Goal: Transaction & Acquisition: Book appointment/travel/reservation

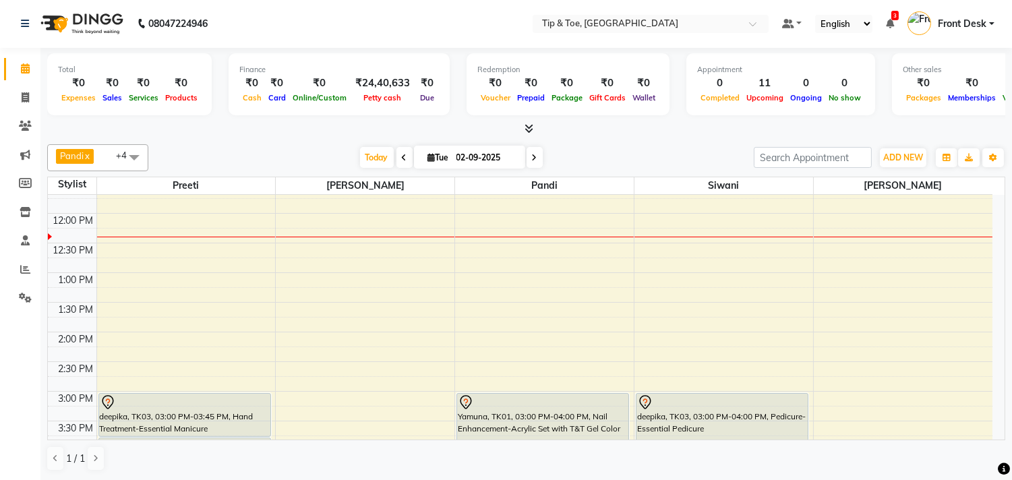
scroll to position [299, 0]
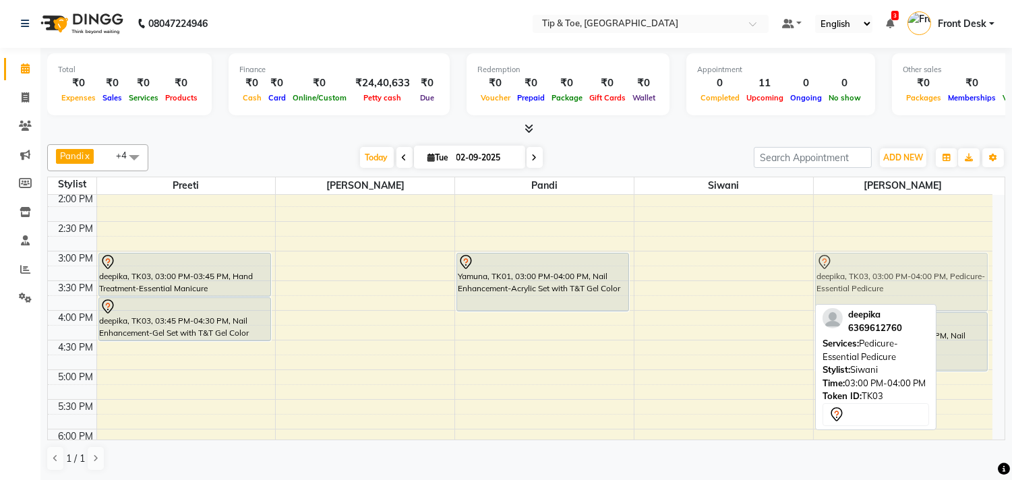
drag, startPoint x: 743, startPoint y: 280, endPoint x: 883, endPoint y: 278, distance: 139.5
click at [883, 278] on tr "deepika, TK03, 03:00 PM-03:45 PM, Hand Treatment-Essential Manicure deepika, TK…" at bounding box center [520, 311] width 944 height 830
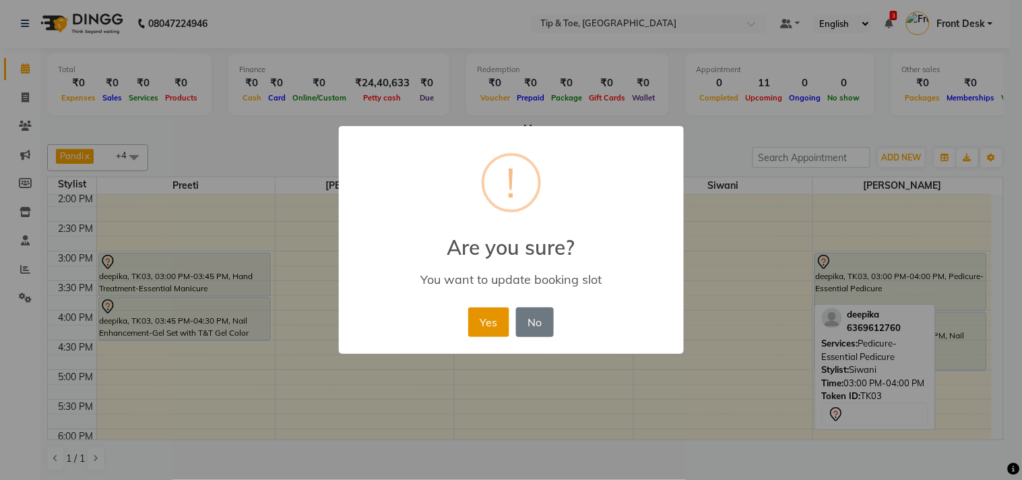
click at [489, 319] on button "Yes" at bounding box center [488, 322] width 41 height 30
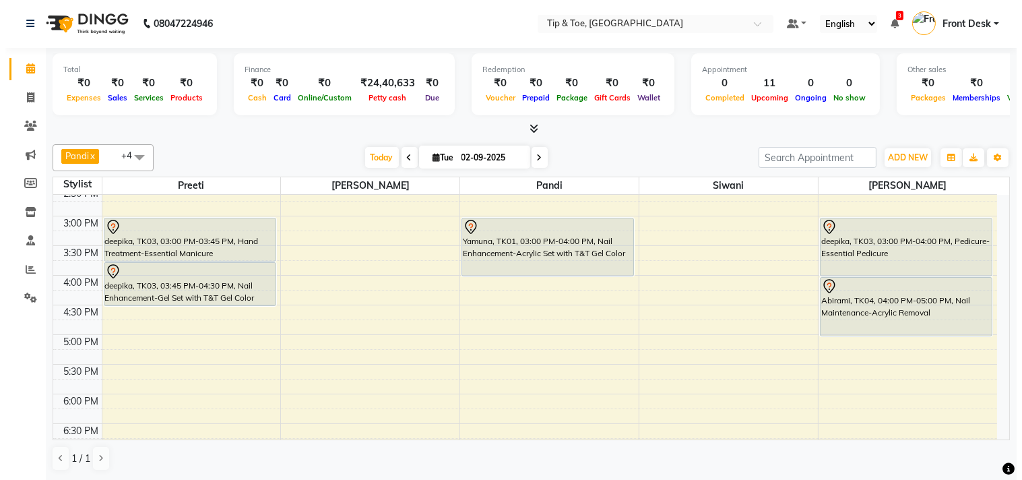
scroll to position [374, 0]
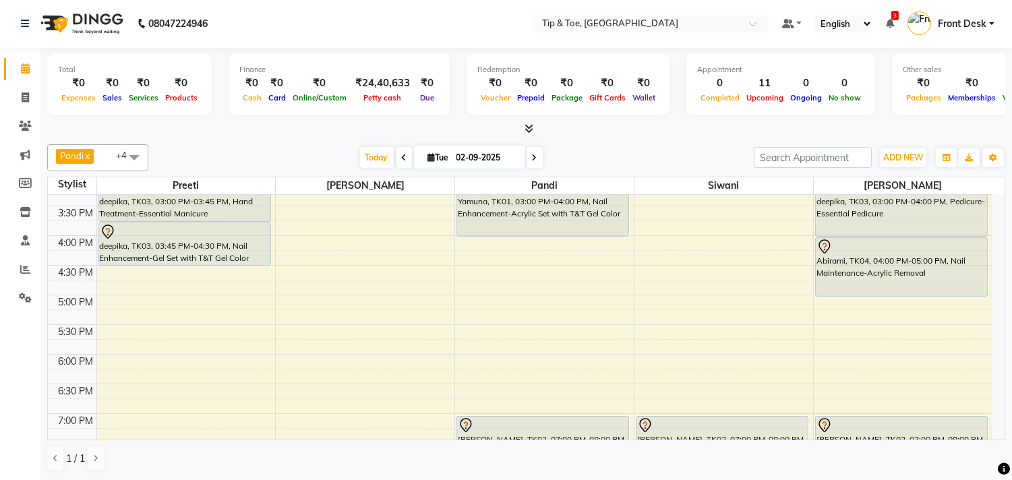
click at [652, 244] on div "9:00 AM 9:30 AM 10:00 AM 10:30 AM 11:00 AM 11:30 AM 12:00 PM 12:30 PM 1:00 PM 1…" at bounding box center [520, 236] width 944 height 830
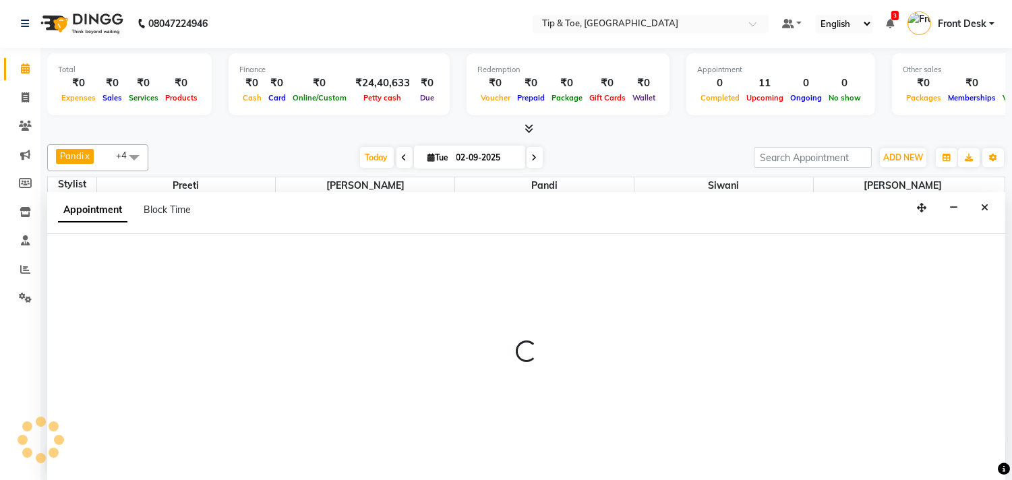
select select "49685"
select select "tentative"
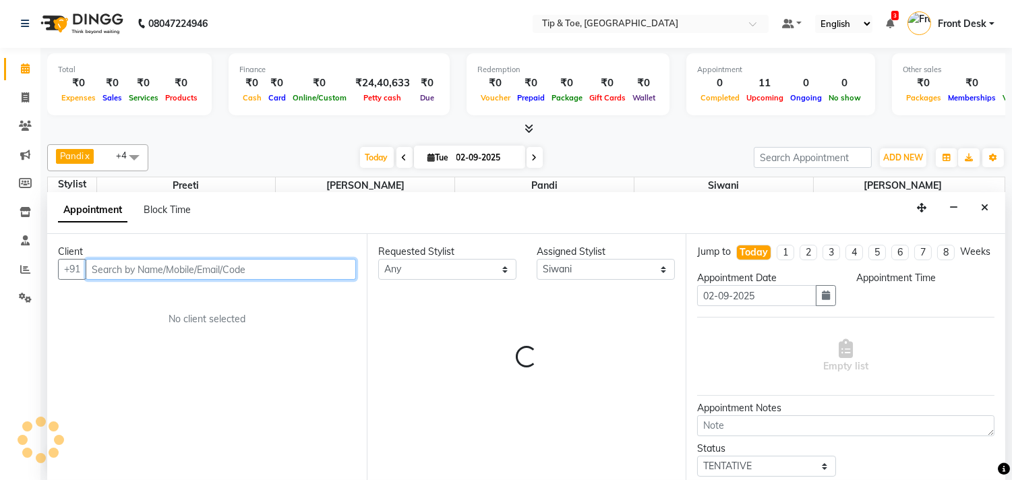
select select "960"
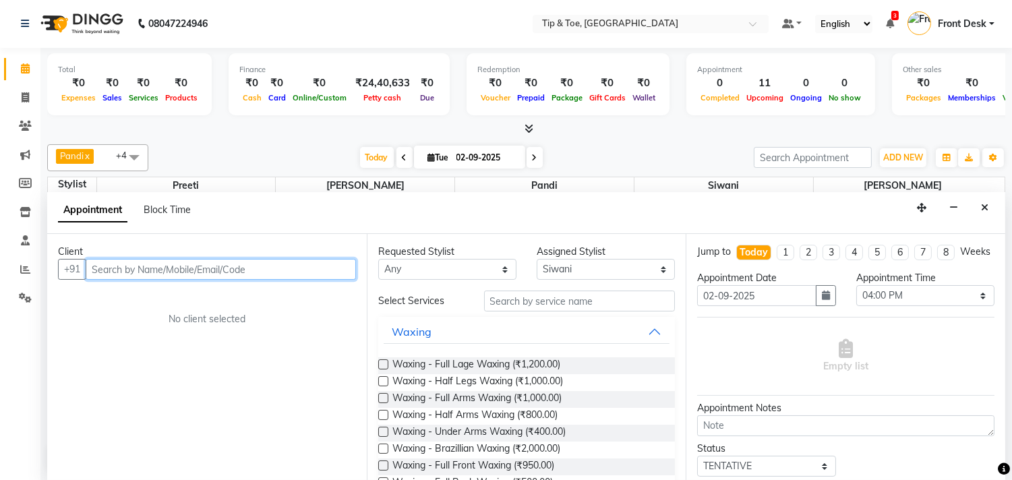
click at [247, 268] on input "text" at bounding box center [221, 269] width 270 height 21
type input "6374643578"
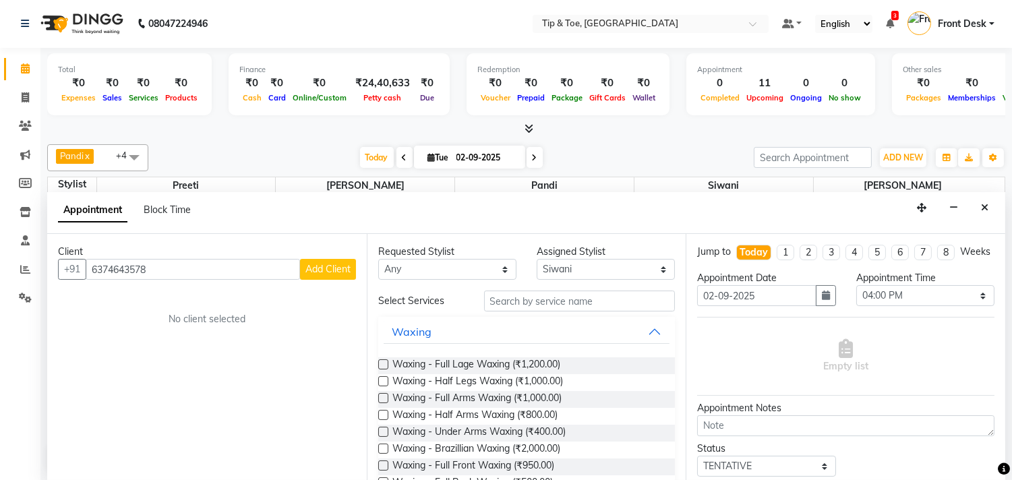
click at [331, 275] on button "Add Client" at bounding box center [328, 269] width 56 height 21
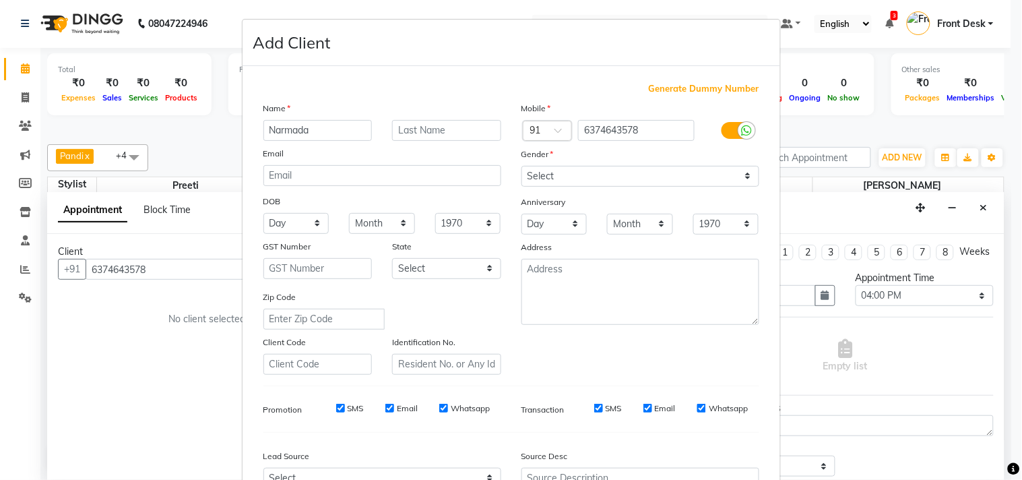
type input "Narmada"
click at [617, 169] on select "Select [DEMOGRAPHIC_DATA] [DEMOGRAPHIC_DATA] Other Prefer Not To Say" at bounding box center [641, 176] width 238 height 21
select select "[DEMOGRAPHIC_DATA]"
click at [522, 166] on select "Select [DEMOGRAPHIC_DATA] [DEMOGRAPHIC_DATA] Other Prefer Not To Say" at bounding box center [641, 176] width 238 height 21
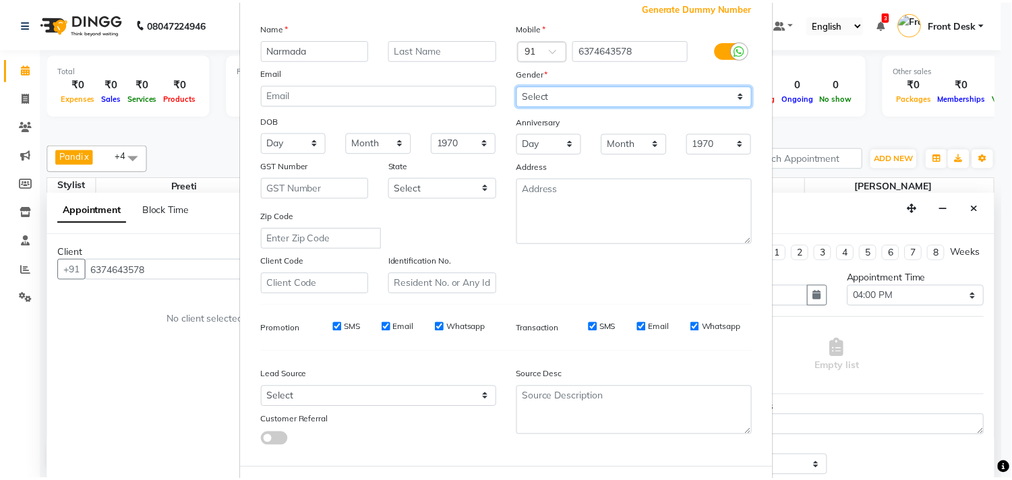
scroll to position [143, 0]
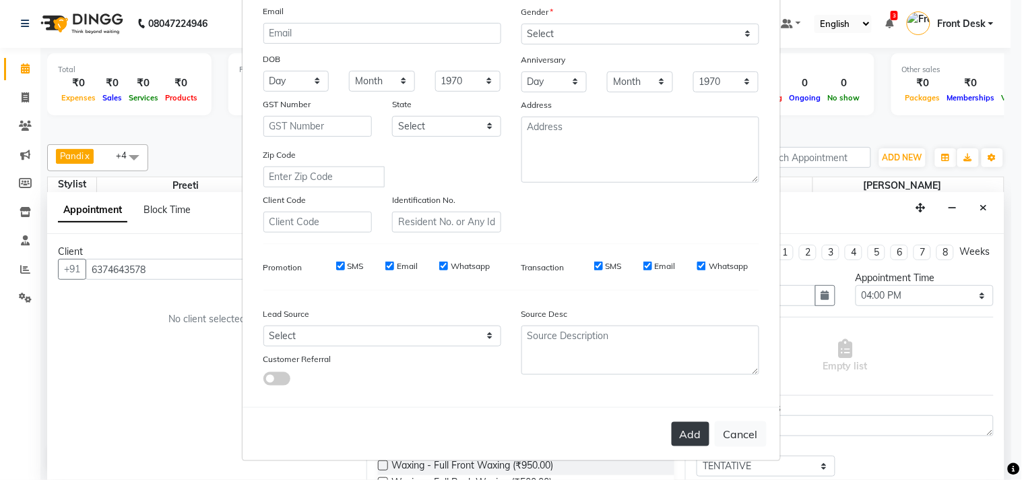
click at [687, 427] on button "Add" at bounding box center [691, 434] width 38 height 24
select select
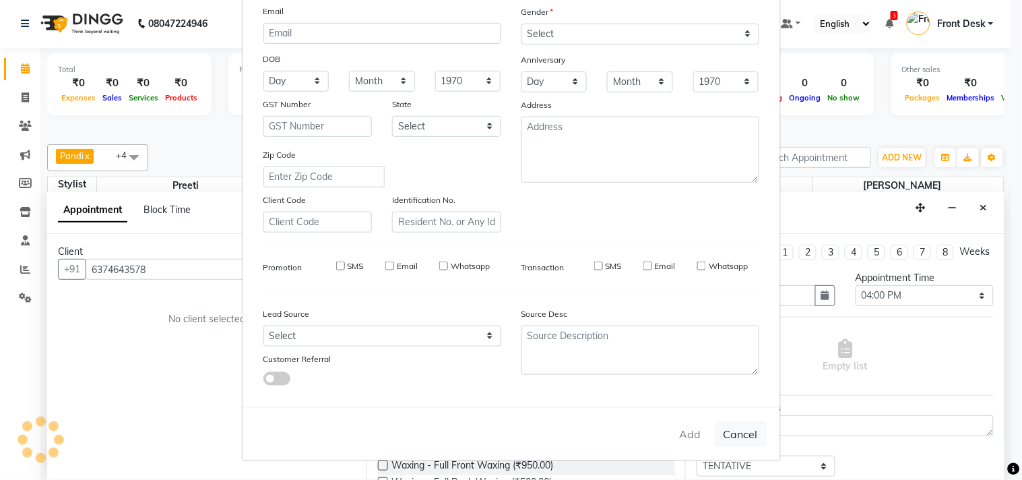
select select
checkbox input "false"
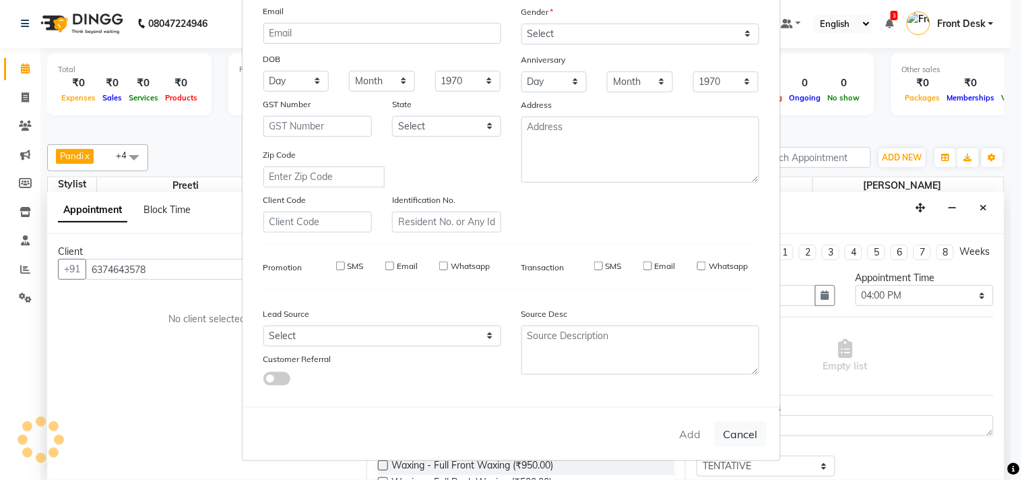
checkbox input "false"
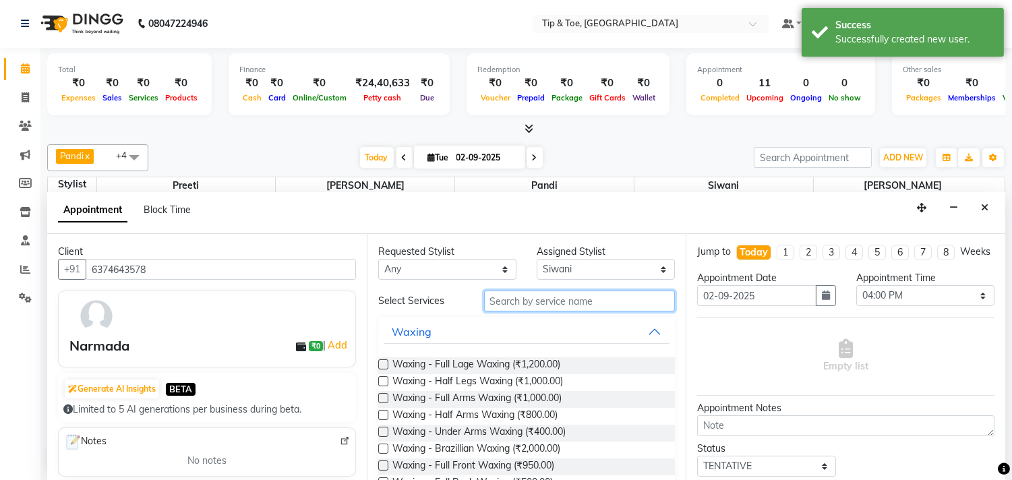
click at [528, 305] on input "text" at bounding box center [579, 300] width 191 height 21
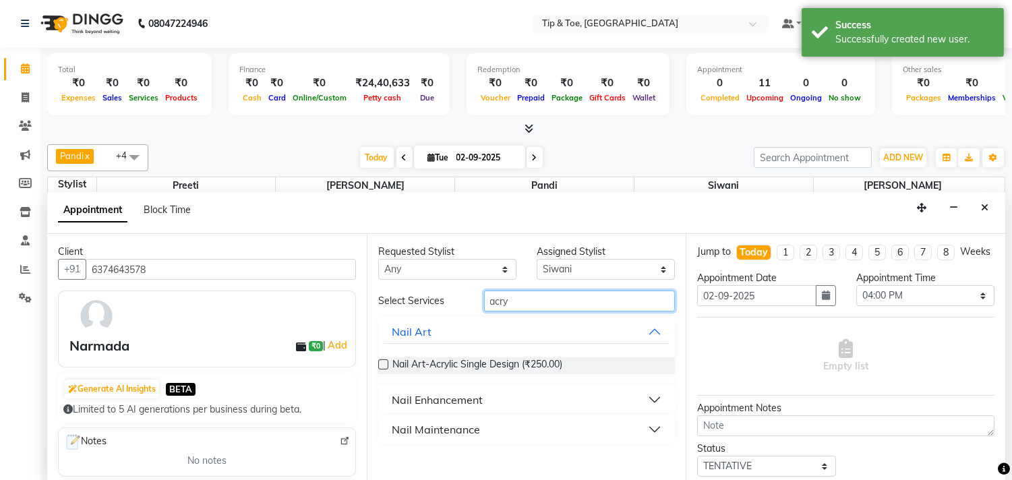
type input "acry"
click at [481, 399] on div "Nail Enhancement" at bounding box center [437, 400] width 91 height 16
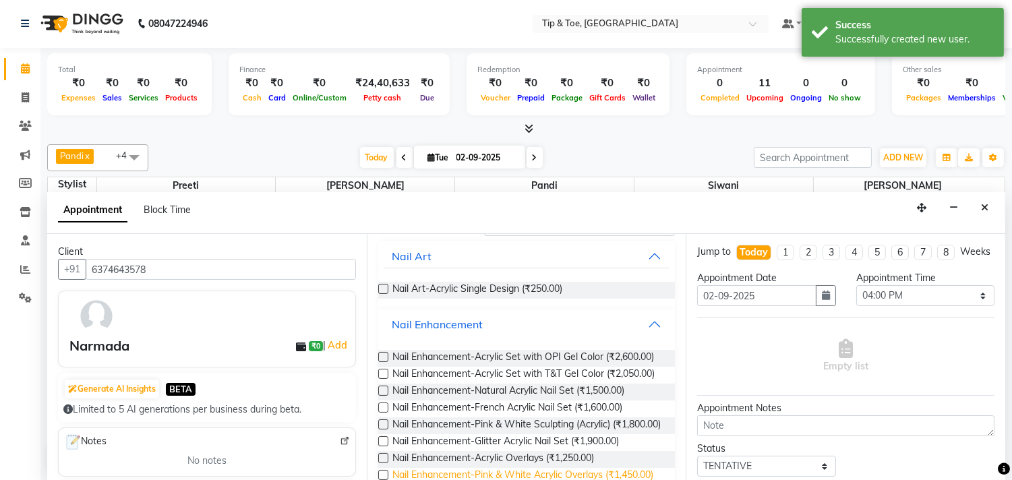
scroll to position [210, 0]
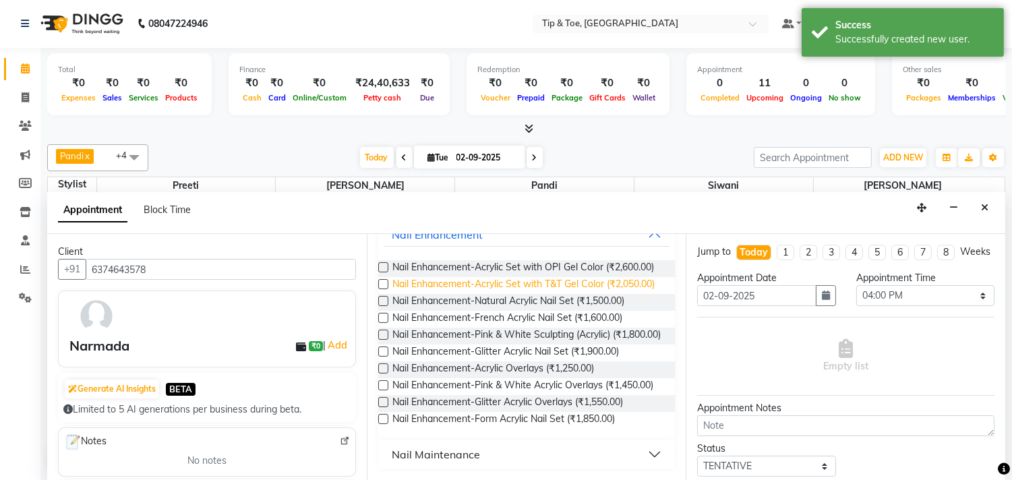
click at [553, 277] on span "Nail Enhancement-Acrylic Set with T&T Gel Color (₹2,050.00)" at bounding box center [523, 285] width 262 height 17
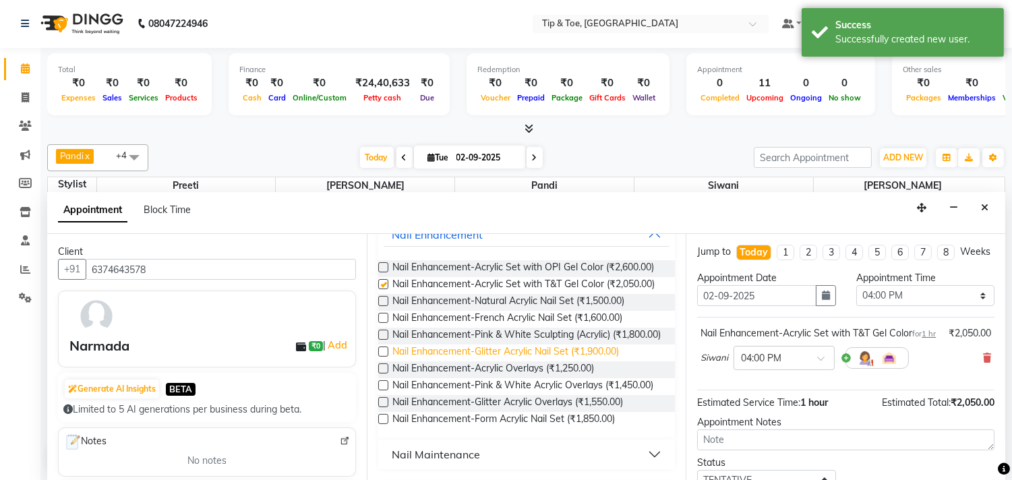
checkbox input "false"
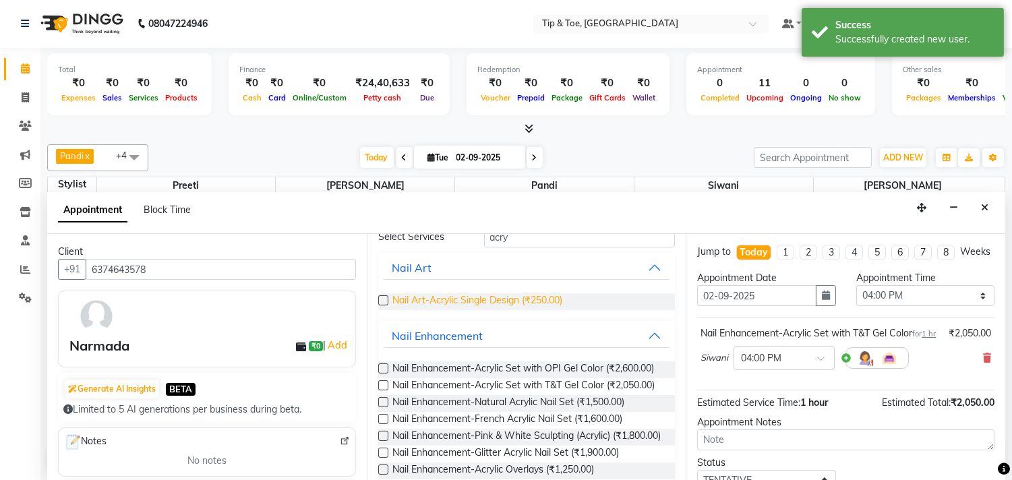
scroll to position [61, 0]
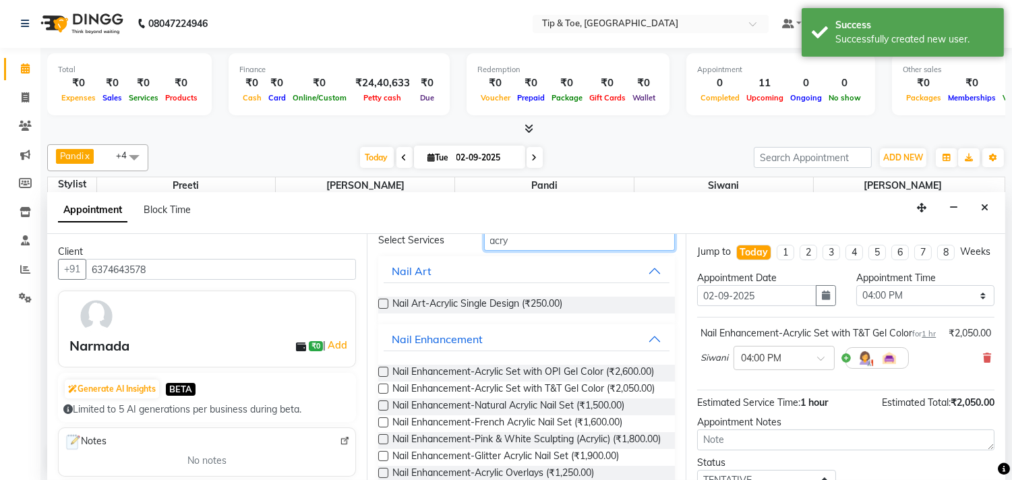
click at [561, 245] on input "acry" at bounding box center [579, 240] width 191 height 21
type input "a"
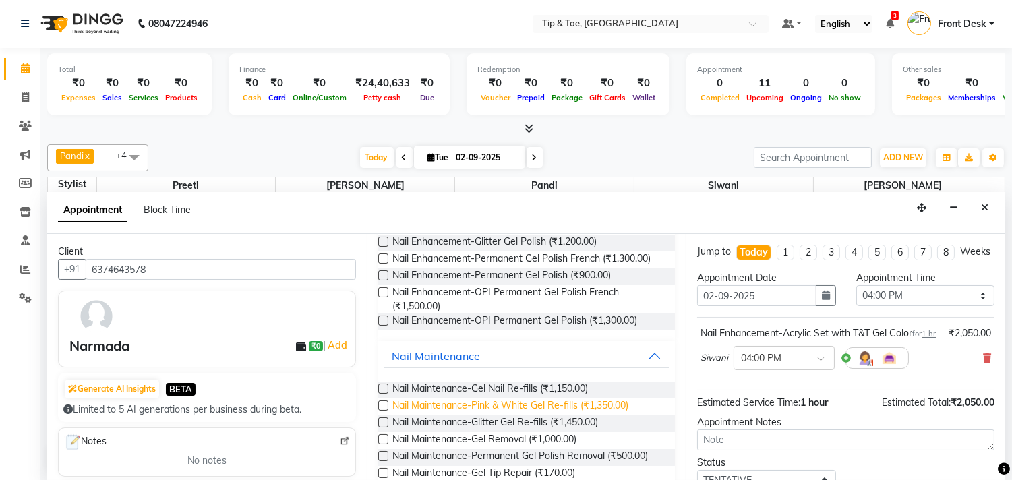
scroll to position [360, 0]
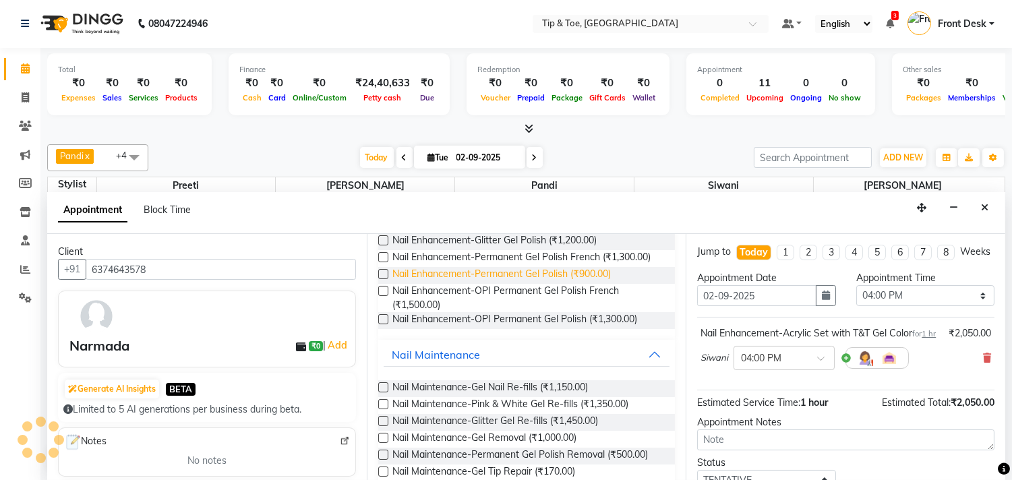
type input "gel"
click at [541, 284] on span "Nail Enhancement-Permanent Gel Polish (₹900.00)" at bounding box center [501, 275] width 218 height 17
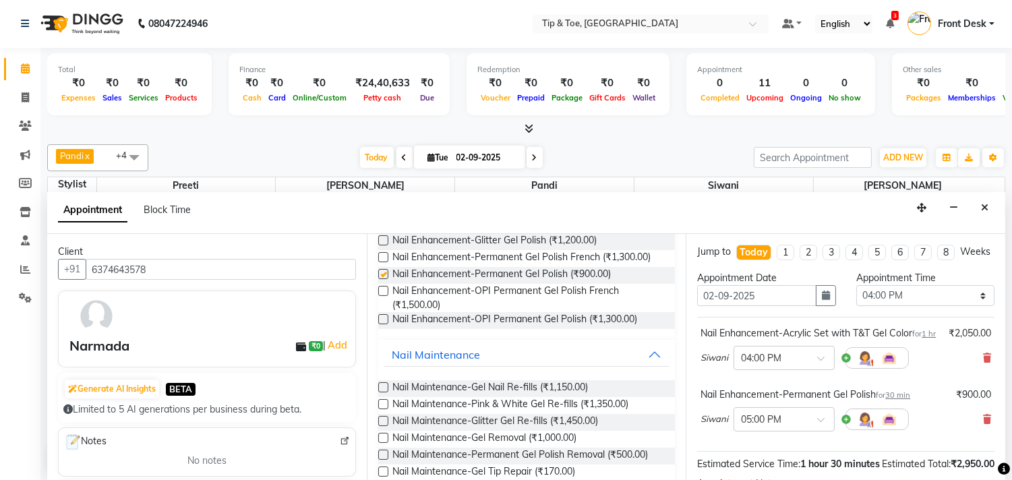
checkbox input "false"
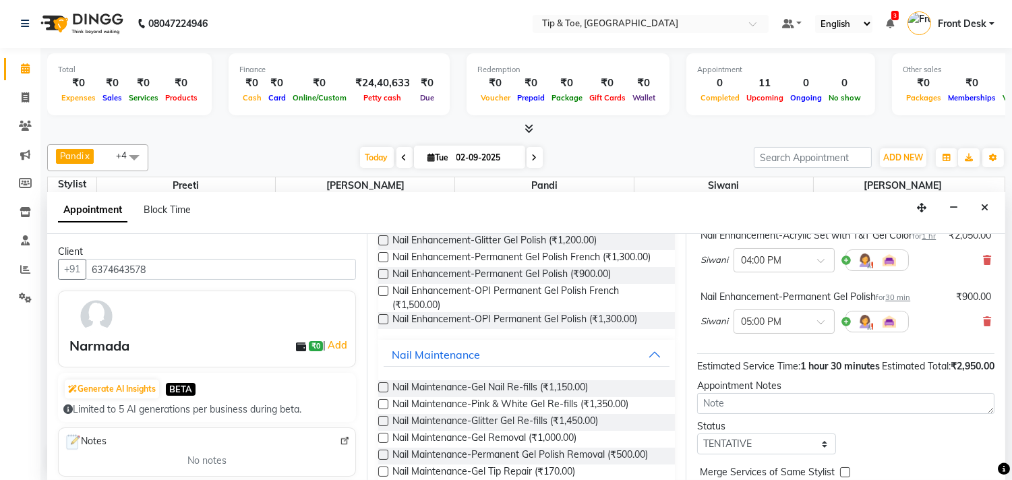
scroll to position [197, 0]
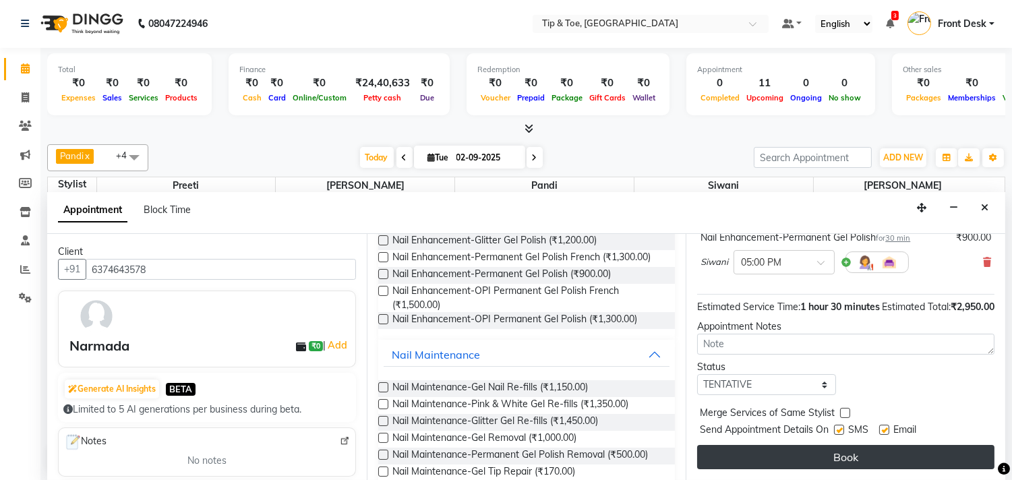
click at [912, 454] on button "Book" at bounding box center [845, 457] width 297 height 24
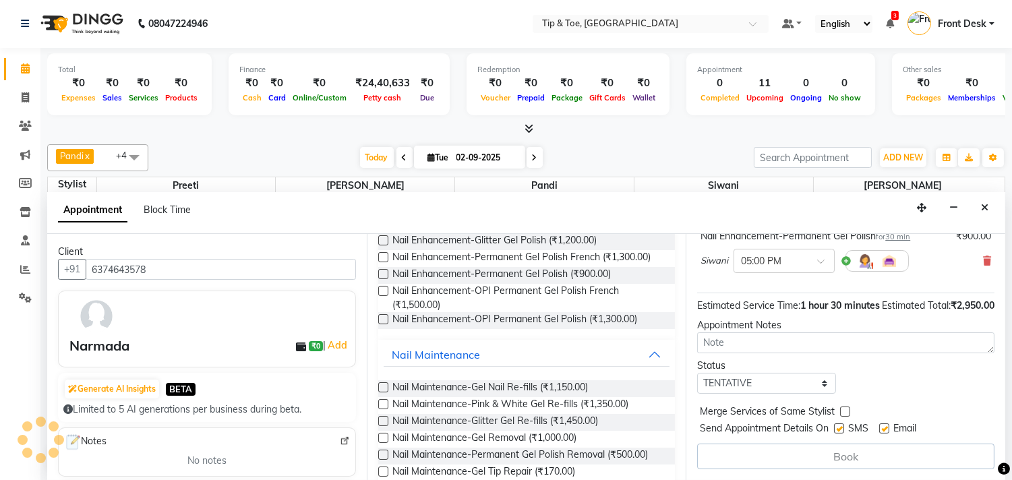
scroll to position [0, 0]
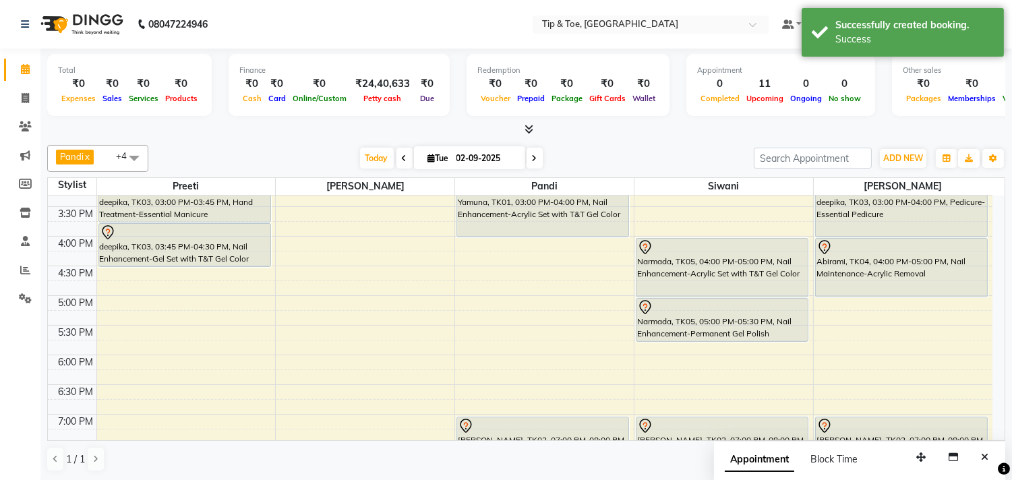
drag, startPoint x: 710, startPoint y: 326, endPoint x: 705, endPoint y: 338, distance: 13.3
click at [705, 338] on div "Narmada, TK05, 04:00 PM-05:00 PM, Nail Enhancement-Acrylic Set with T&T Gel Col…" at bounding box center [723, 236] width 179 height 830
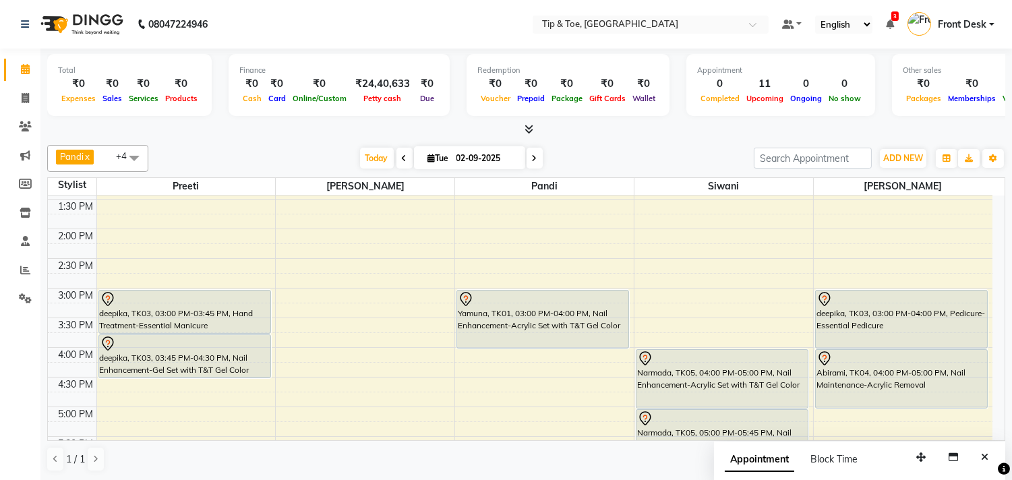
scroll to position [244, 0]
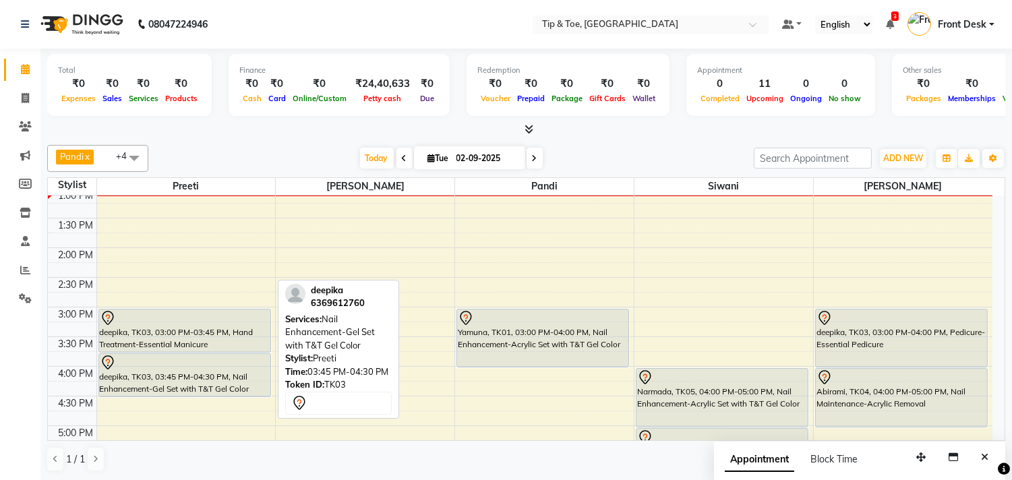
click at [241, 398] on div at bounding box center [184, 396] width 171 height 5
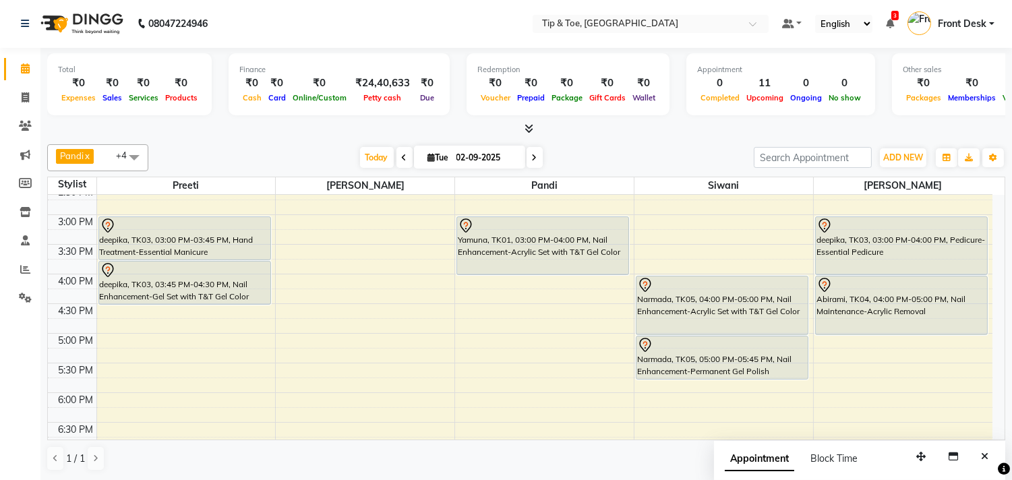
scroll to position [364, 0]
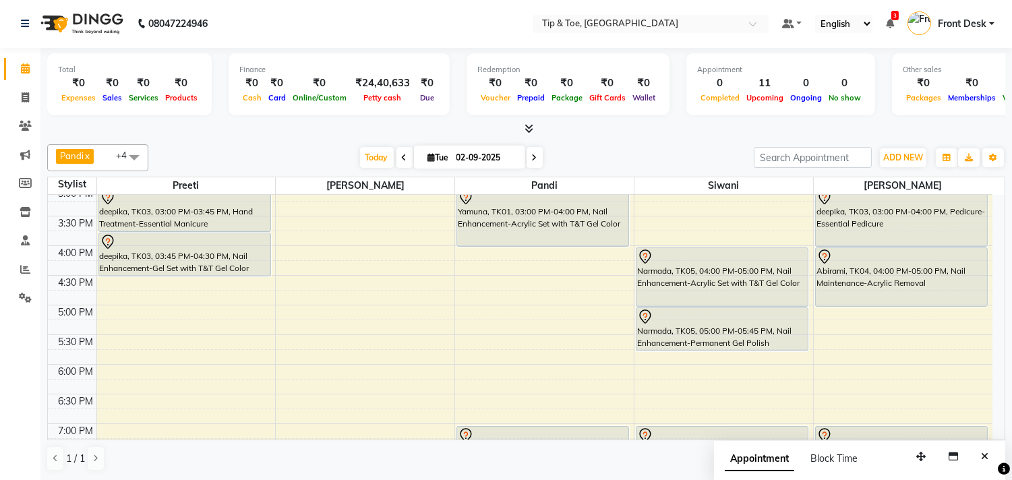
click at [122, 375] on div "9:00 AM 9:30 AM 10:00 AM 10:30 AM 11:00 AM 11:30 AM 12:00 PM 12:30 PM 1:00 PM 1…" at bounding box center [520, 246] width 944 height 830
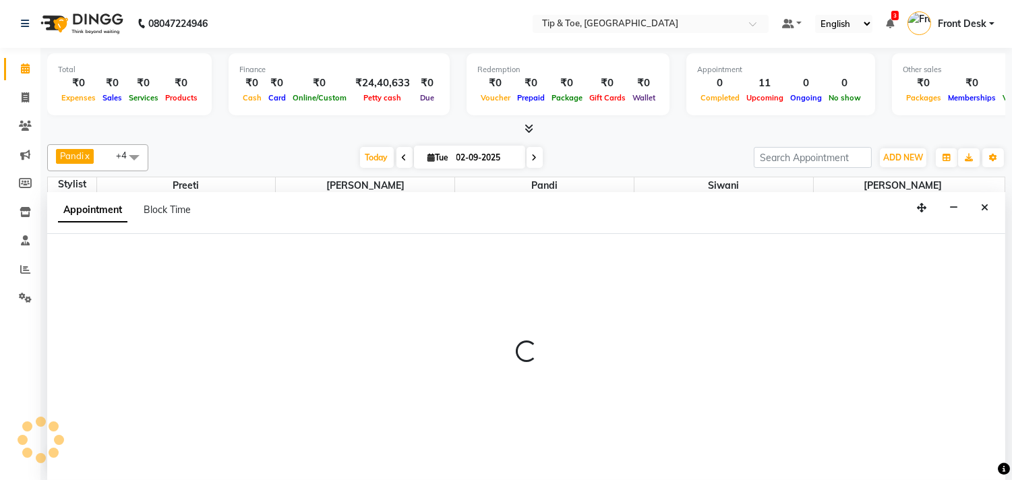
select select "39915"
select select "tentative"
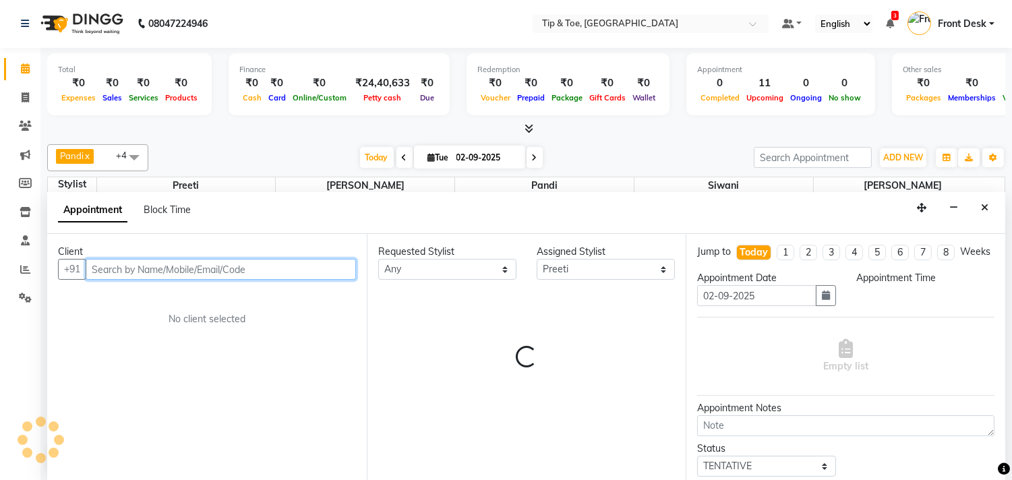
select select "1080"
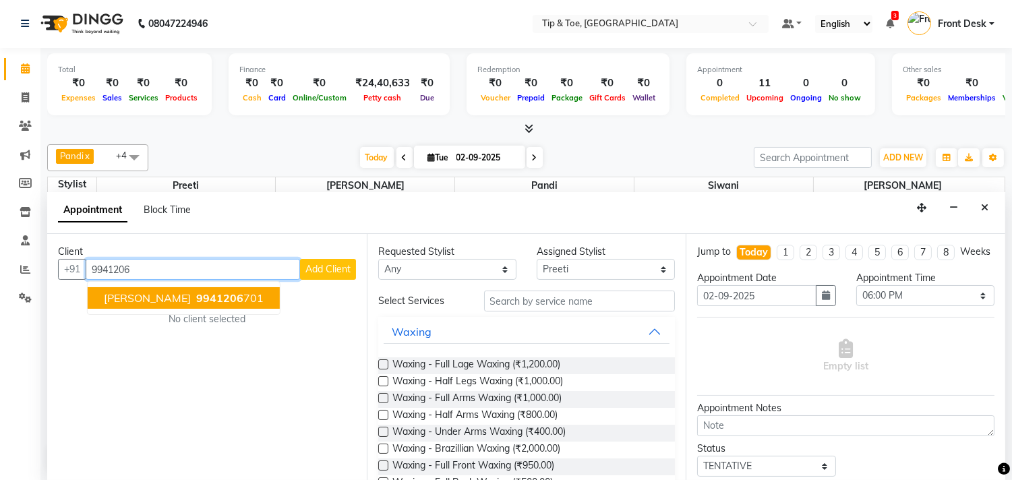
click at [153, 299] on span "[PERSON_NAME]" at bounding box center [147, 297] width 87 height 13
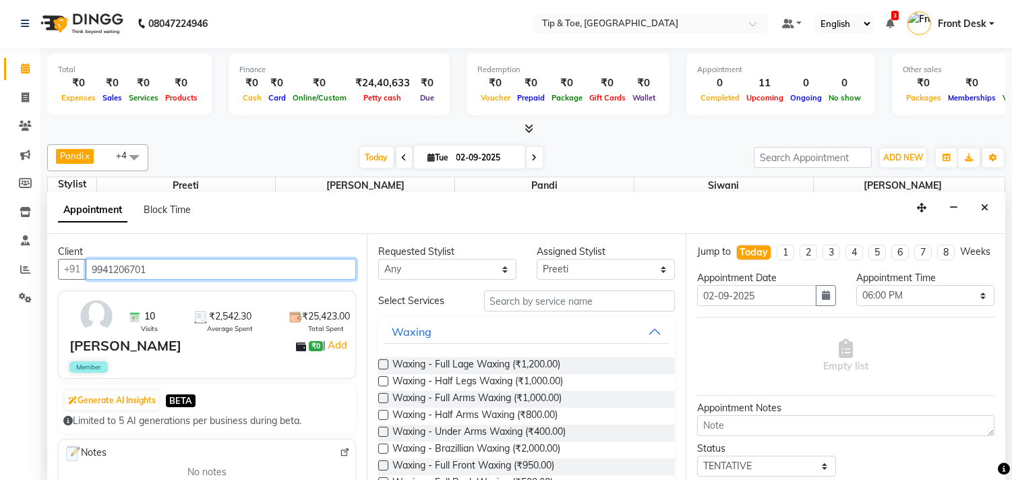
type input "9941206701"
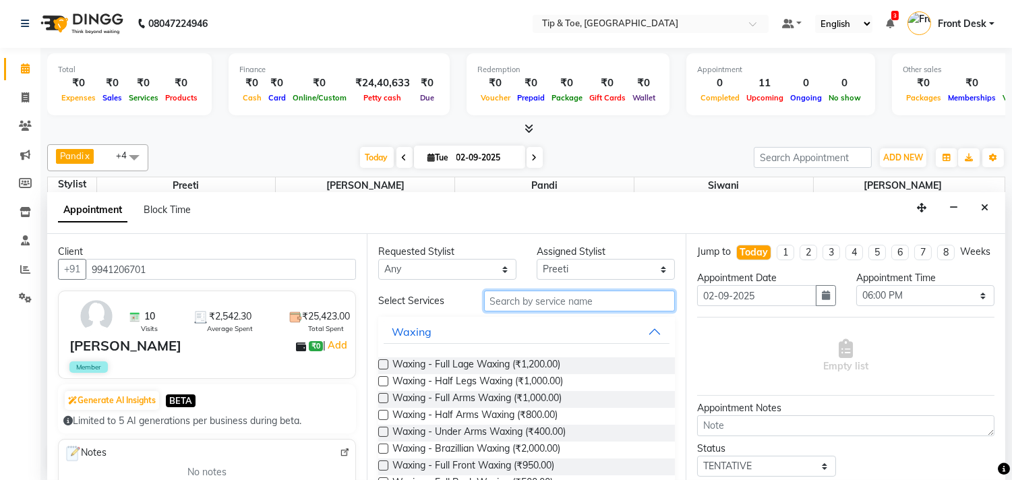
click at [516, 307] on input "text" at bounding box center [579, 300] width 191 height 21
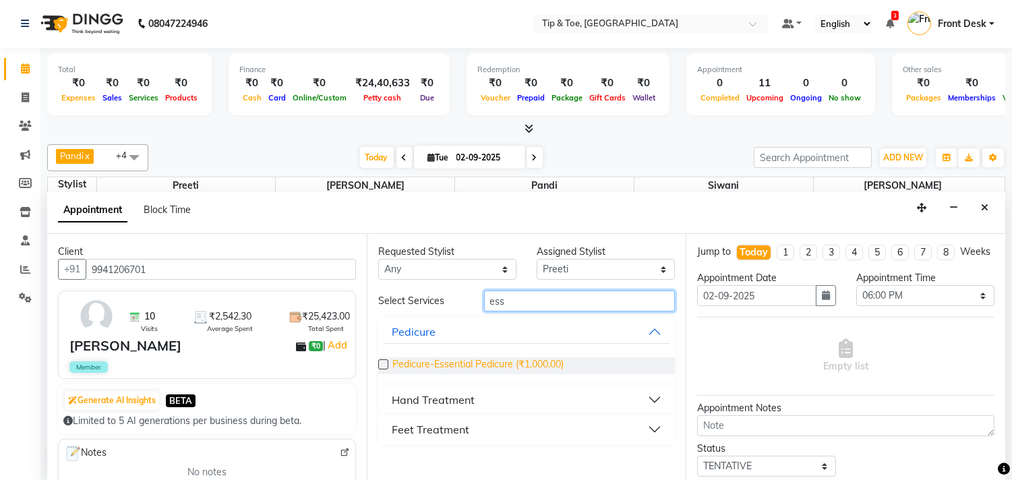
type input "ess"
click at [507, 361] on span "Pedicure-Essential Pedicure (₹1,000.00)" at bounding box center [477, 365] width 171 height 17
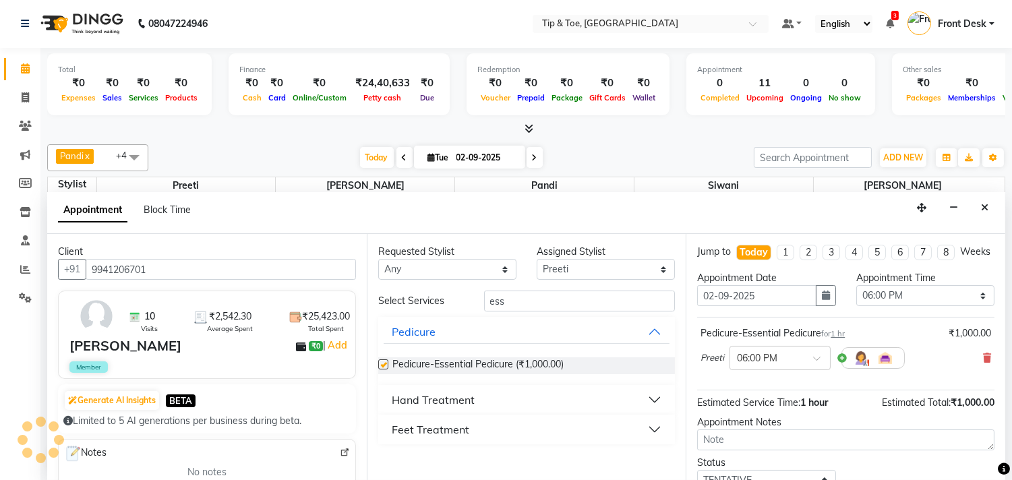
checkbox input "false"
click at [561, 300] on input "ess" at bounding box center [579, 300] width 191 height 21
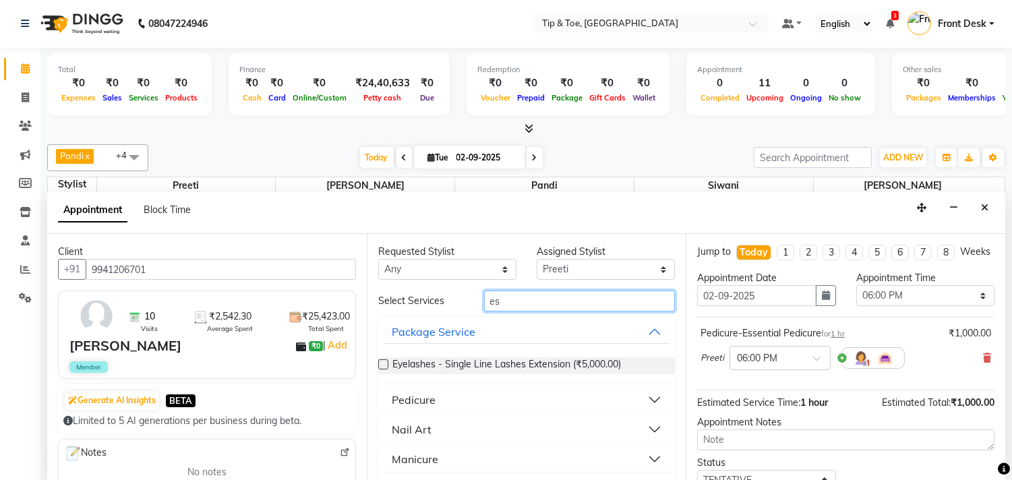
type input "e"
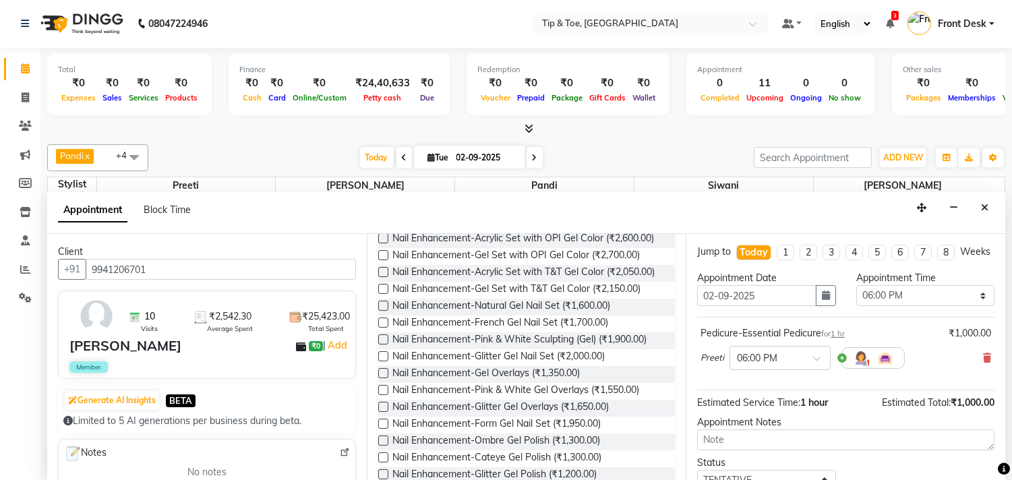
scroll to position [323, 0]
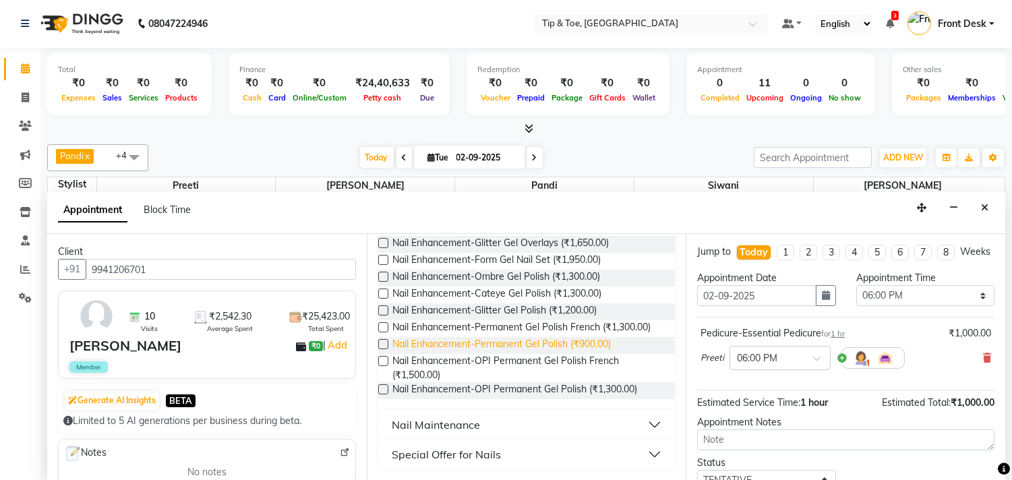
type input "gel"
click at [561, 339] on span "Nail Enhancement-Permanent Gel Polish (₹900.00)" at bounding box center [501, 345] width 218 height 17
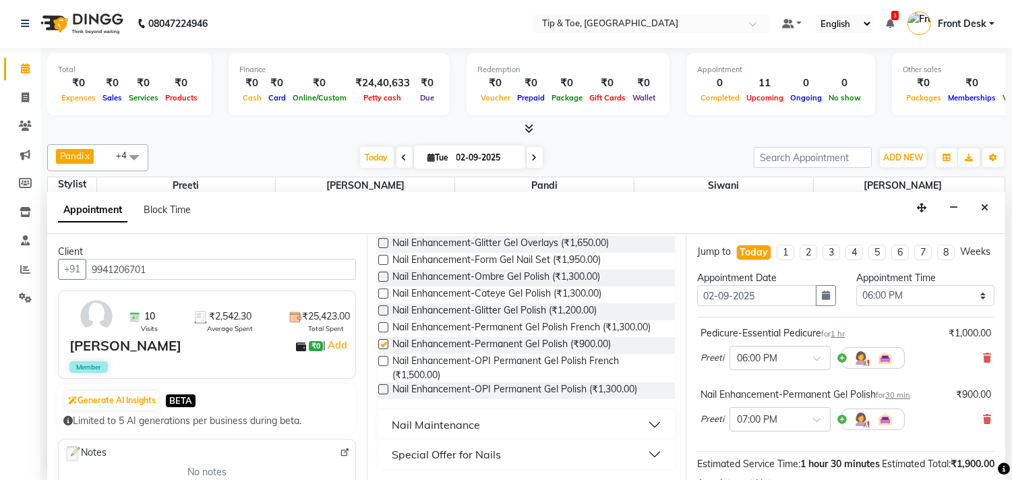
checkbox input "false"
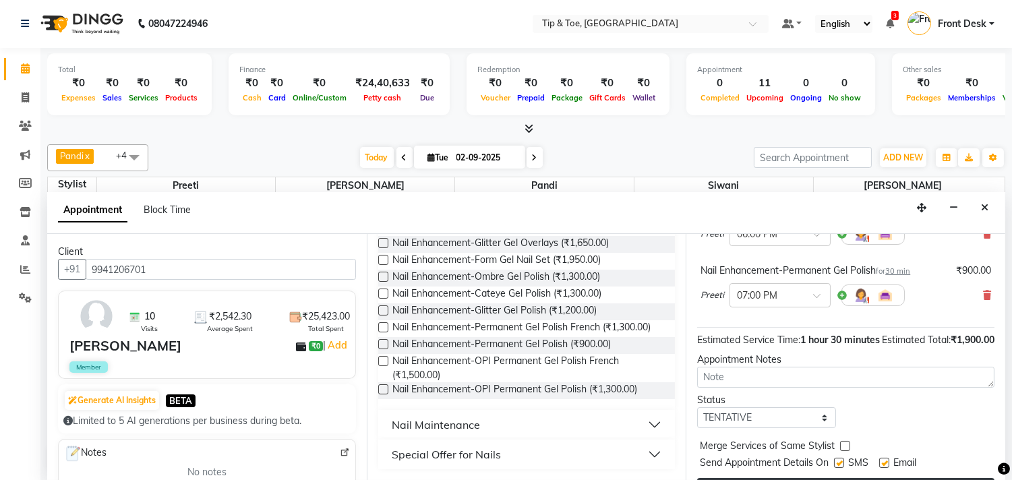
scroll to position [183, 0]
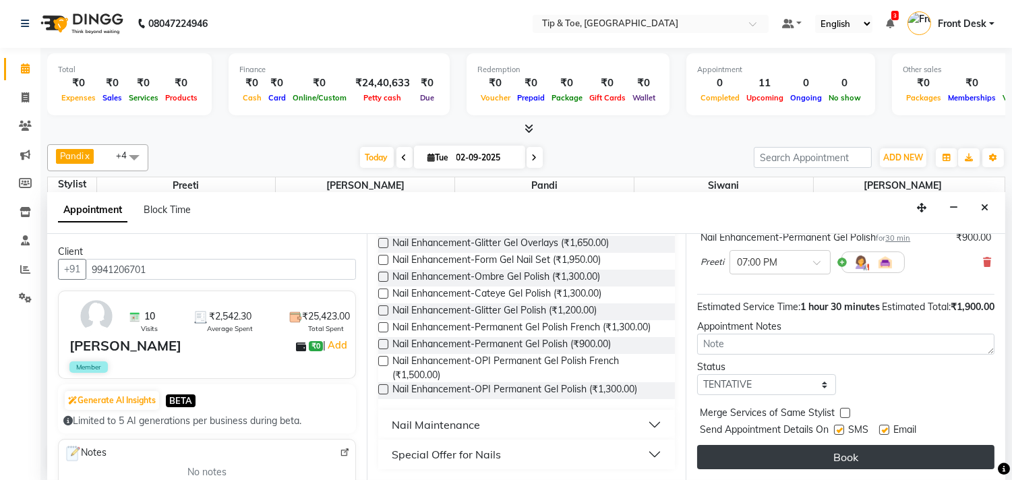
click at [853, 460] on button "Book" at bounding box center [845, 457] width 297 height 24
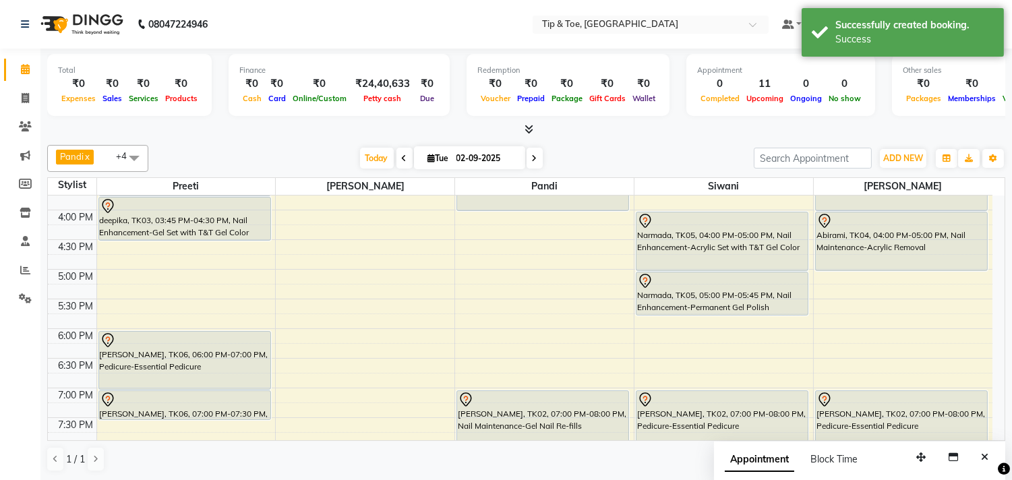
scroll to position [439, 0]
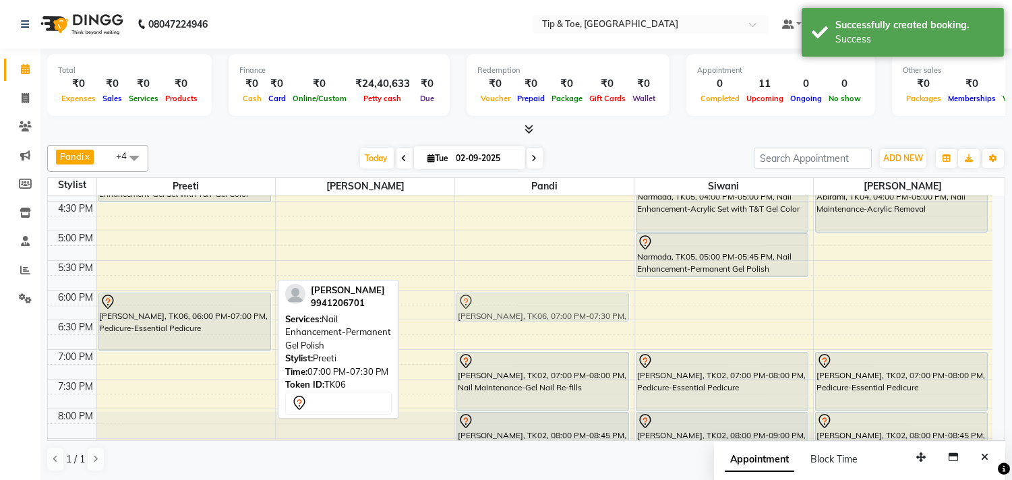
drag, startPoint x: 221, startPoint y: 368, endPoint x: 549, endPoint y: 307, distance: 333.2
click at [549, 307] on tr "deepika, TK03, 03:00 PM-03:45 PM, Hand Treatment-Essential Manicure deepika, TK…" at bounding box center [520, 172] width 944 height 830
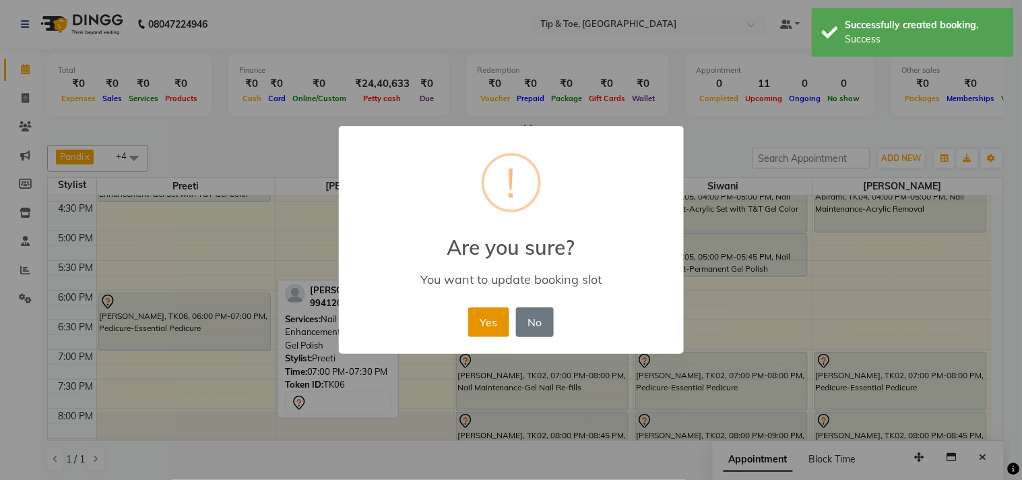
click at [477, 317] on button "Yes" at bounding box center [488, 322] width 41 height 30
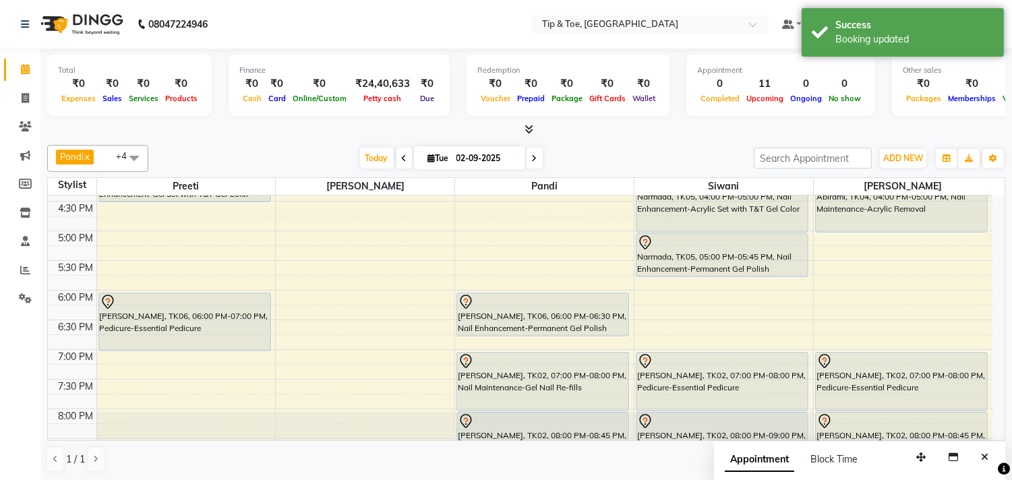
drag, startPoint x: 518, startPoint y: 321, endPoint x: 519, endPoint y: 332, distance: 11.5
click at [519, 332] on div "Yamuna, TK01, 03:00 PM-04:00 PM, Nail Enhancement-Acrylic Set with T&T Gel Colo…" at bounding box center [544, 172] width 179 height 830
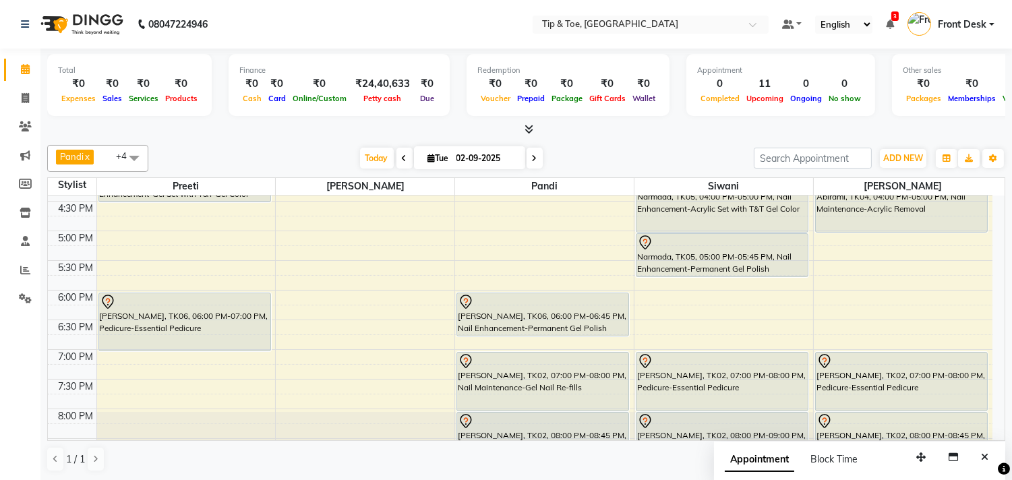
scroll to position [514, 0]
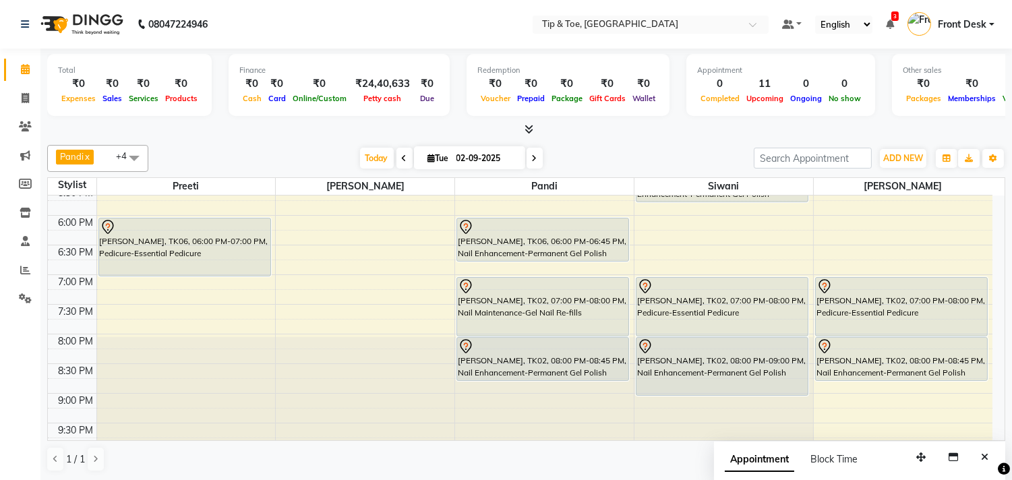
click at [532, 162] on icon at bounding box center [534, 158] width 5 height 8
type input "[DATE]"
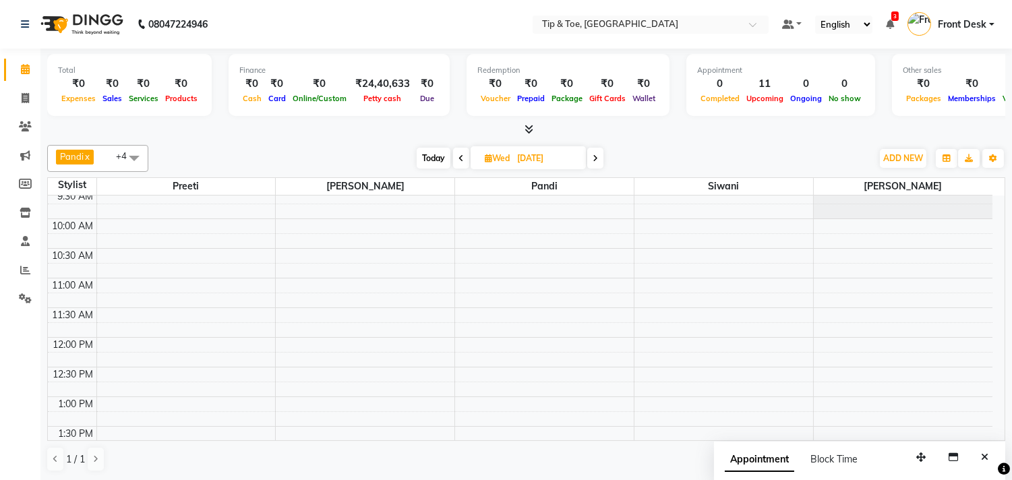
scroll to position [75, 0]
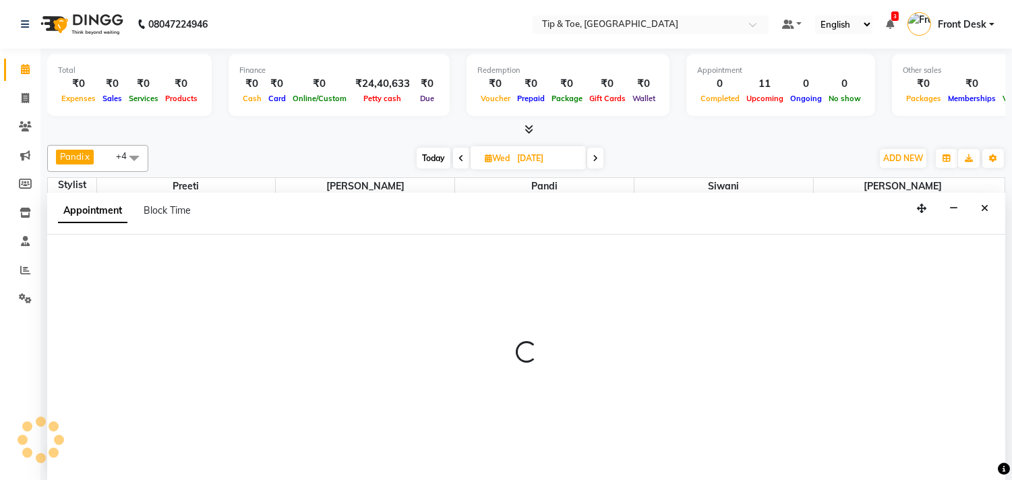
scroll to position [1, 0]
select select "39915"
select select "660"
select select "tentative"
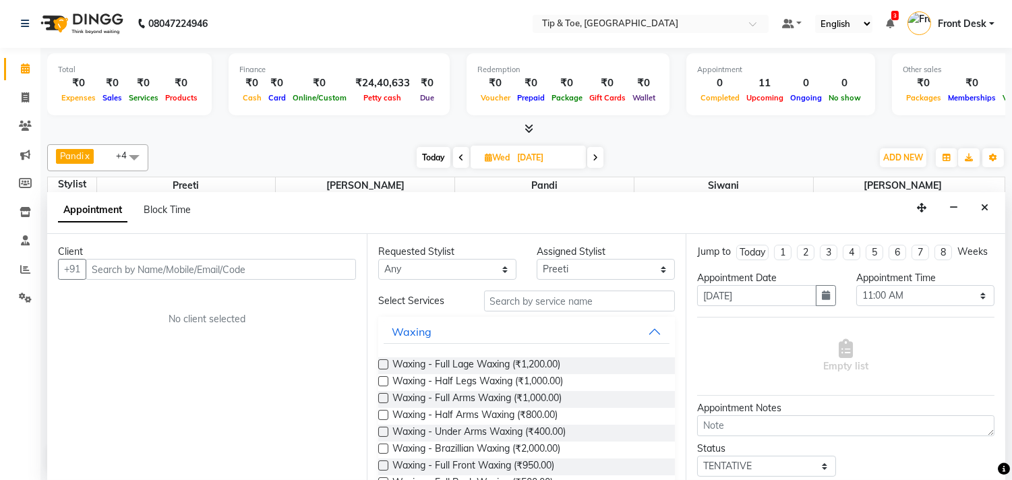
click at [94, 264] on input "text" at bounding box center [221, 269] width 270 height 21
click at [264, 264] on input "text" at bounding box center [221, 269] width 270 height 21
click at [248, 272] on input "text" at bounding box center [221, 269] width 270 height 21
click at [271, 272] on input "text" at bounding box center [221, 269] width 270 height 21
click at [986, 199] on button "Close" at bounding box center [985, 207] width 20 height 21
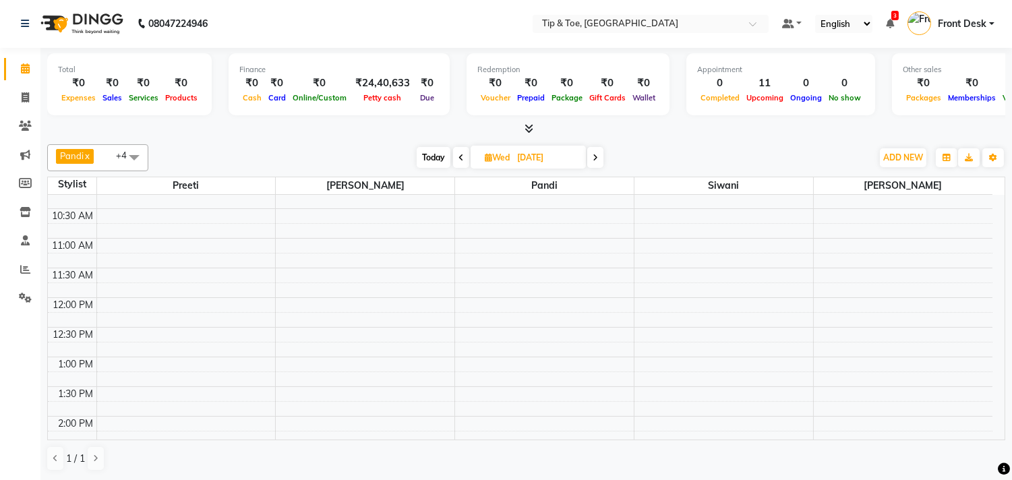
click at [437, 153] on span "Today" at bounding box center [433, 157] width 34 height 21
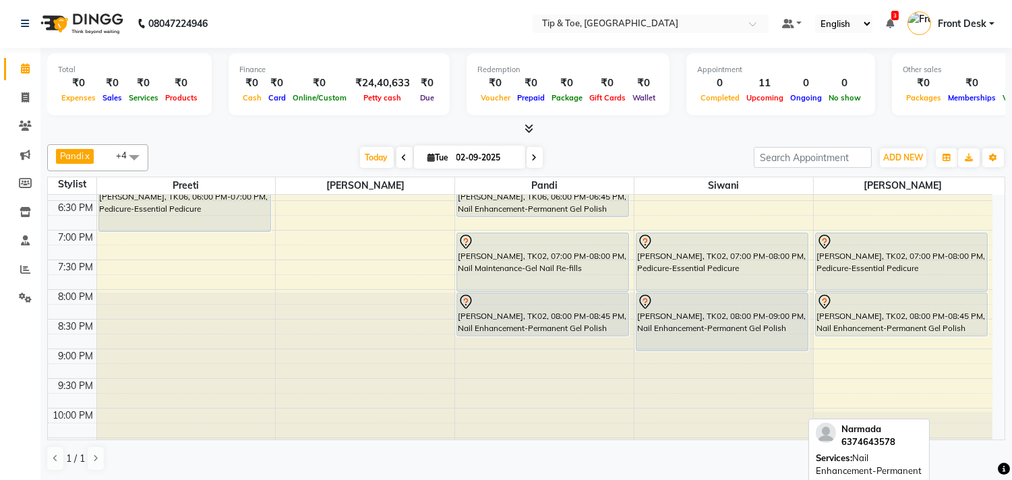
scroll to position [588, 0]
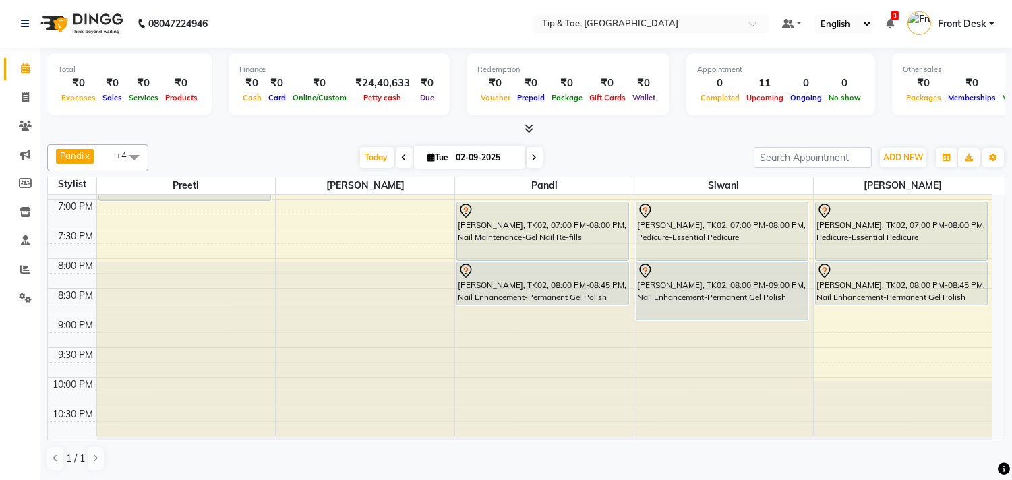
click at [532, 157] on icon at bounding box center [534, 158] width 5 height 8
type input "[DATE]"
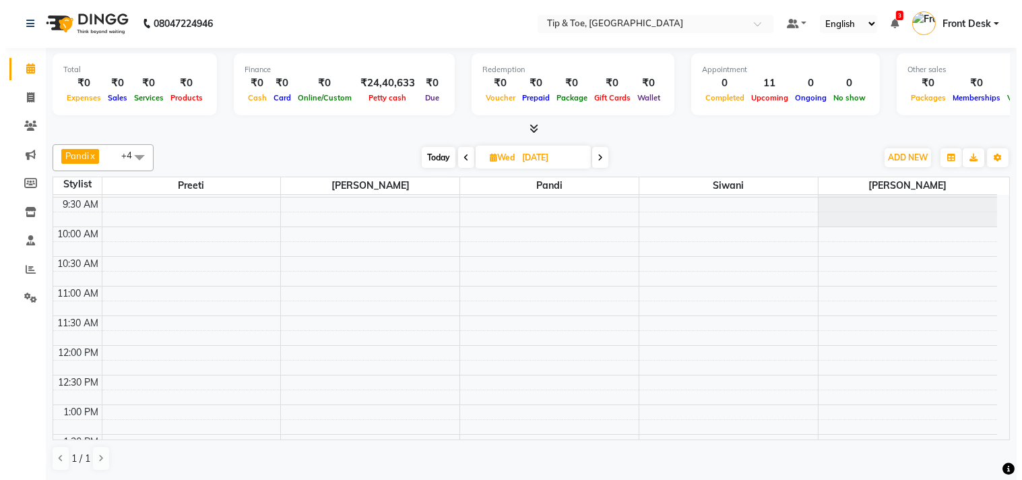
scroll to position [0, 0]
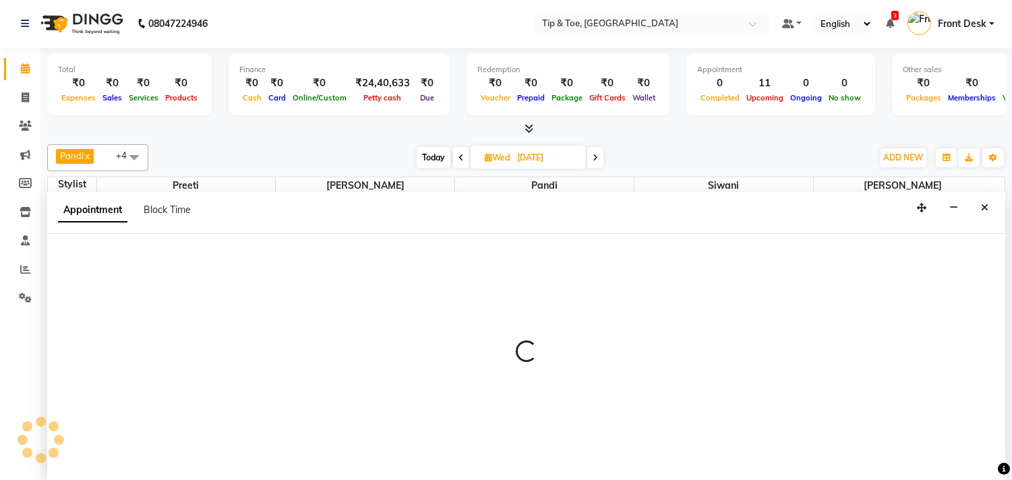
select select "39915"
select select "tentative"
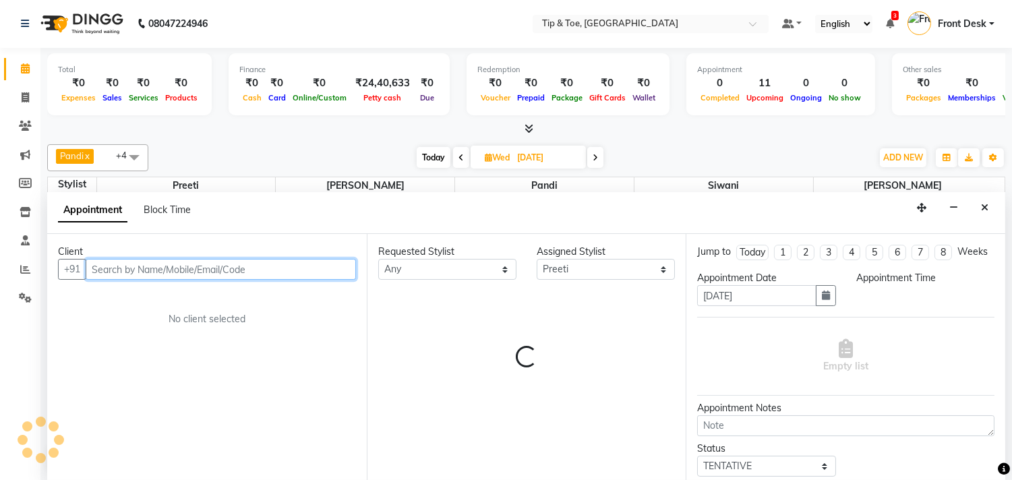
select select "660"
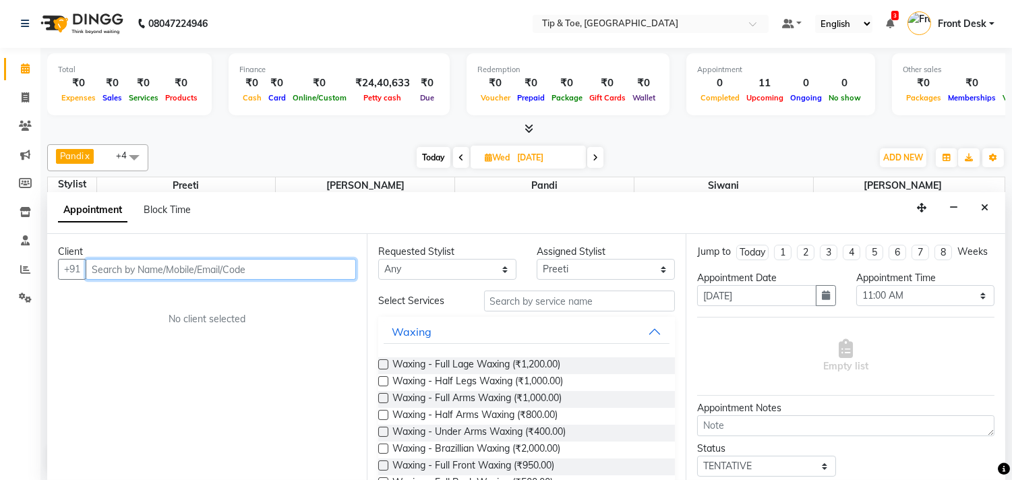
click at [118, 270] on input "text" at bounding box center [221, 269] width 270 height 21
click at [216, 265] on input "text" at bounding box center [221, 269] width 270 height 21
click at [138, 259] on input "text" at bounding box center [221, 269] width 270 height 21
type input "7305419949"
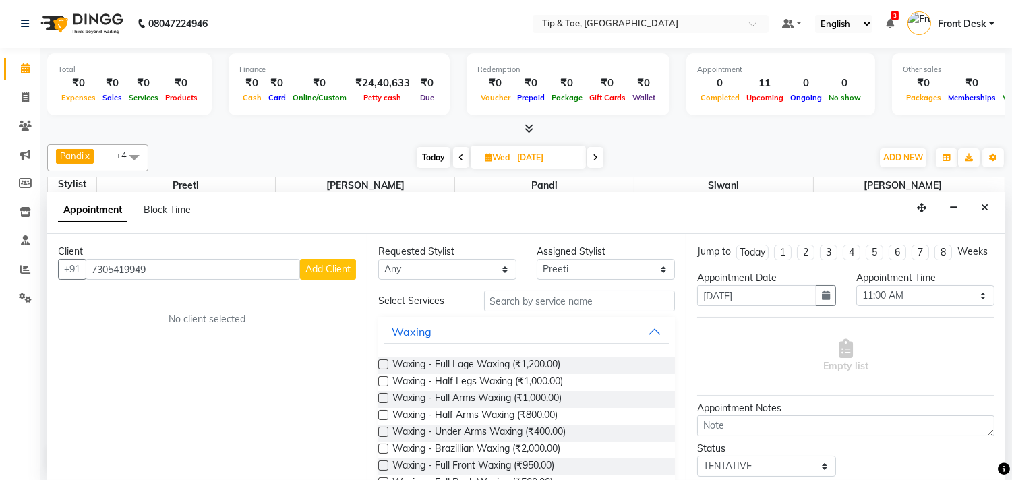
click at [328, 274] on span "Add Client" at bounding box center [327, 269] width 45 height 12
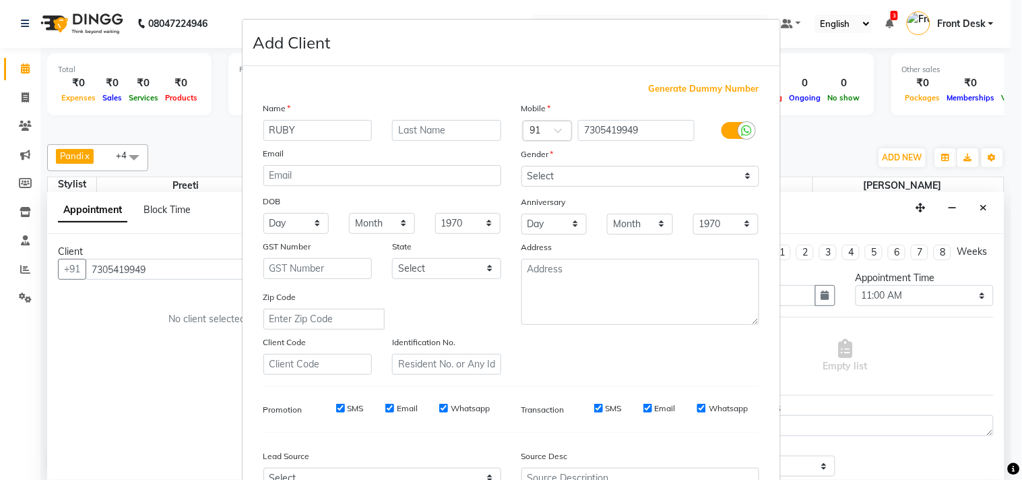
type input "RUBY"
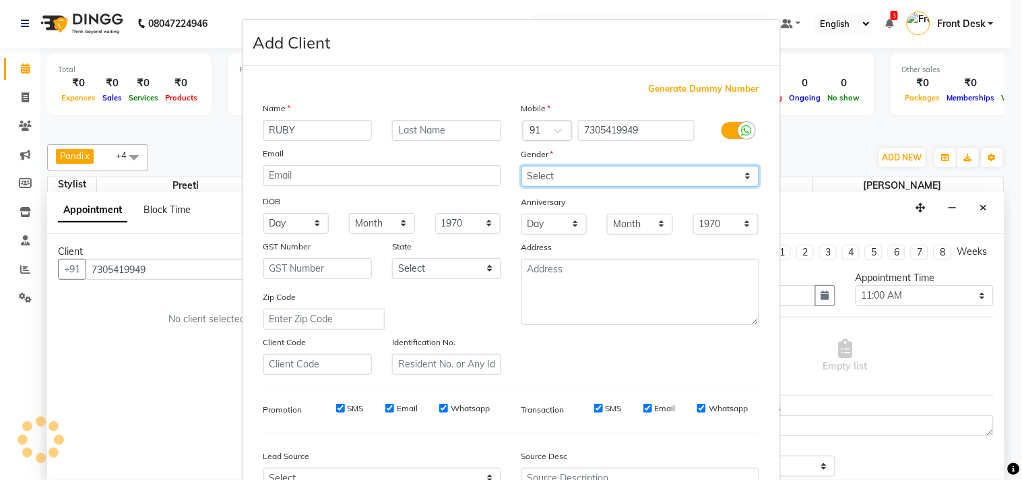
click at [588, 168] on select "Select [DEMOGRAPHIC_DATA] [DEMOGRAPHIC_DATA] Other Prefer Not To Say" at bounding box center [641, 176] width 238 height 21
select select "[DEMOGRAPHIC_DATA]"
click at [522, 166] on select "Select [DEMOGRAPHIC_DATA] [DEMOGRAPHIC_DATA] Other Prefer Not To Say" at bounding box center [641, 176] width 238 height 21
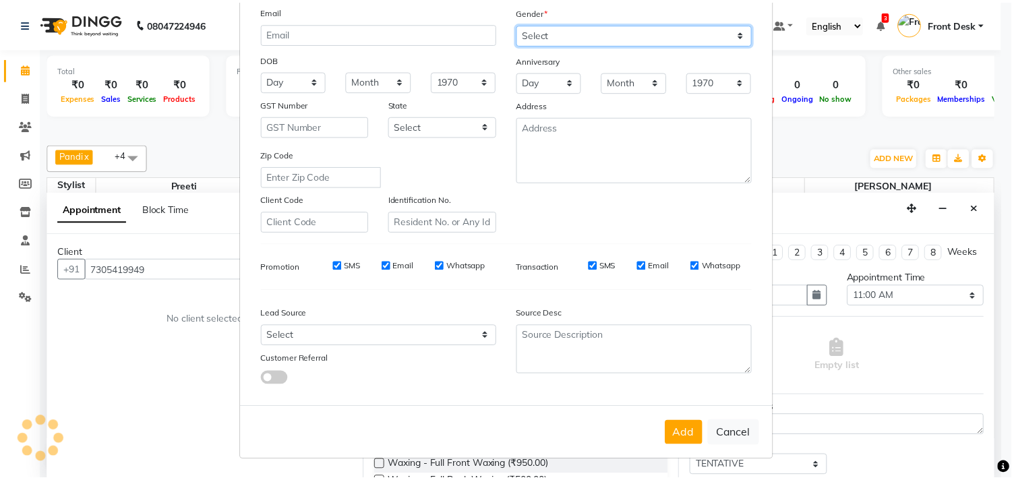
scroll to position [133, 0]
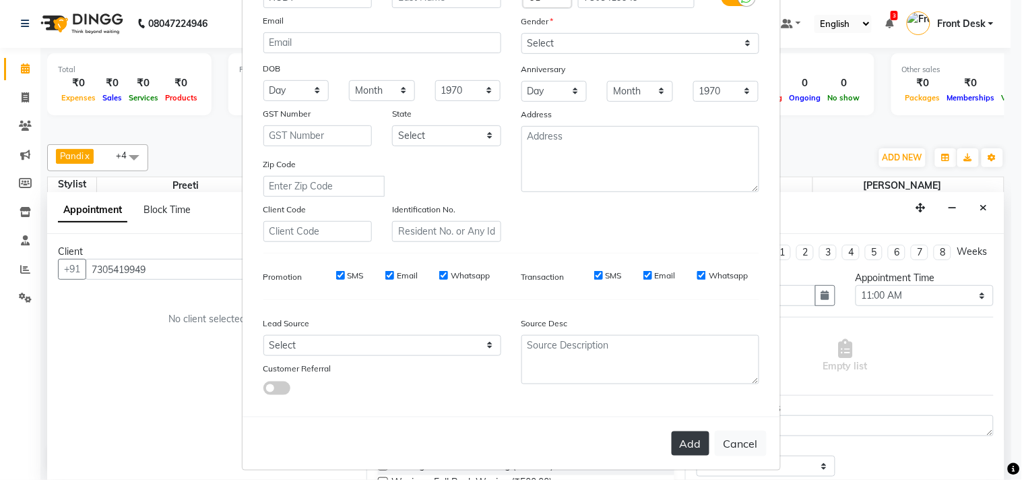
click at [685, 447] on button "Add" at bounding box center [691, 443] width 38 height 24
select select
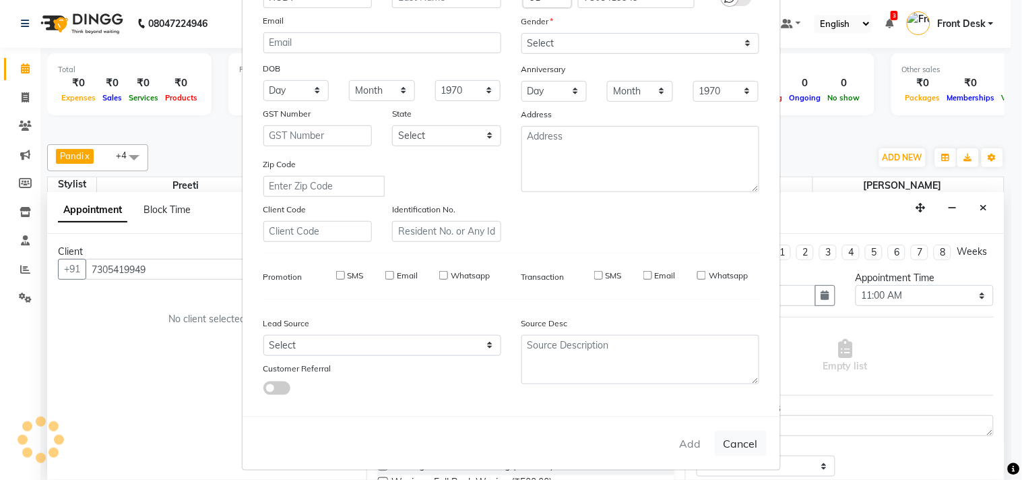
select select
checkbox input "false"
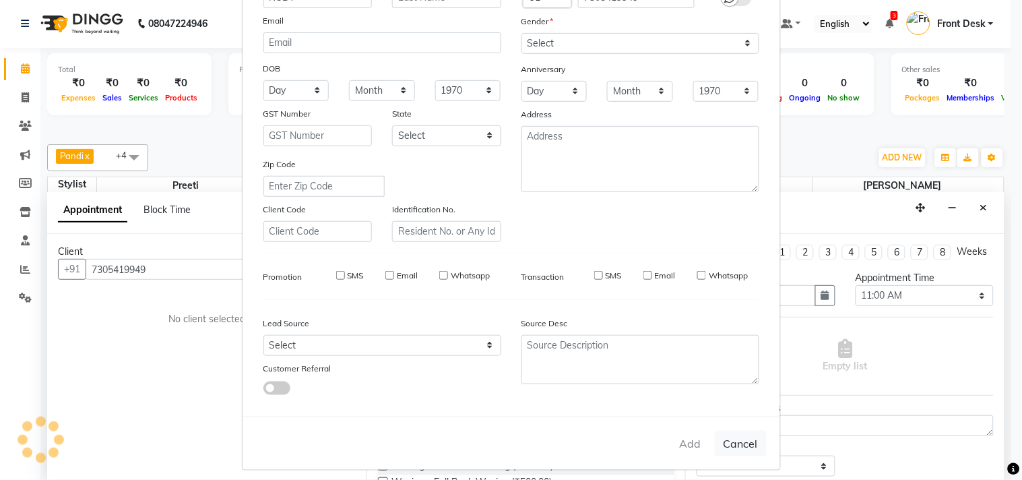
checkbox input "false"
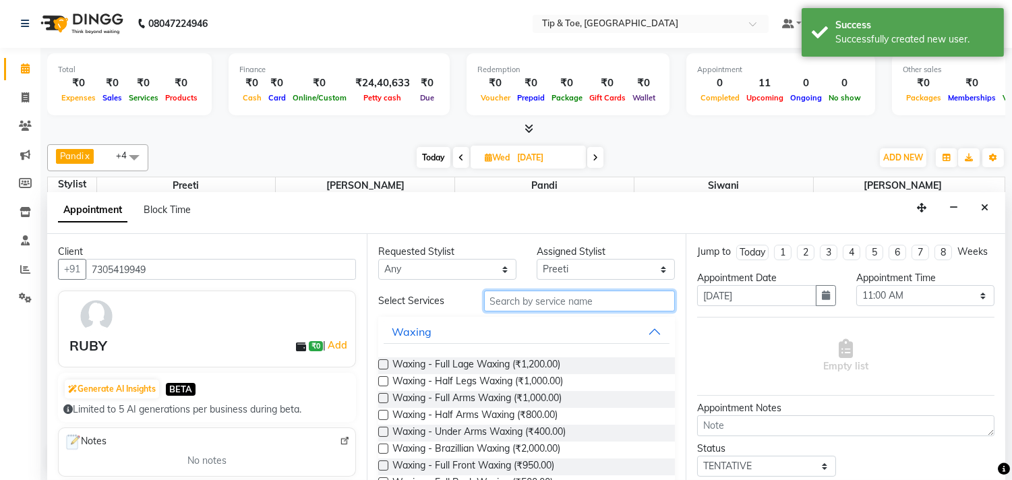
click at [514, 299] on input "text" at bounding box center [579, 300] width 191 height 21
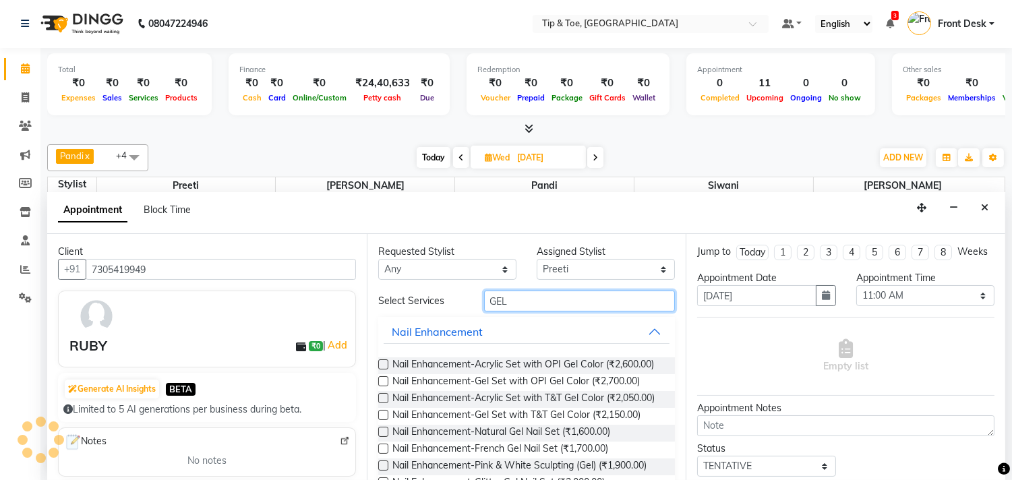
type input "GEL"
click at [381, 420] on label at bounding box center [383, 415] width 10 height 10
click at [381, 421] on input "checkbox" at bounding box center [382, 416] width 9 height 9
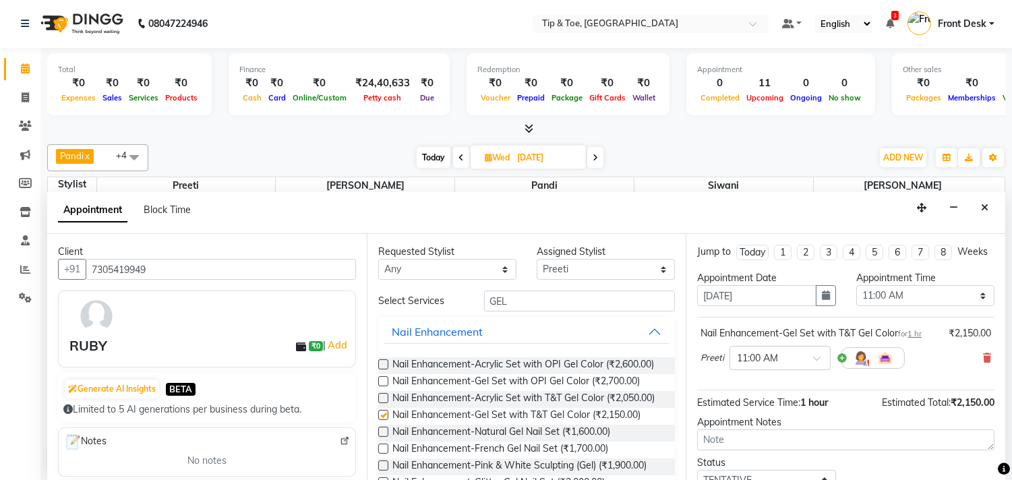
checkbox input "false"
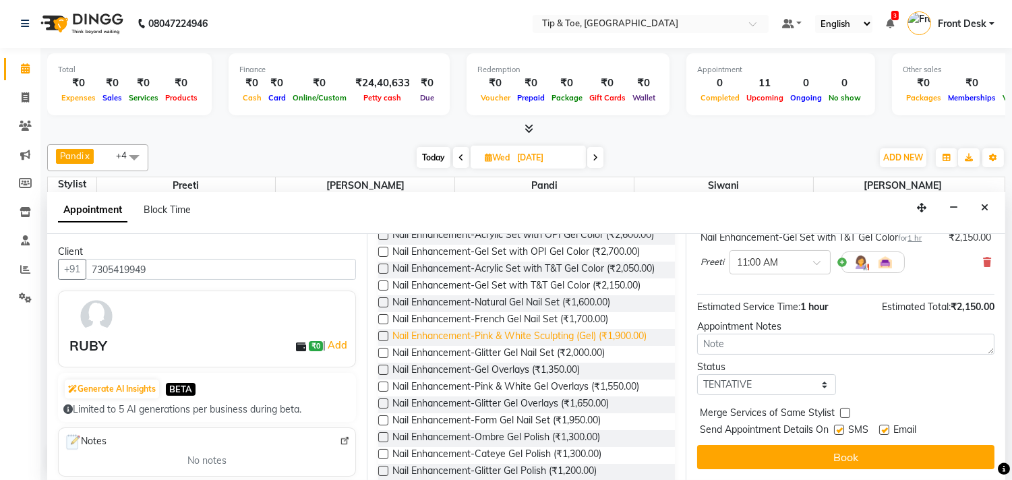
scroll to position [0, 0]
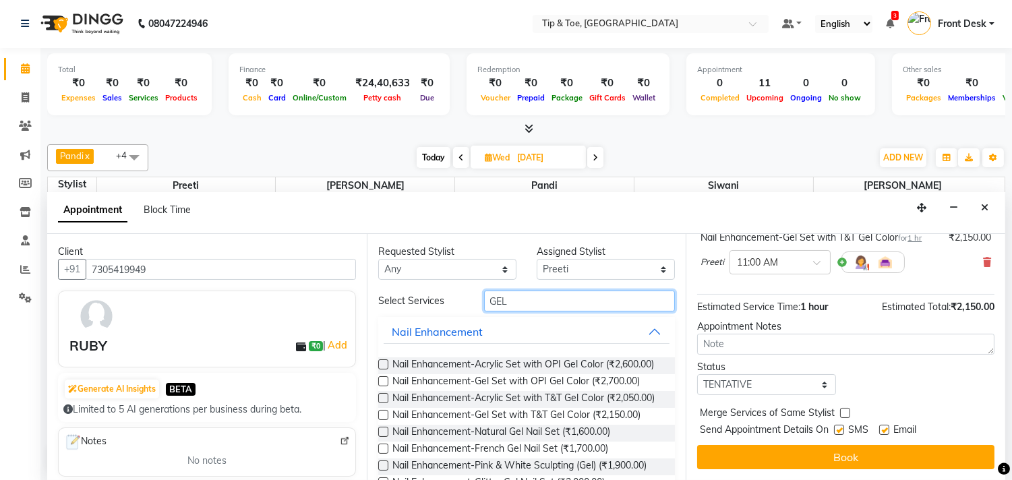
click at [551, 298] on input "GEL" at bounding box center [579, 300] width 191 height 21
type input "G"
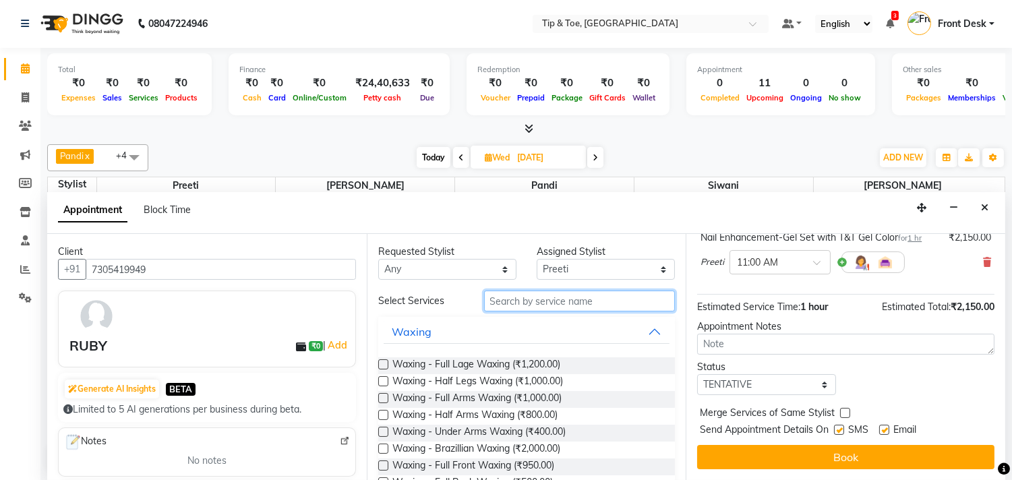
type input "P"
drag, startPoint x: 551, startPoint y: 298, endPoint x: 512, endPoint y: 381, distance: 91.4
click at [594, 266] on select "Select [PERSON_NAME] Pandi Preeti [PERSON_NAME] [PERSON_NAME] Manager [PERSON_N…" at bounding box center [605, 269] width 138 height 21
select select "49685"
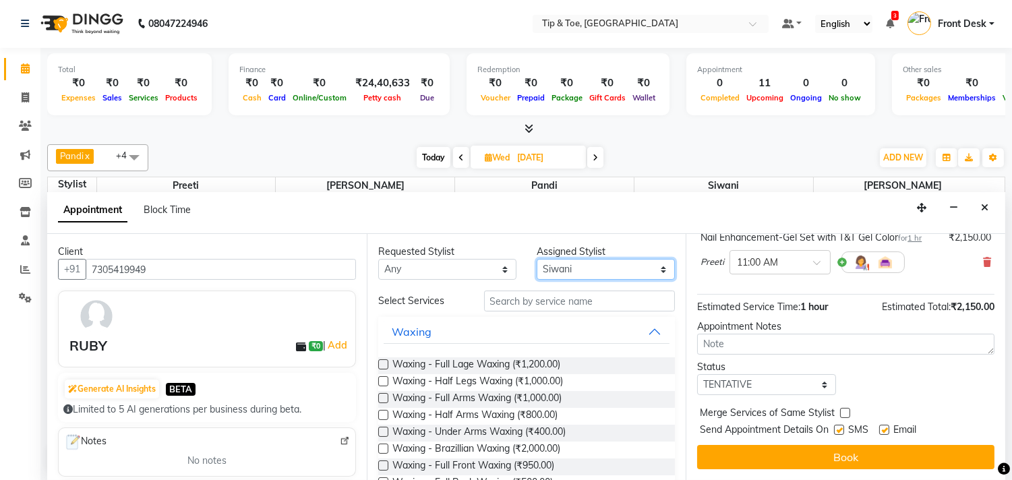
click at [536, 259] on select "Select [PERSON_NAME] Pandi Preeti [PERSON_NAME] [PERSON_NAME] Manager [PERSON_N…" at bounding box center [605, 269] width 138 height 21
click at [554, 300] on input "text" at bounding box center [579, 300] width 191 height 21
type input "P"
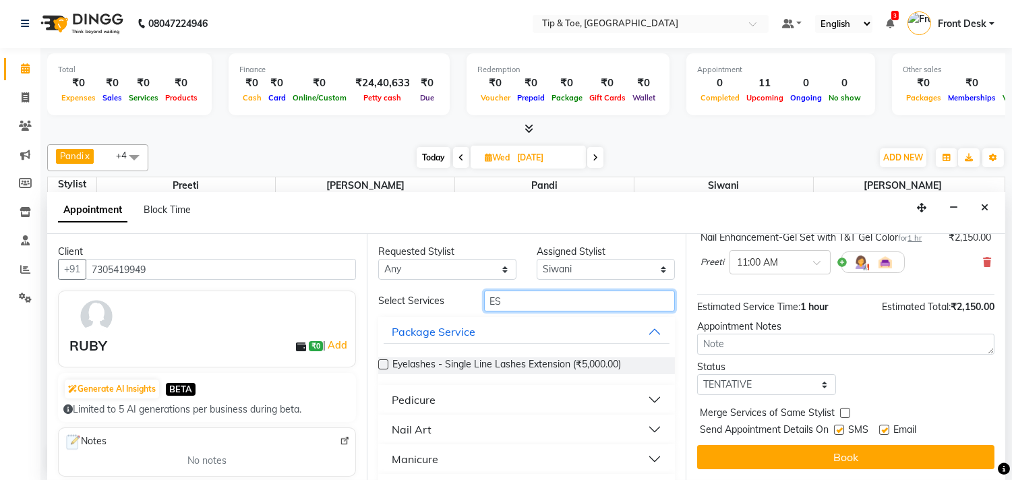
type input "ES"
click at [526, 401] on button "Pedicure" at bounding box center [526, 400] width 286 height 24
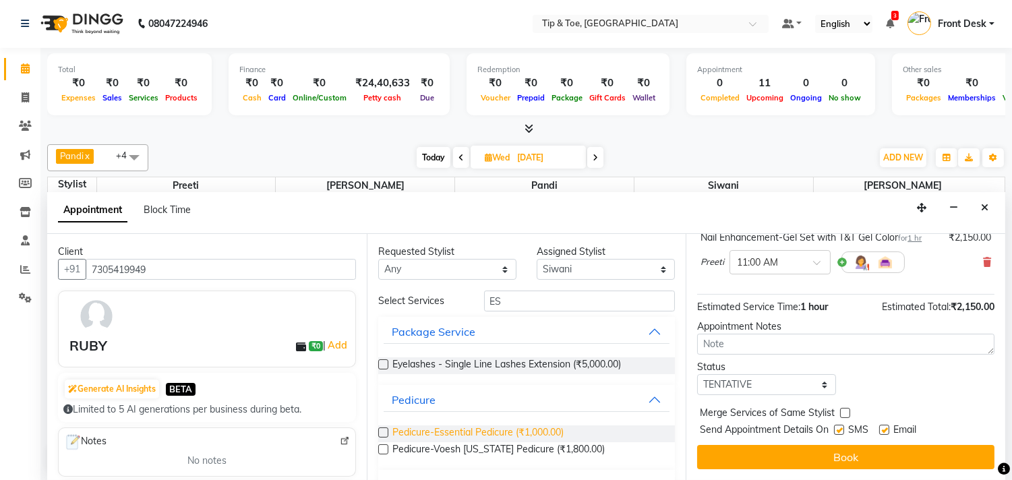
click at [518, 428] on span "Pedicure-Essential Pedicure (₹1,000.00)" at bounding box center [477, 433] width 171 height 17
checkbox input "false"
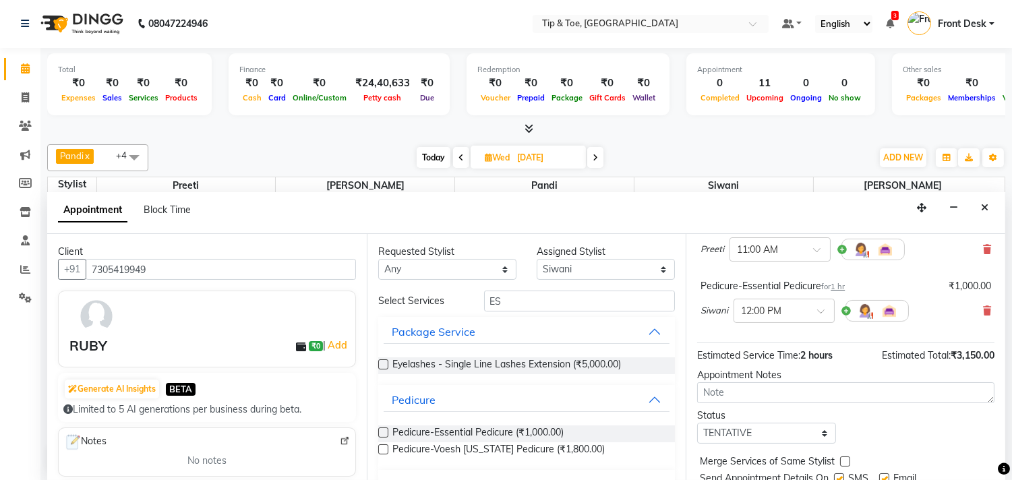
scroll to position [169, 0]
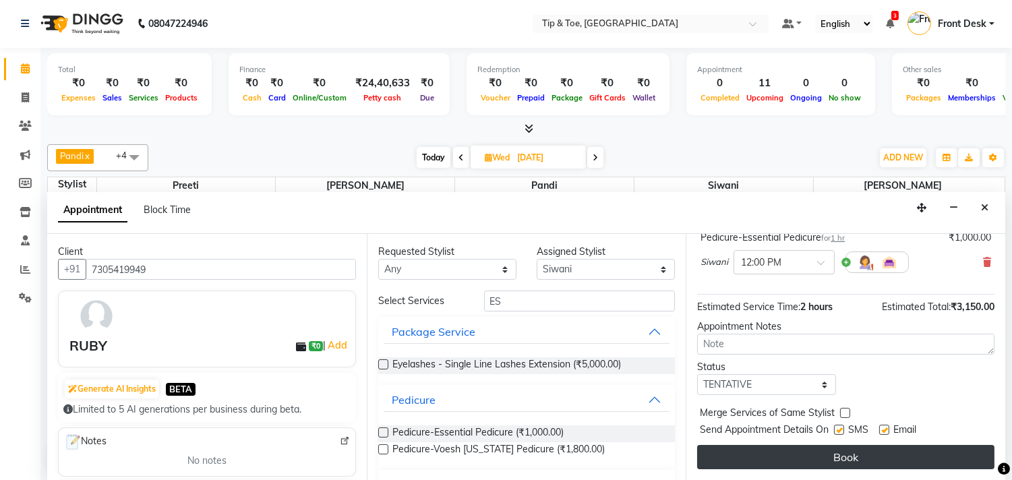
click at [730, 452] on button "Book" at bounding box center [845, 457] width 297 height 24
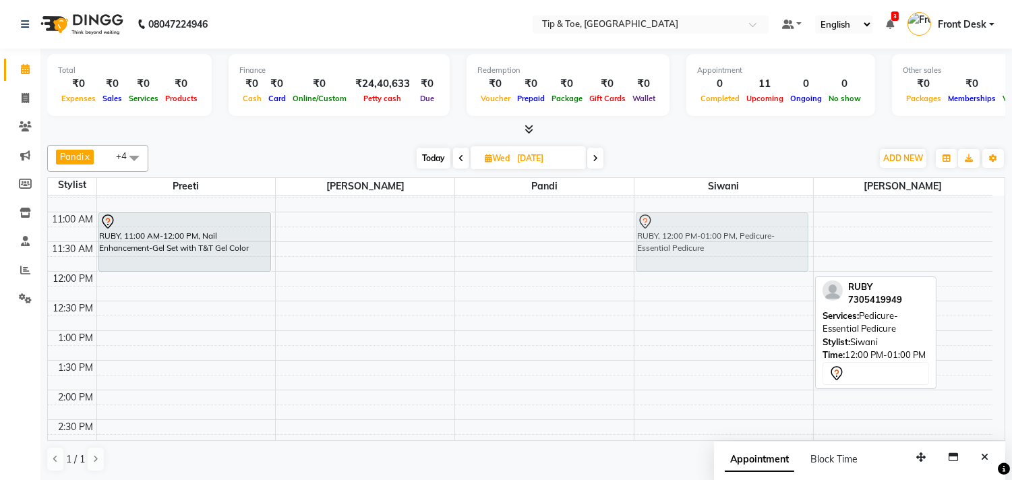
scroll to position [97, 0]
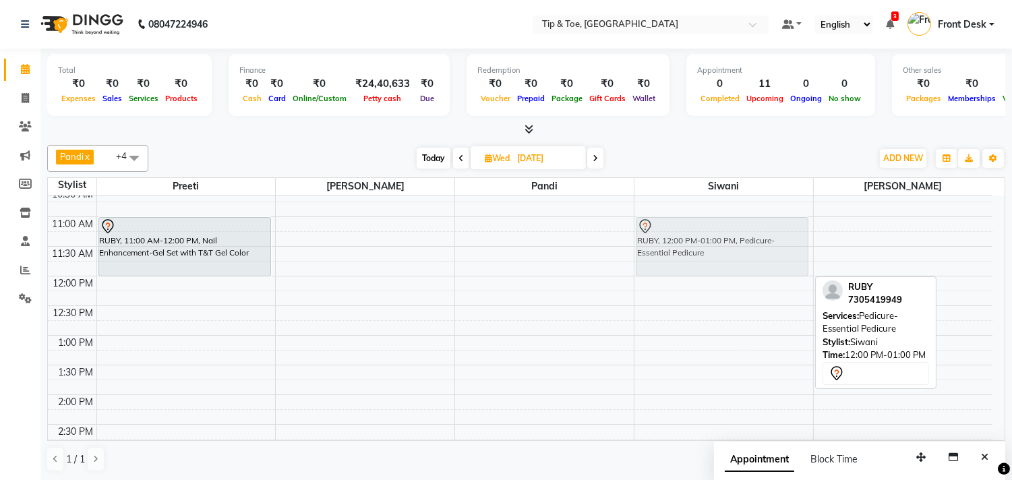
drag, startPoint x: 687, startPoint y: 257, endPoint x: 702, endPoint y: 250, distance: 16.3
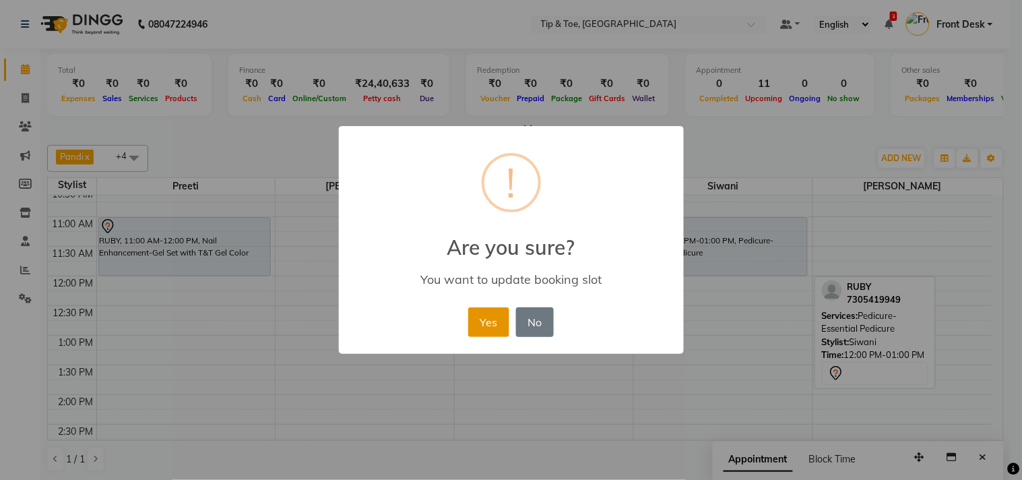
click at [482, 311] on button "Yes" at bounding box center [488, 322] width 41 height 30
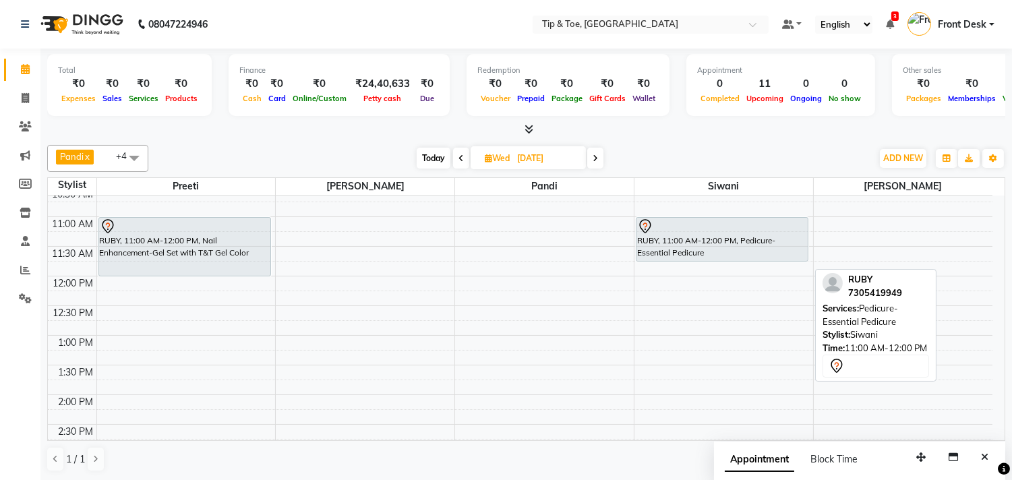
drag, startPoint x: 784, startPoint y: 274, endPoint x: 792, endPoint y: 252, distance: 22.8
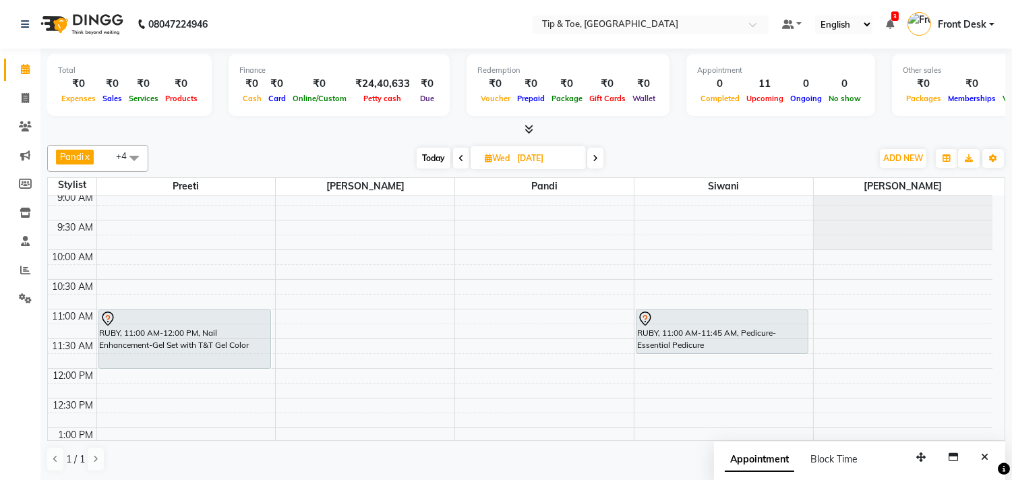
scroll to position [0, 0]
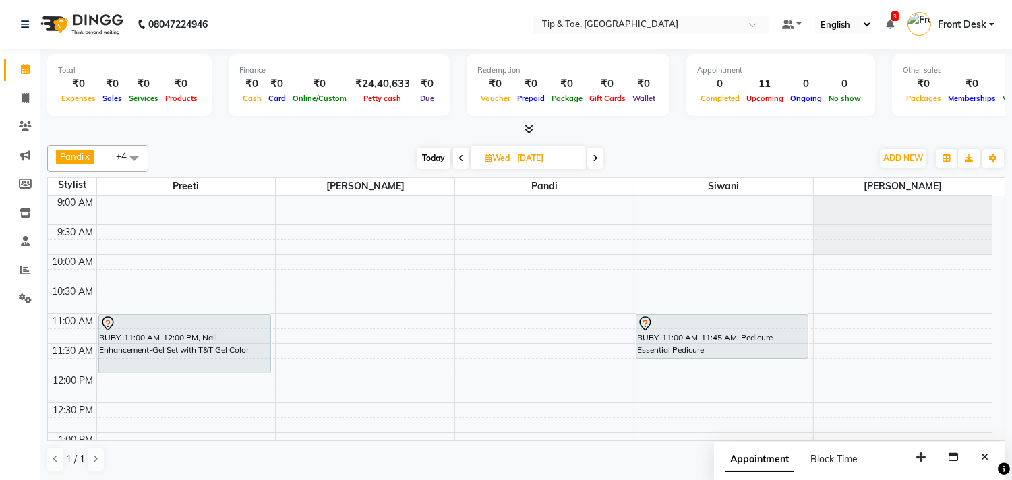
click at [430, 160] on span "Today" at bounding box center [433, 158] width 34 height 21
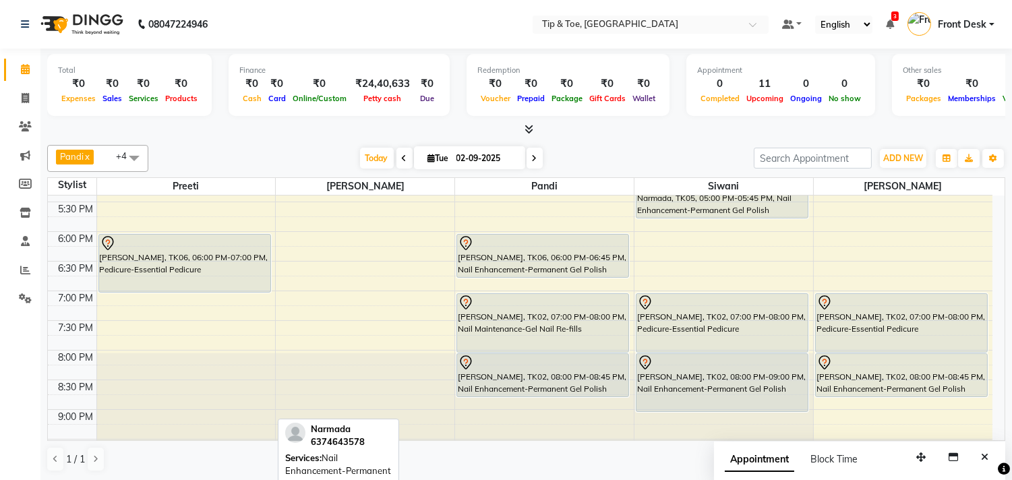
scroll to position [588, 0]
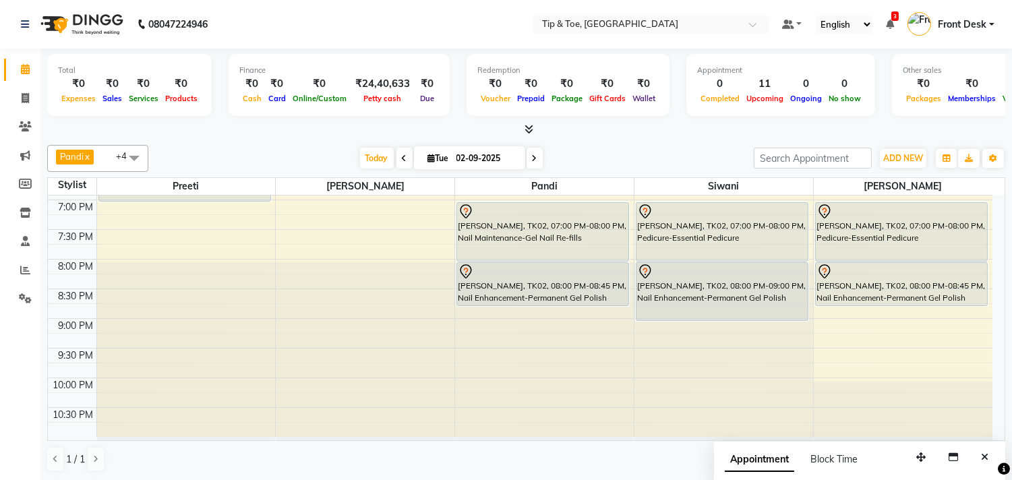
click at [600, 148] on div "[DATE] [DATE]" at bounding box center [451, 158] width 592 height 20
click at [285, 156] on div "[DATE] [DATE]" at bounding box center [451, 158] width 592 height 20
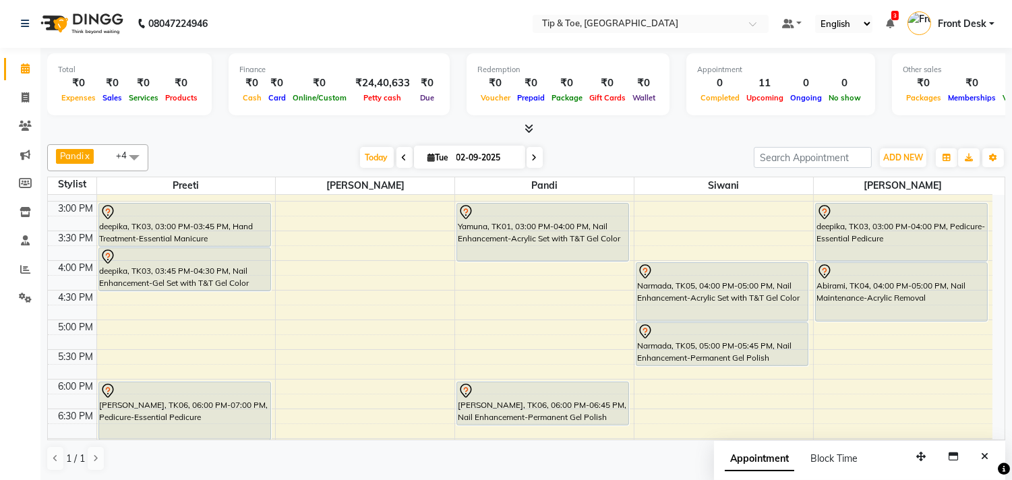
scroll to position [514, 0]
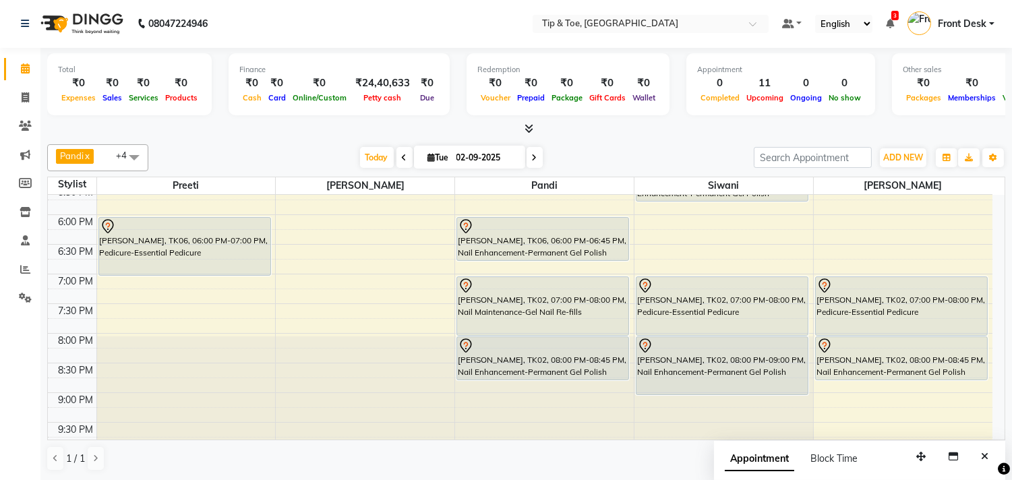
click at [532, 156] on icon at bounding box center [534, 158] width 5 height 8
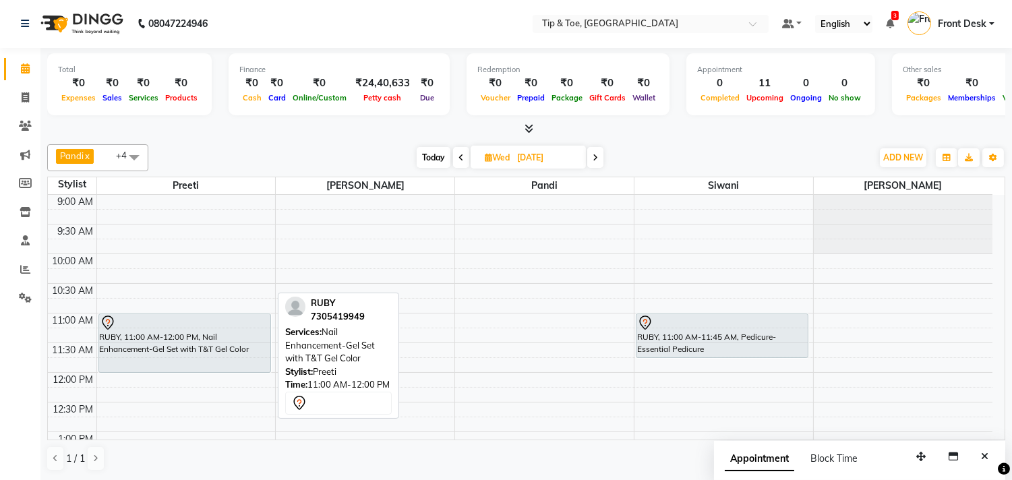
scroll to position [0, 0]
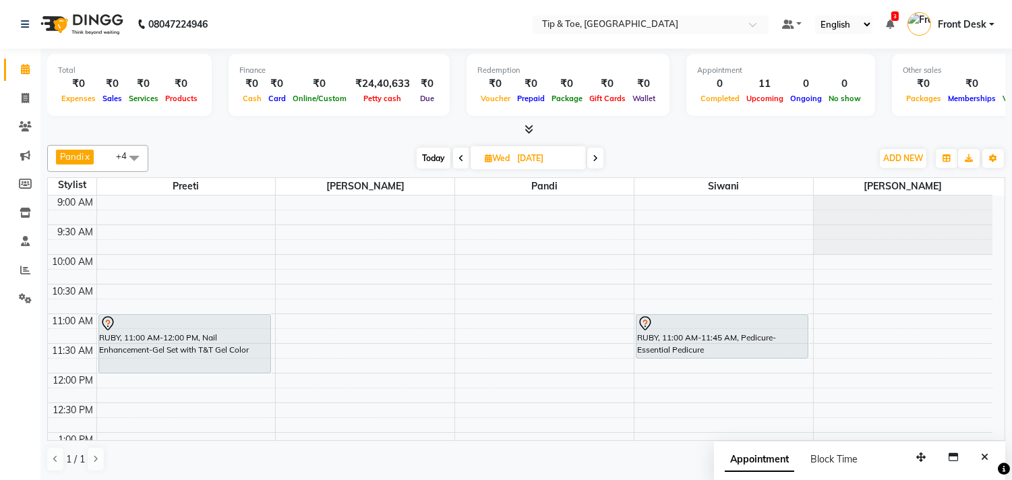
click at [433, 153] on span "Today" at bounding box center [433, 158] width 34 height 21
type input "02-09-2025"
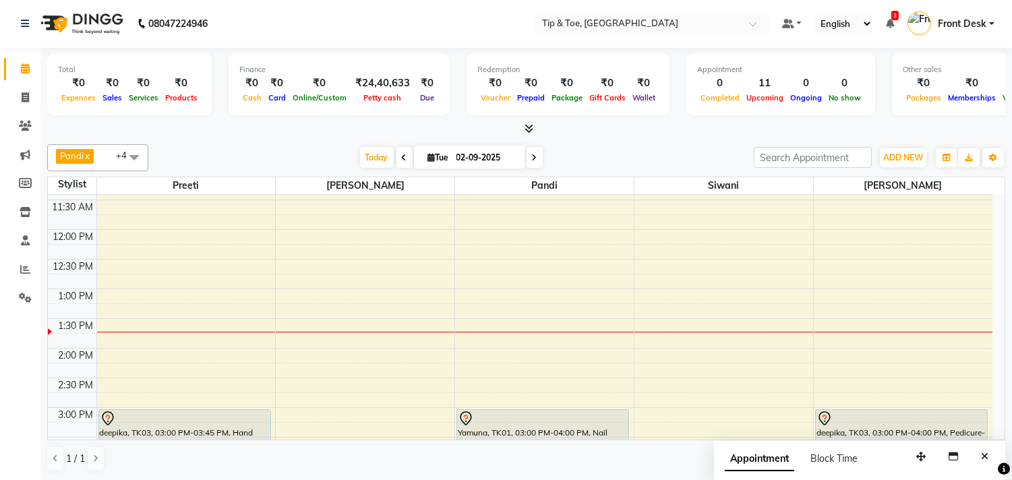
scroll to position [139, 0]
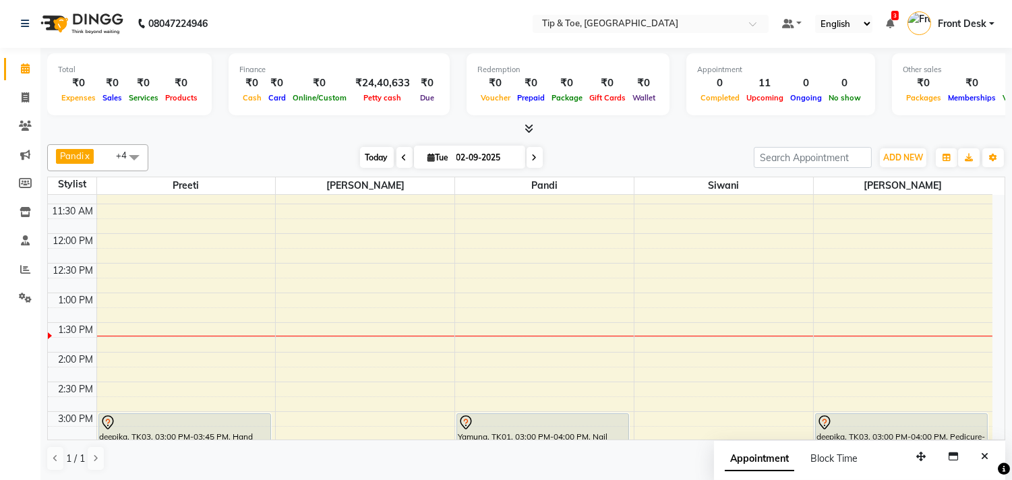
click at [360, 160] on span "Today" at bounding box center [377, 157] width 34 height 21
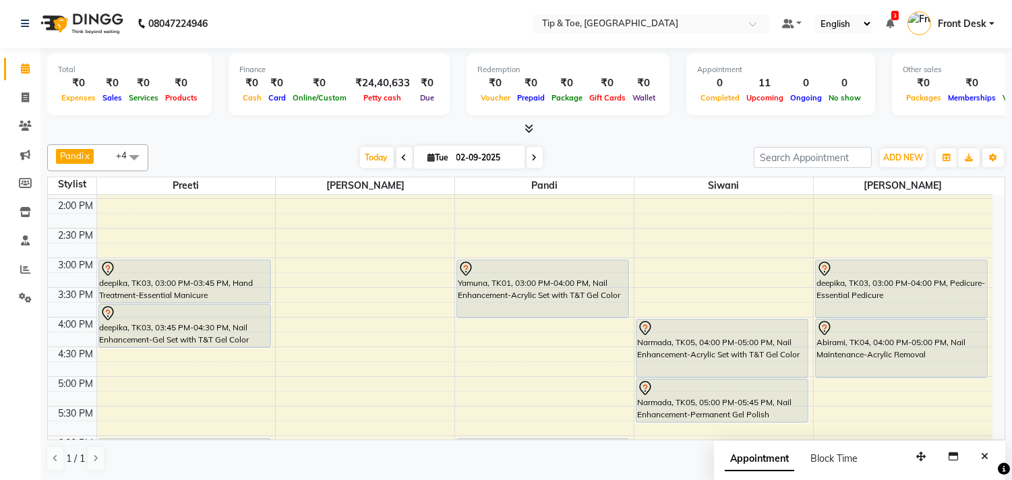
scroll to position [288, 0]
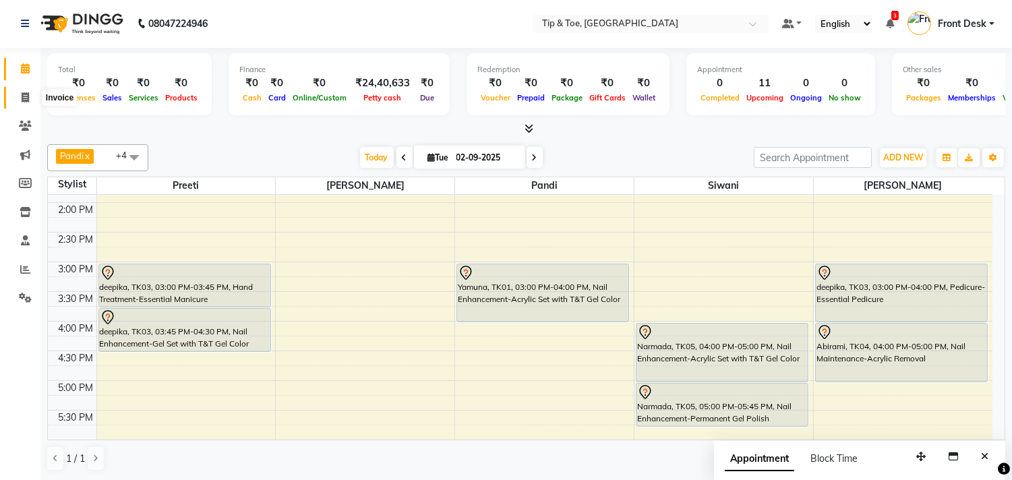
drag, startPoint x: 26, startPoint y: 96, endPoint x: 42, endPoint y: 98, distance: 16.3
click at [26, 96] on icon at bounding box center [25, 97] width 7 height 10
select select "5770"
select select "service"
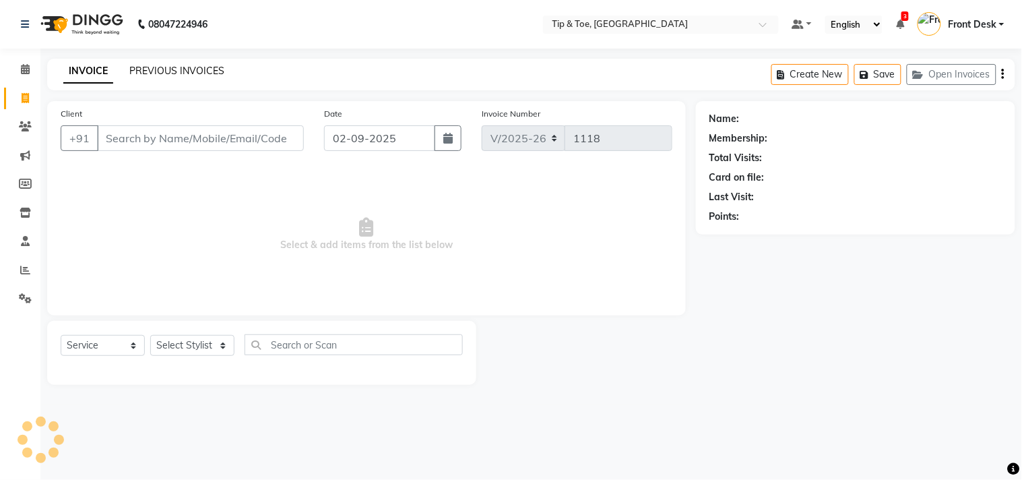
click at [175, 71] on link "PREVIOUS INVOICES" at bounding box center [176, 71] width 95 height 12
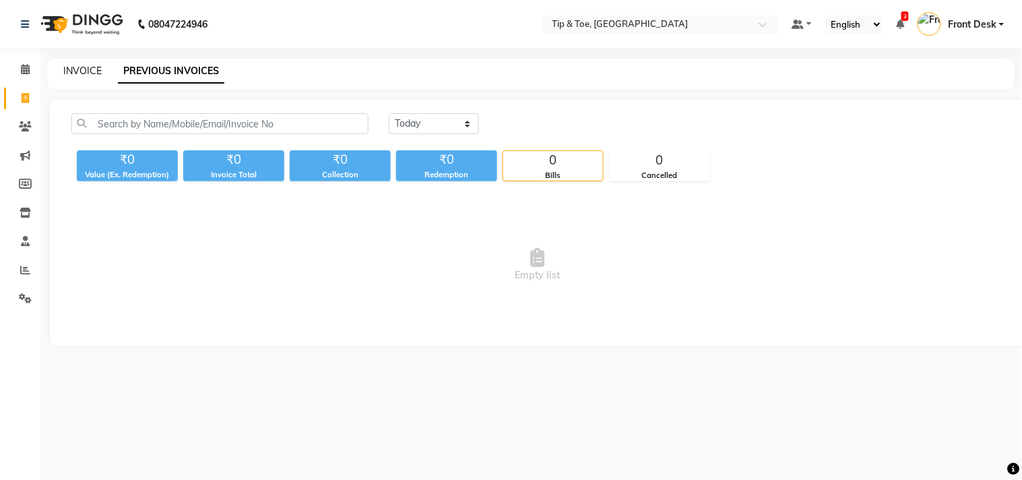
click at [73, 71] on link "INVOICE" at bounding box center [82, 71] width 38 height 12
select select "5770"
select select "service"
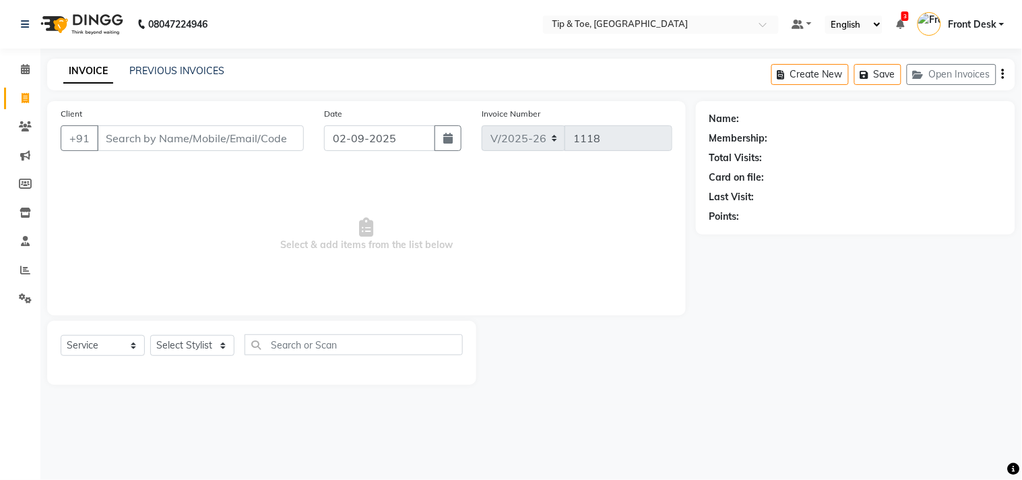
click at [166, 137] on input "Client" at bounding box center [200, 138] width 207 height 26
click at [16, 70] on span at bounding box center [25, 70] width 24 height 16
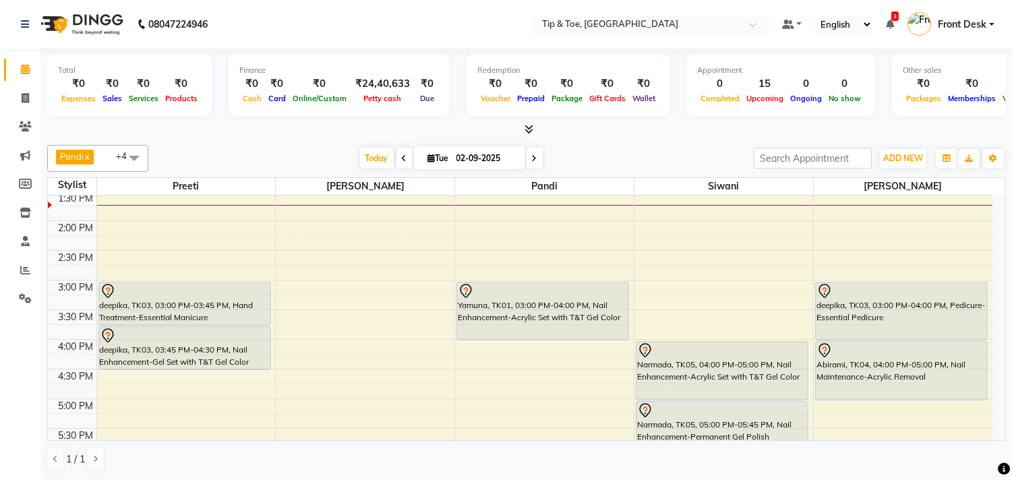
scroll to position [299, 0]
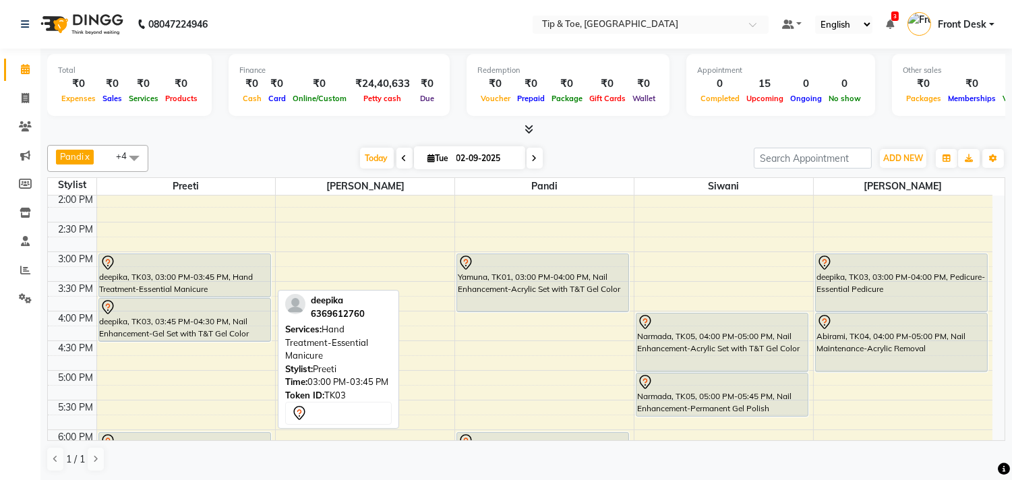
click at [183, 273] on div "deepika, TK03, 03:00 PM-03:45 PM, Hand Treatment-Essential Manicure" at bounding box center [184, 275] width 171 height 42
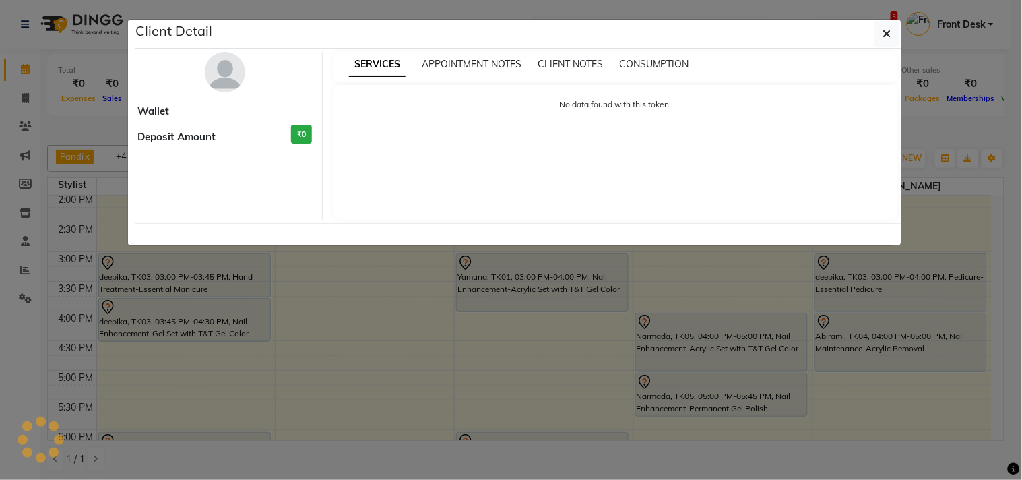
select select "7"
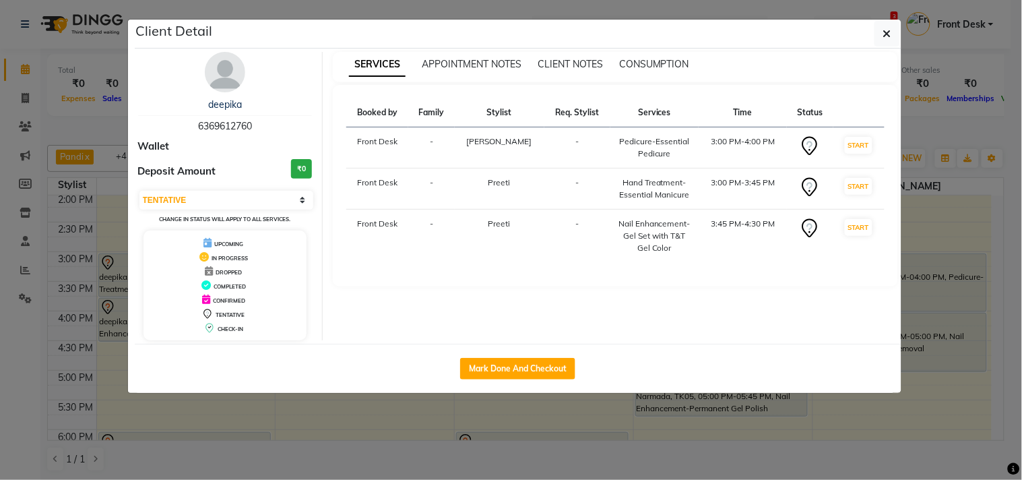
click at [1011, 174] on ngb-modal-window "Client Detail deepika 6369612760 Wallet Deposit Amount ₹0 Select IN SERVICE CON…" at bounding box center [511, 240] width 1022 height 480
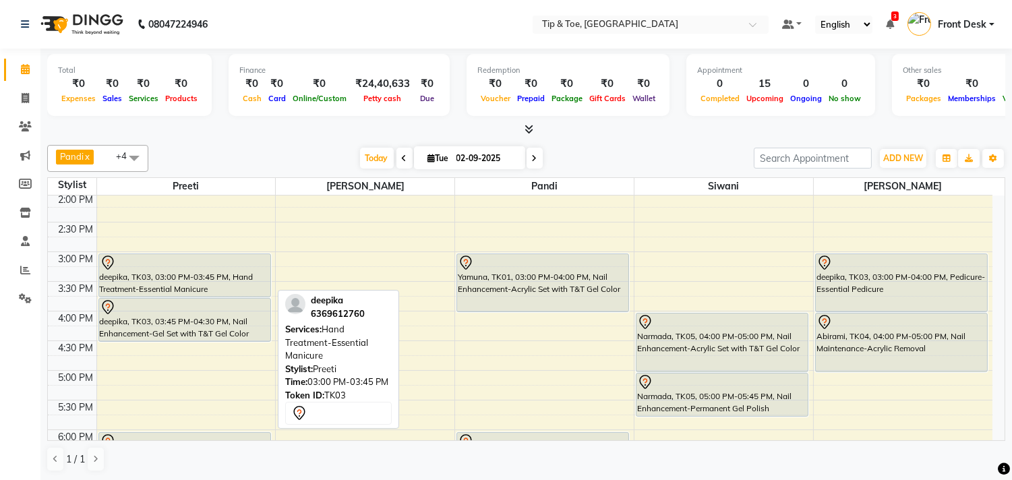
click at [217, 280] on div "deepika, TK03, 03:00 PM-03:45 PM, Hand Treatment-Essential Manicure" at bounding box center [184, 275] width 171 height 42
select select "7"
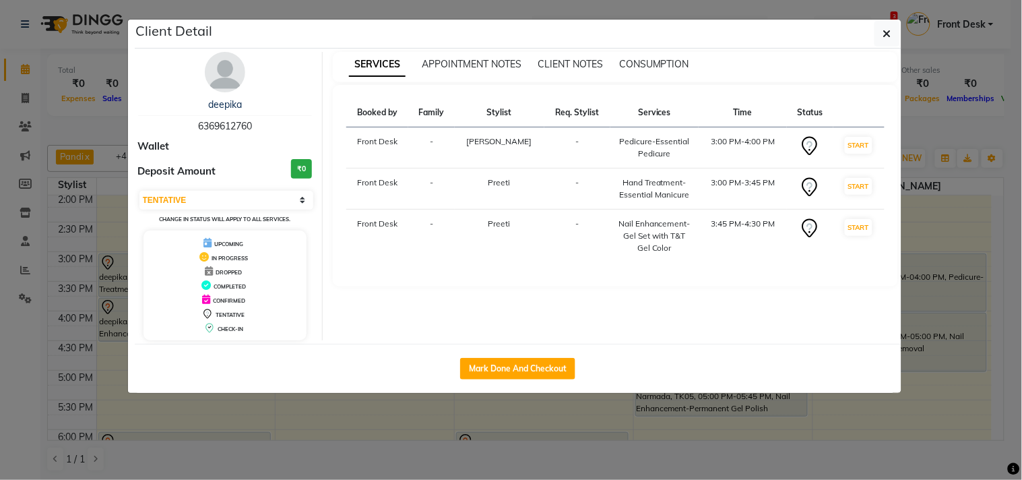
click at [960, 189] on ngb-modal-window "Client Detail deepika 6369612760 Wallet Deposit Amount ₹0 Select IN SERVICE CON…" at bounding box center [511, 240] width 1022 height 480
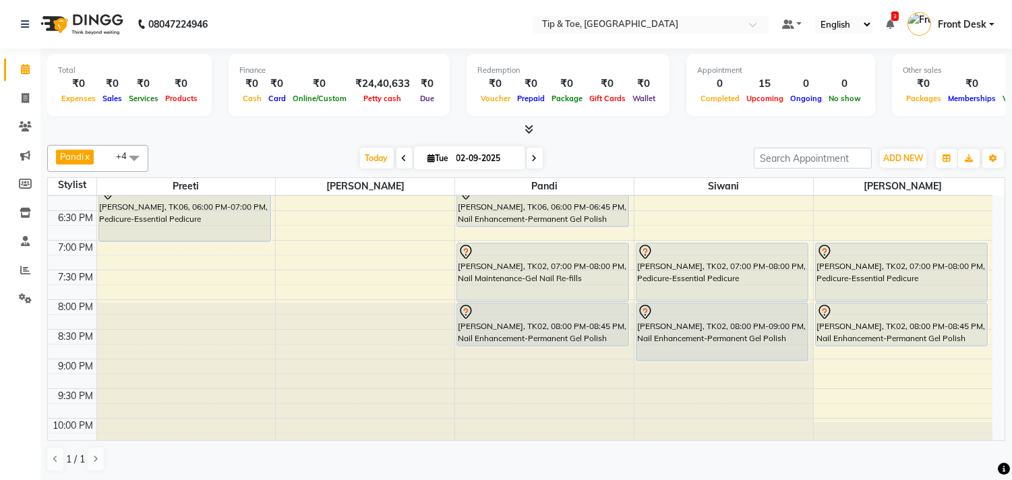
scroll to position [588, 0]
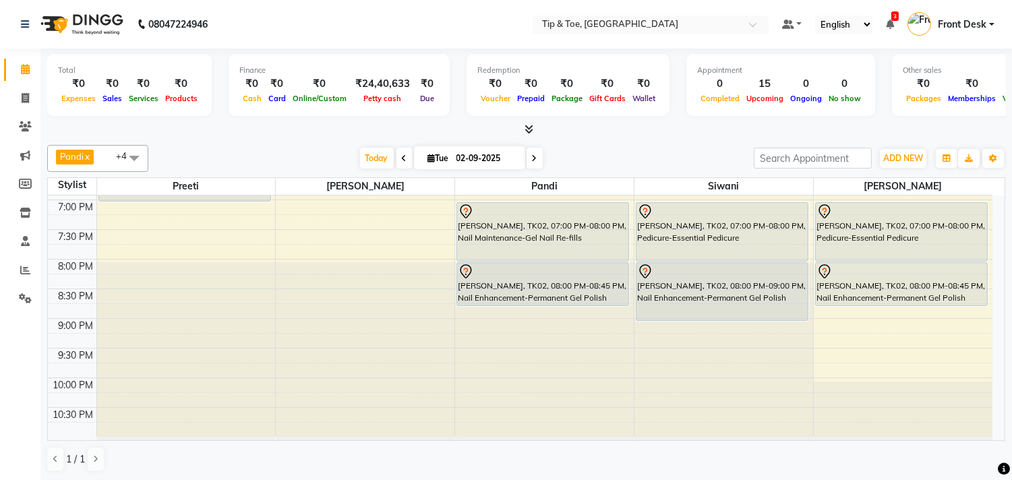
drag, startPoint x: 394, startPoint y: 159, endPoint x: 392, endPoint y: 169, distance: 10.3
click at [396, 159] on span at bounding box center [404, 158] width 16 height 21
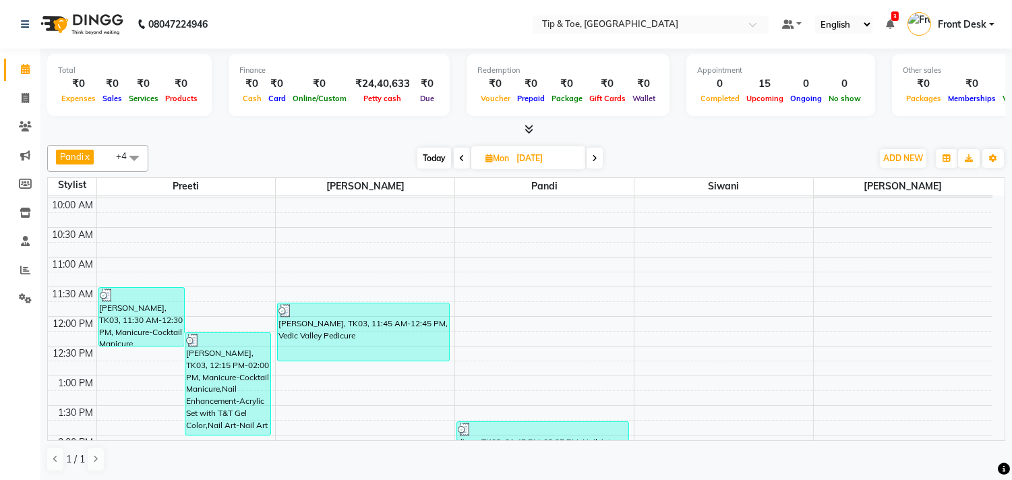
scroll to position [0, 0]
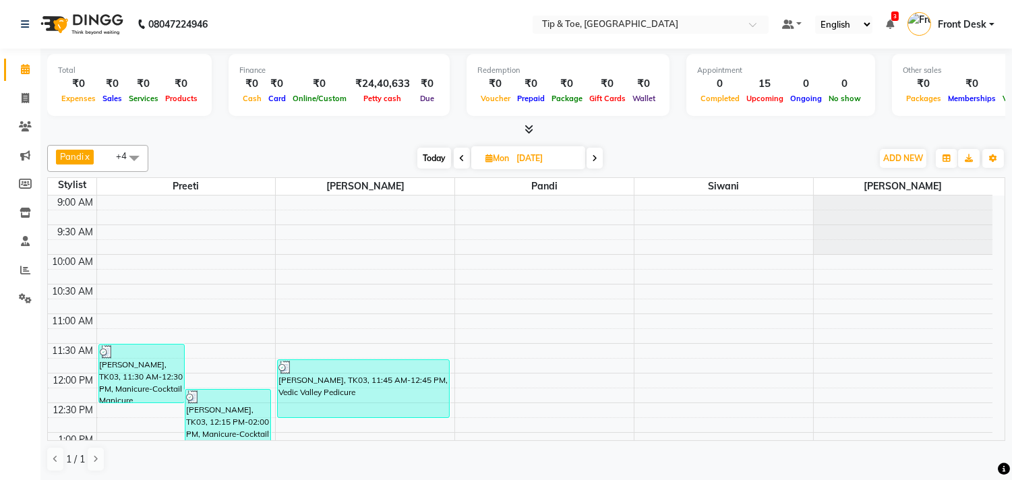
click at [432, 153] on span "Today" at bounding box center [434, 158] width 34 height 21
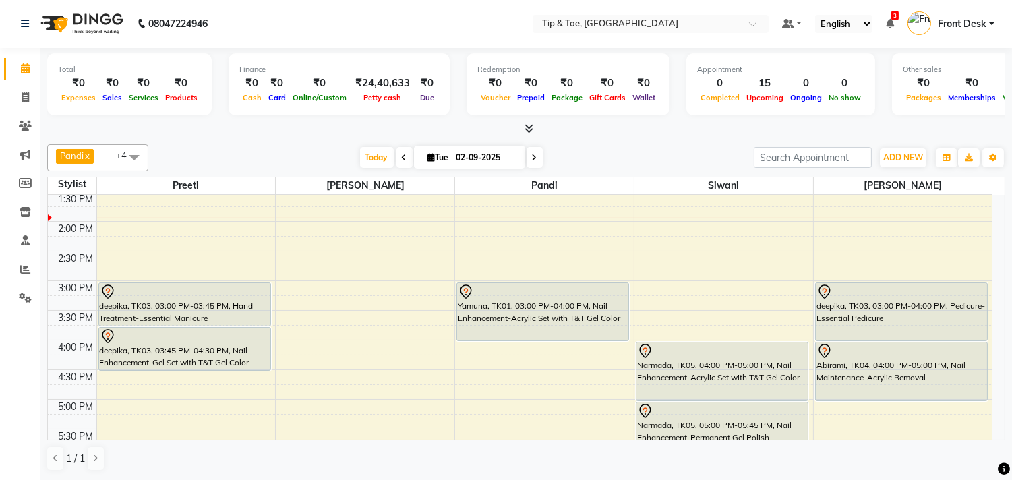
scroll to position [224, 0]
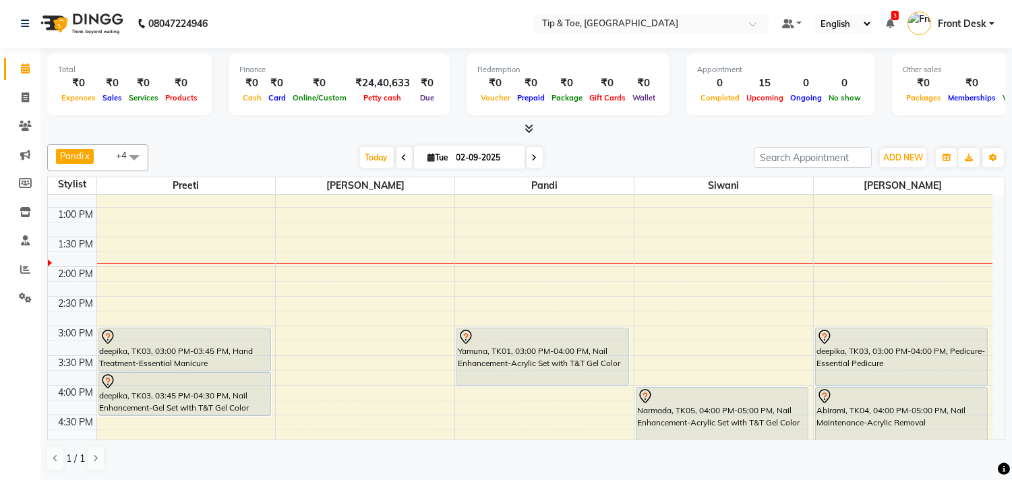
click at [532, 155] on icon at bounding box center [534, 158] width 5 height 8
type input "[DATE]"
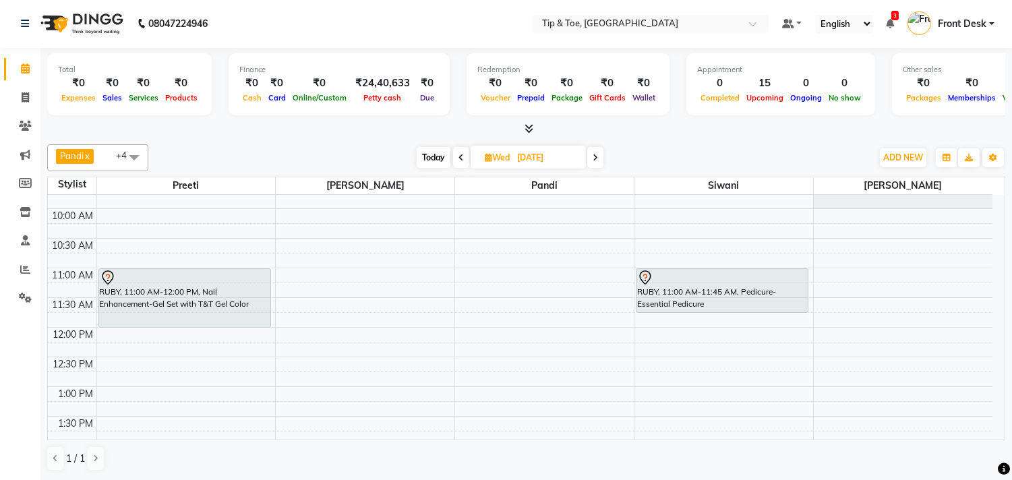
scroll to position [0, 0]
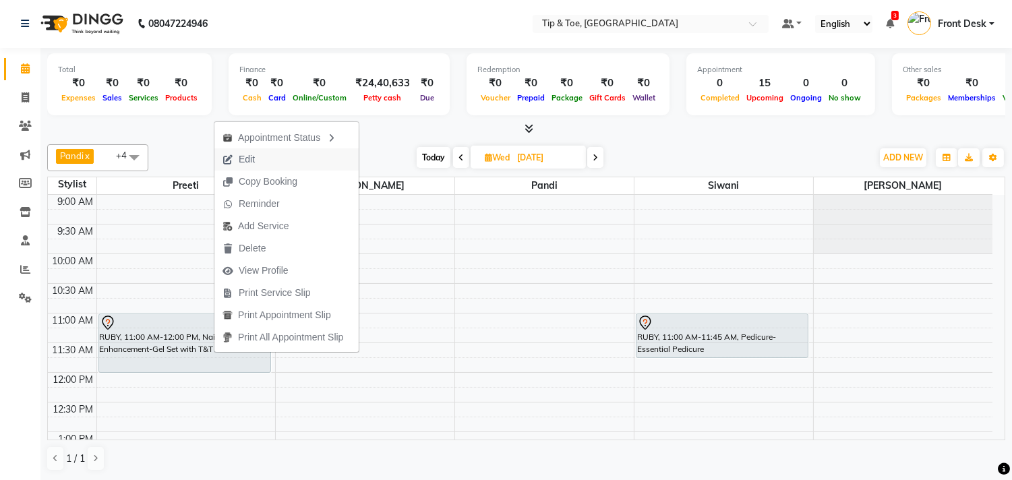
click at [271, 165] on button "Edit" at bounding box center [286, 159] width 144 height 22
select select "tentative"
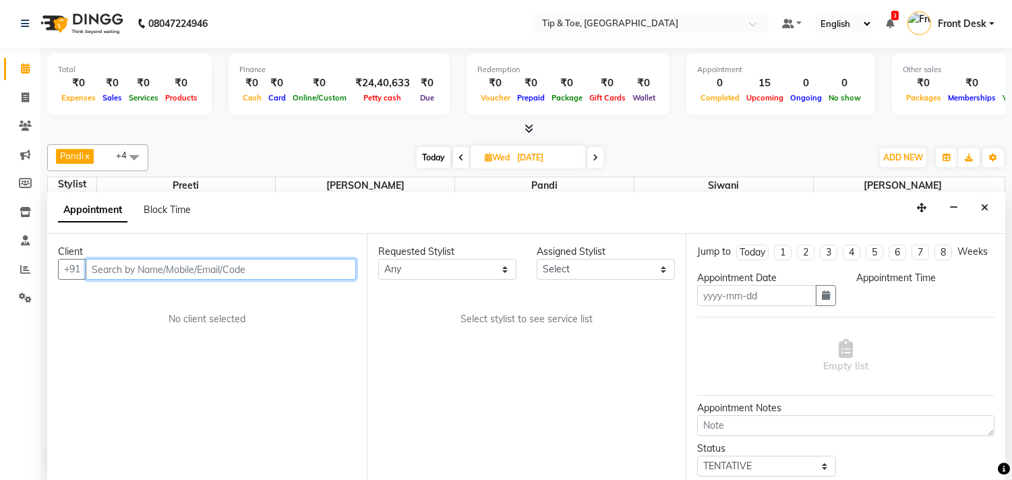
type input "[DATE]"
select select "39915"
select select "660"
select select "2752"
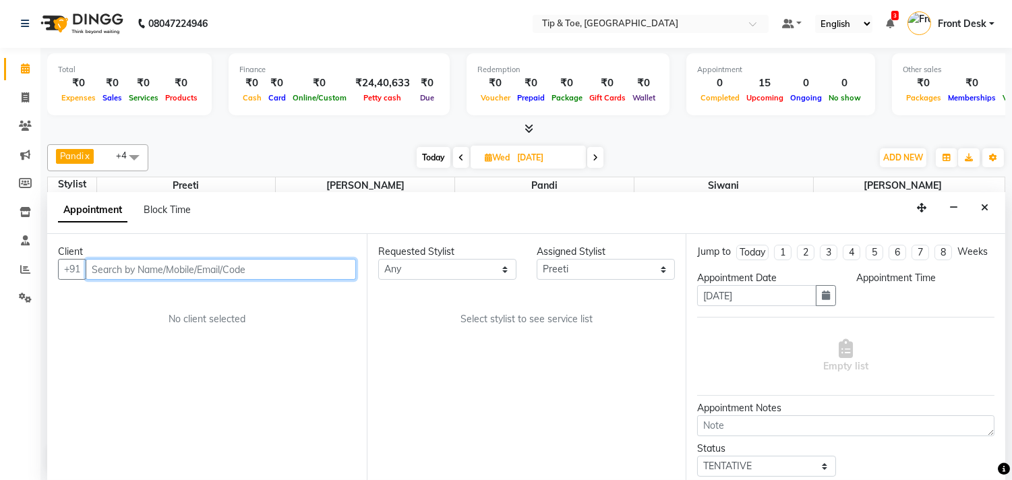
select select "2752"
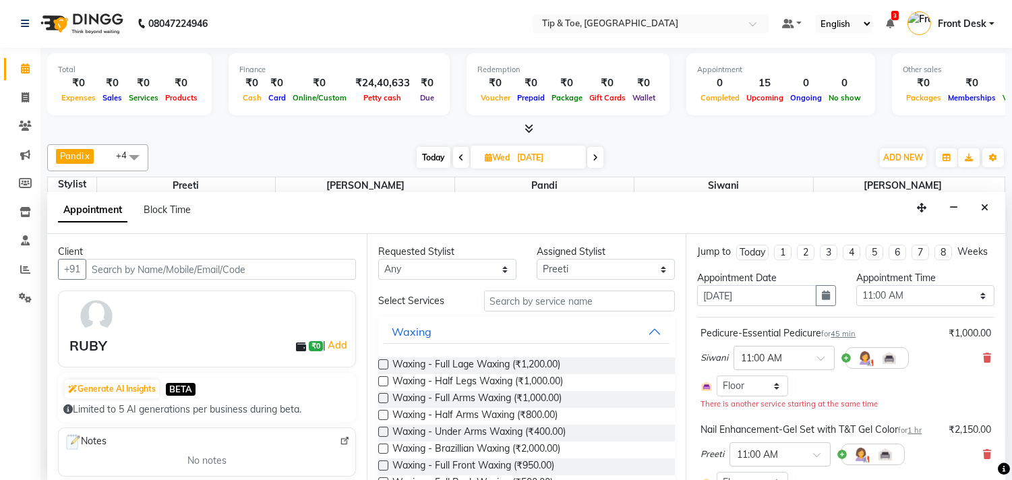
click at [970, 375] on div "Siwani × 11:00 AM" at bounding box center [845, 357] width 290 height 35
click at [983, 363] on icon at bounding box center [987, 357] width 8 height 9
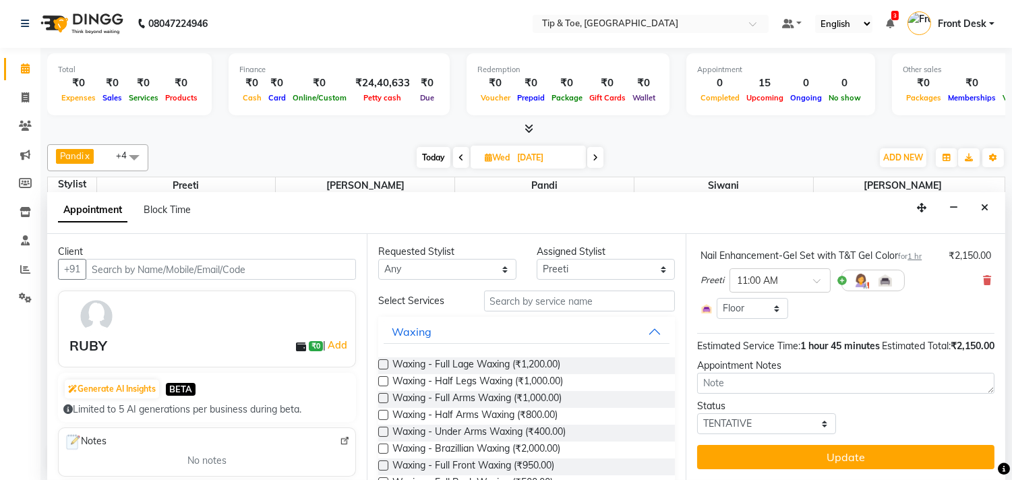
scroll to position [116, 0]
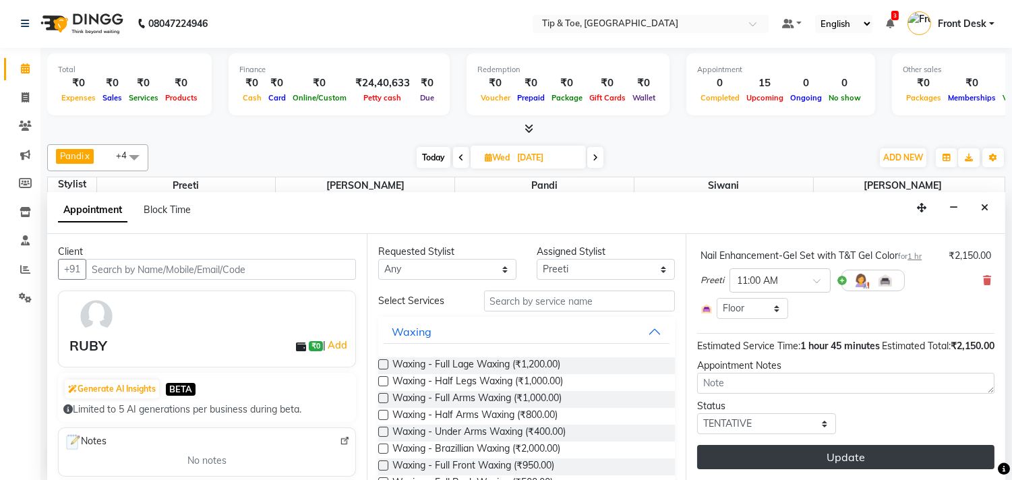
click at [918, 457] on button "Update" at bounding box center [845, 457] width 297 height 24
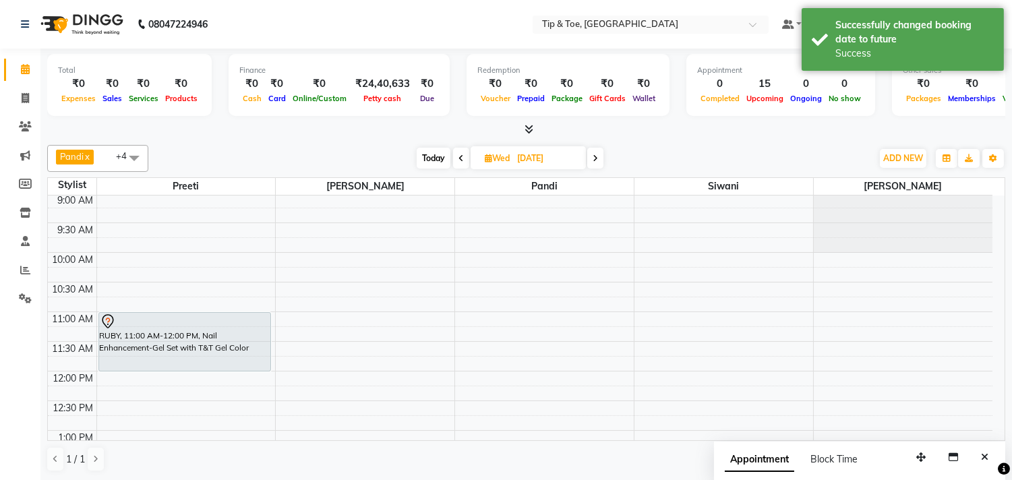
scroll to position [0, 0]
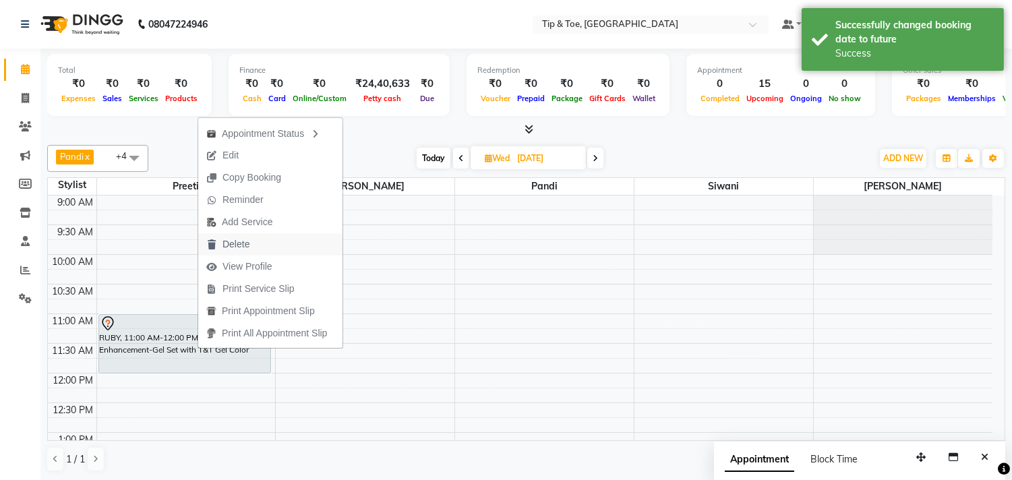
click at [261, 241] on button "Delete" at bounding box center [270, 244] width 144 height 22
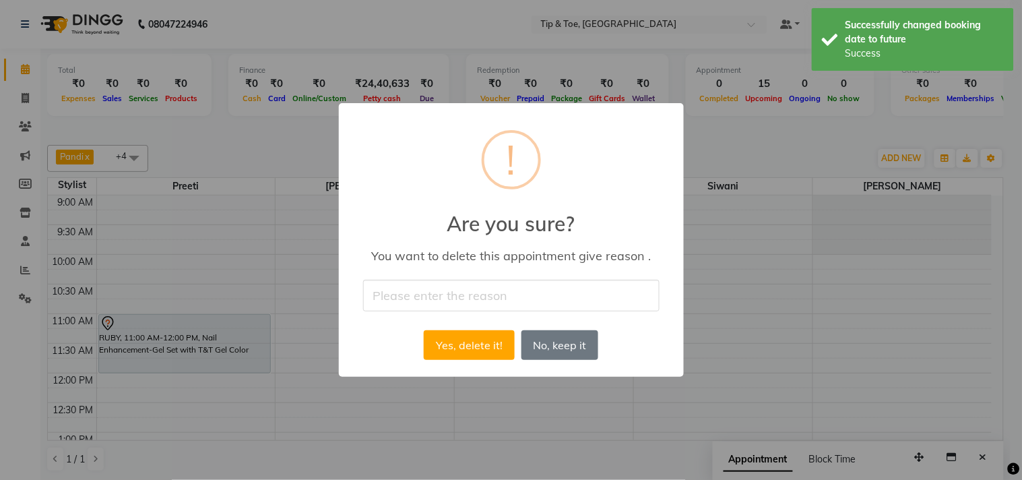
click at [509, 292] on input "text" at bounding box center [511, 296] width 297 height 32
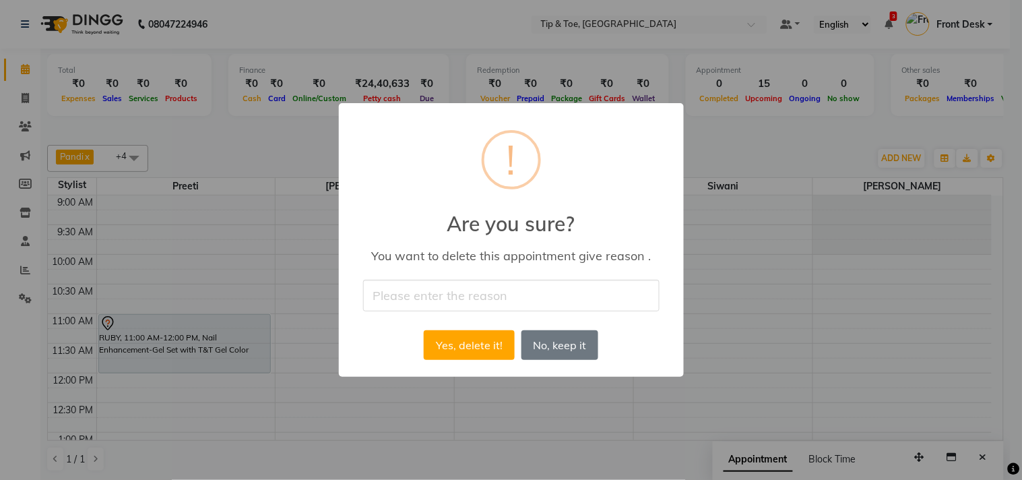
type input "cancel"
click at [472, 338] on button "Yes, delete it!" at bounding box center [469, 345] width 90 height 30
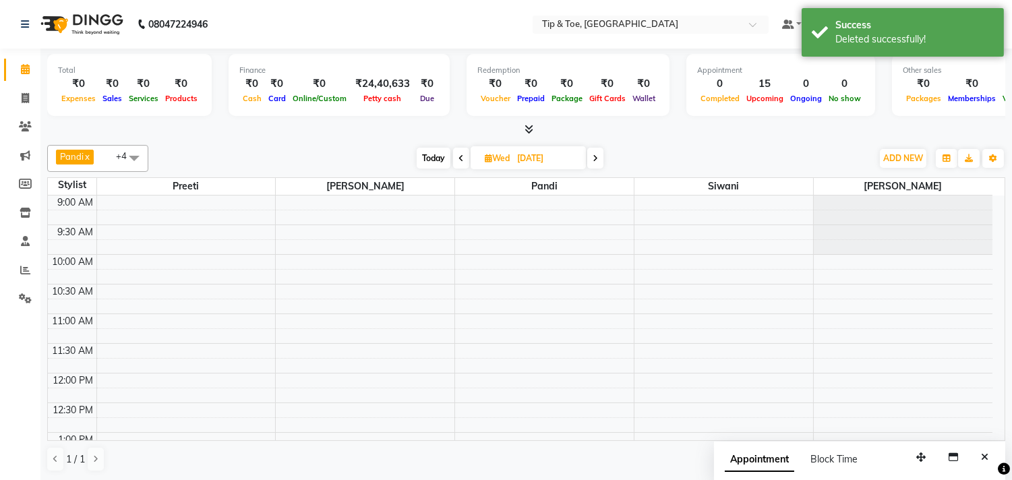
click at [423, 151] on span "Today" at bounding box center [433, 158] width 34 height 21
type input "02-09-2025"
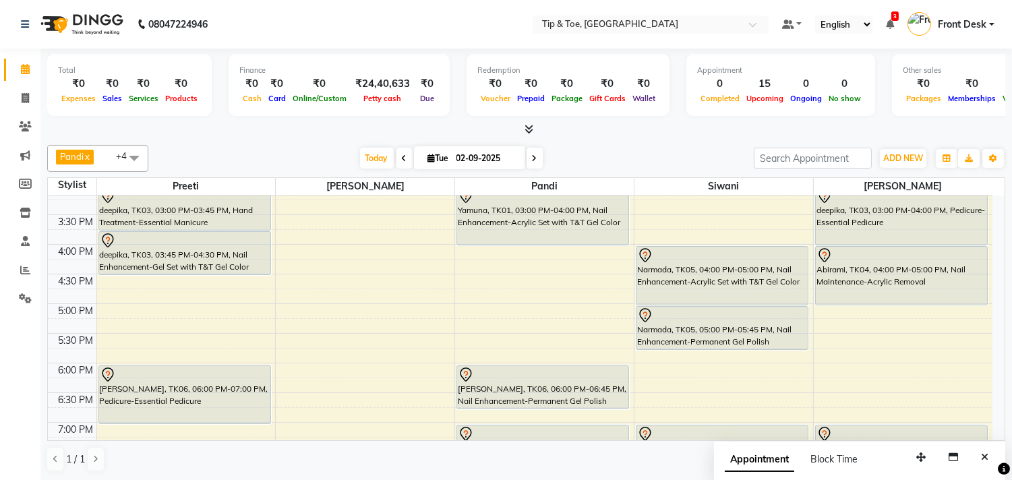
scroll to position [364, 0]
click at [345, 375] on div "9:00 AM 9:30 AM 10:00 AM 10:30 AM 11:00 AM 11:30 AM 12:00 PM 12:30 PM 1:00 PM 1…" at bounding box center [520, 247] width 944 height 830
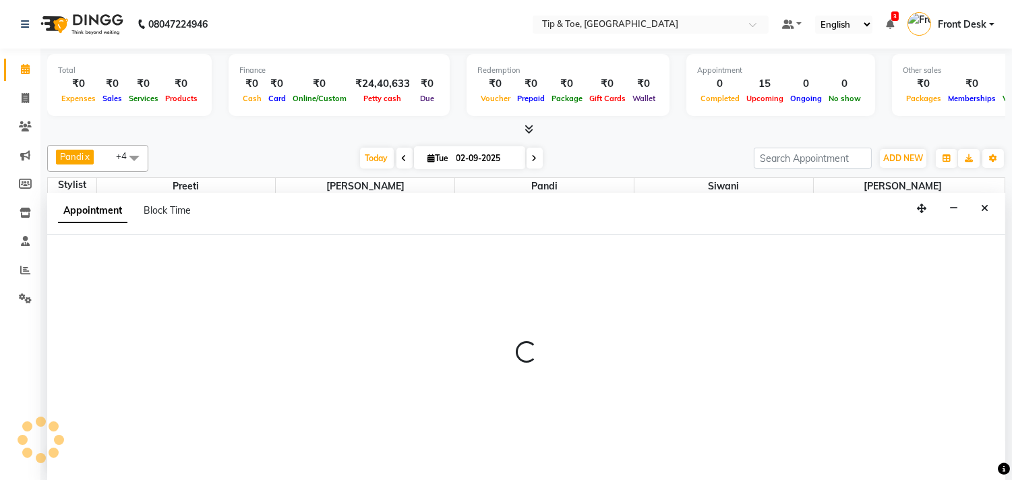
select select "39914"
select select "tentative"
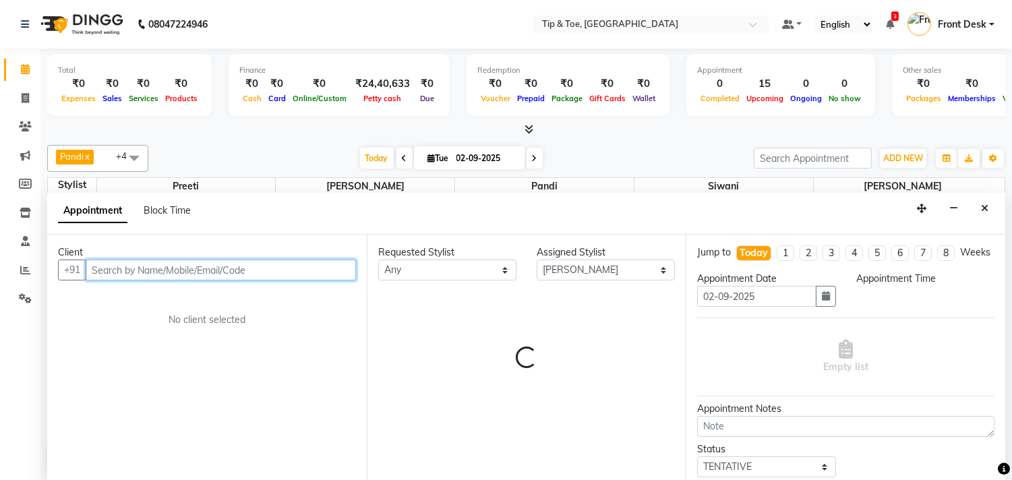
select select "1080"
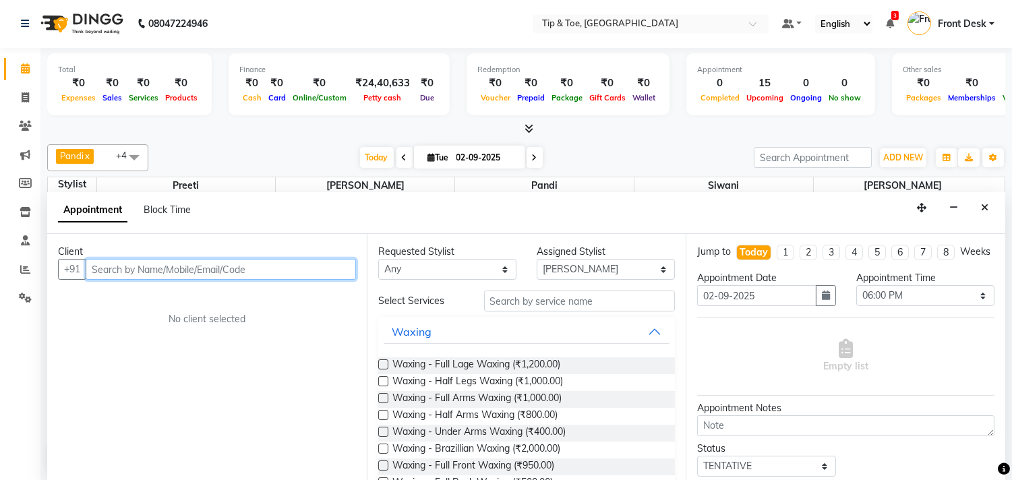
scroll to position [75, 0]
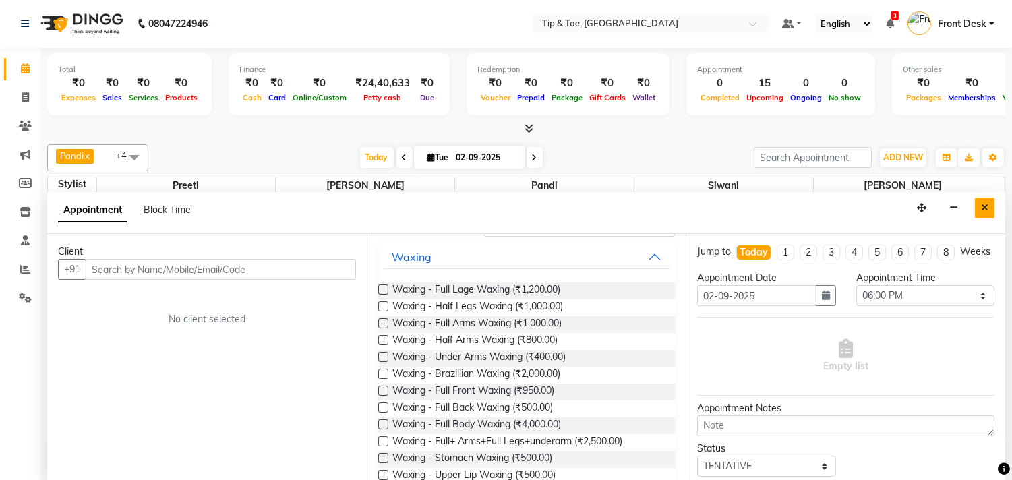
click at [984, 203] on icon "Close" at bounding box center [984, 207] width 7 height 9
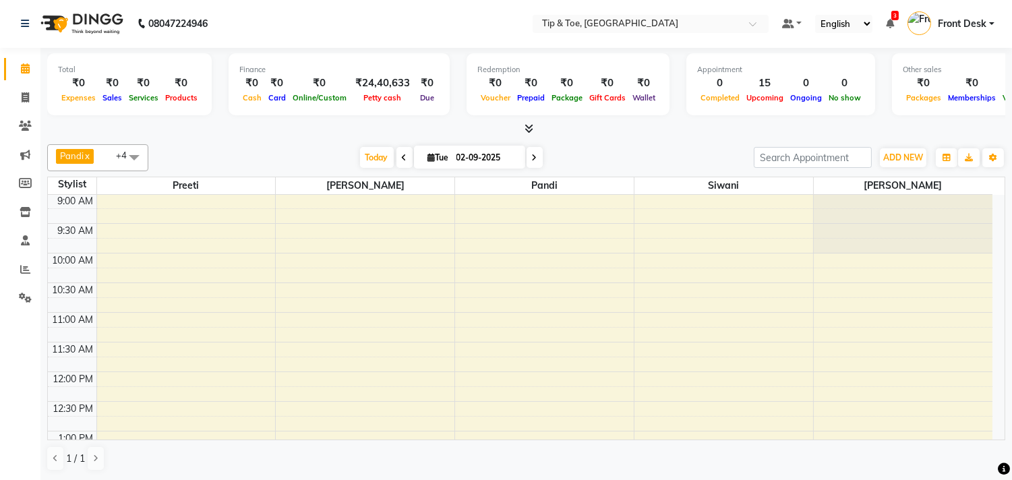
scroll to position [0, 0]
click at [530, 165] on span at bounding box center [534, 157] width 16 height 21
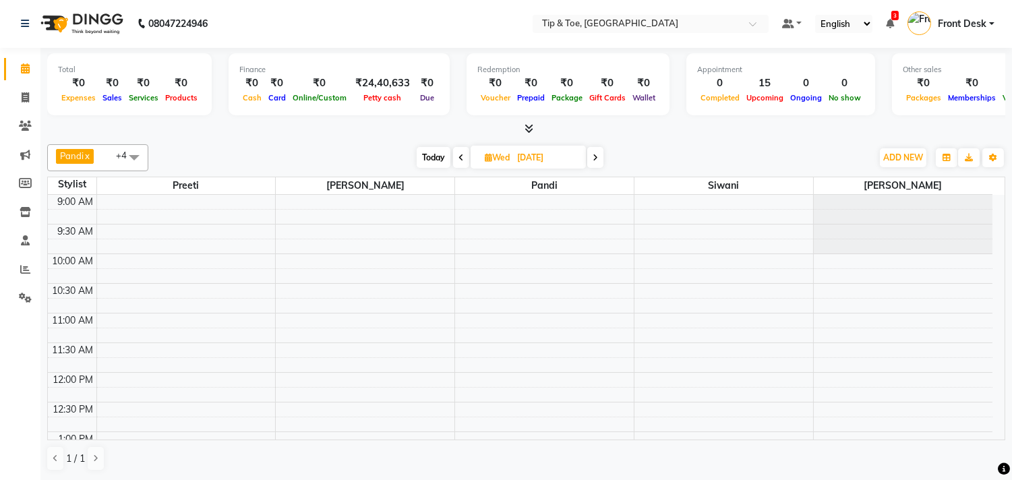
click at [434, 157] on span "Today" at bounding box center [433, 157] width 34 height 21
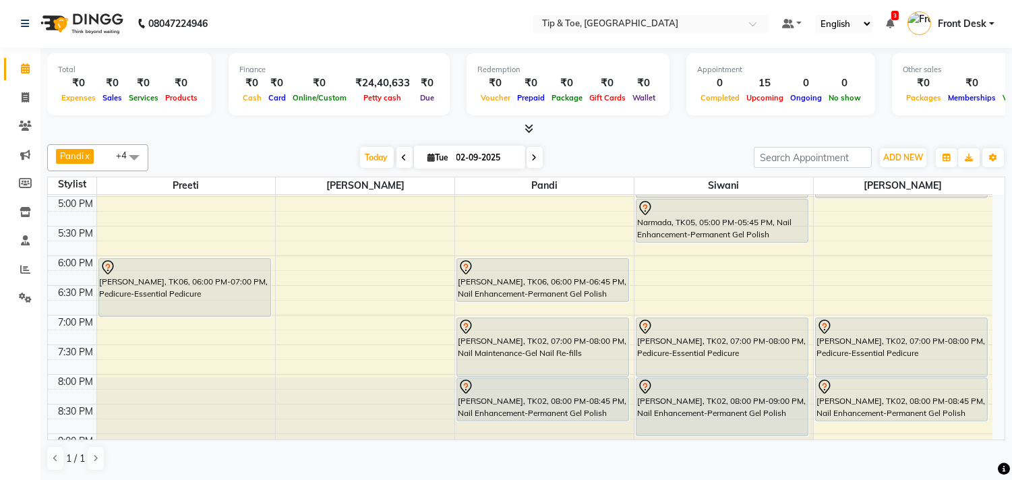
scroll to position [588, 0]
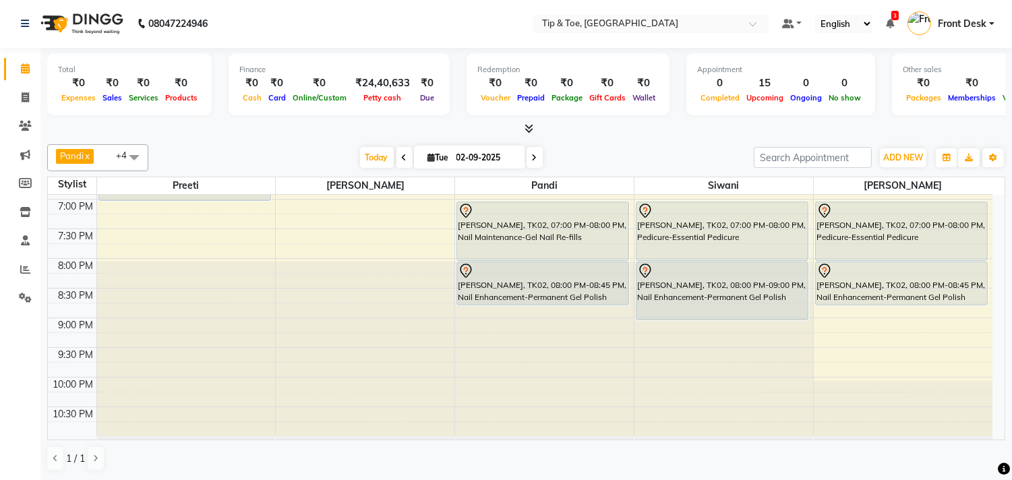
click at [532, 156] on icon at bounding box center [534, 158] width 5 height 8
type input "[DATE]"
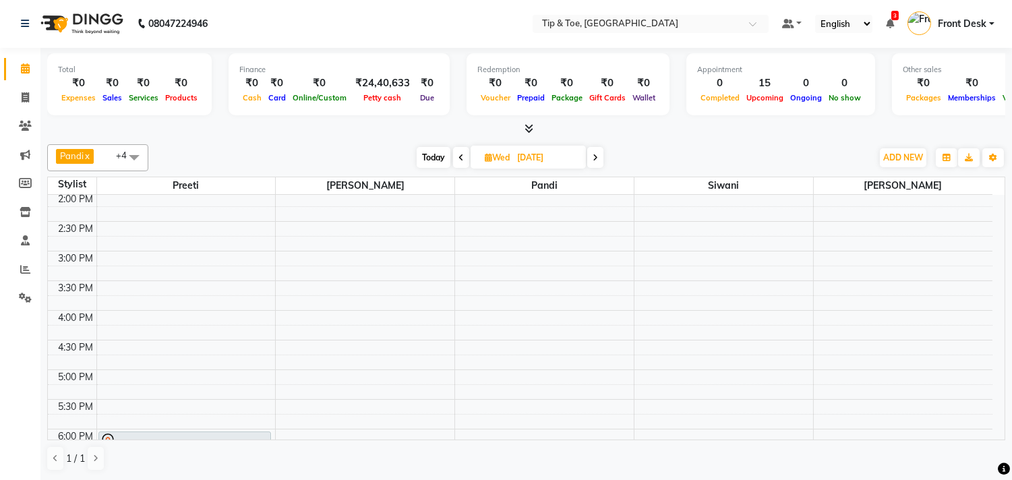
scroll to position [224, 0]
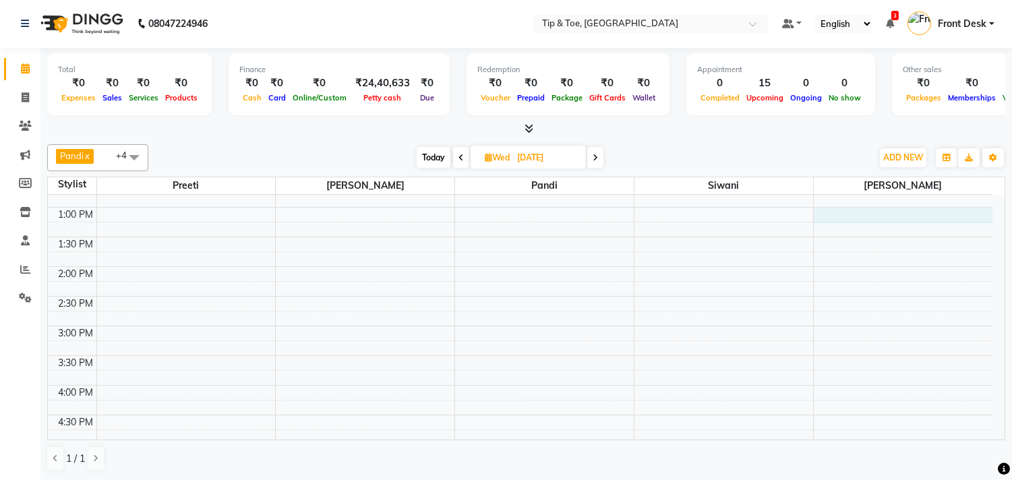
click at [849, 214] on div "9:00 AM 9:30 AM 10:00 AM 10:30 AM 11:00 AM 11:30 AM 12:00 PM 12:30 PM 1:00 PM 1…" at bounding box center [520, 385] width 944 height 830
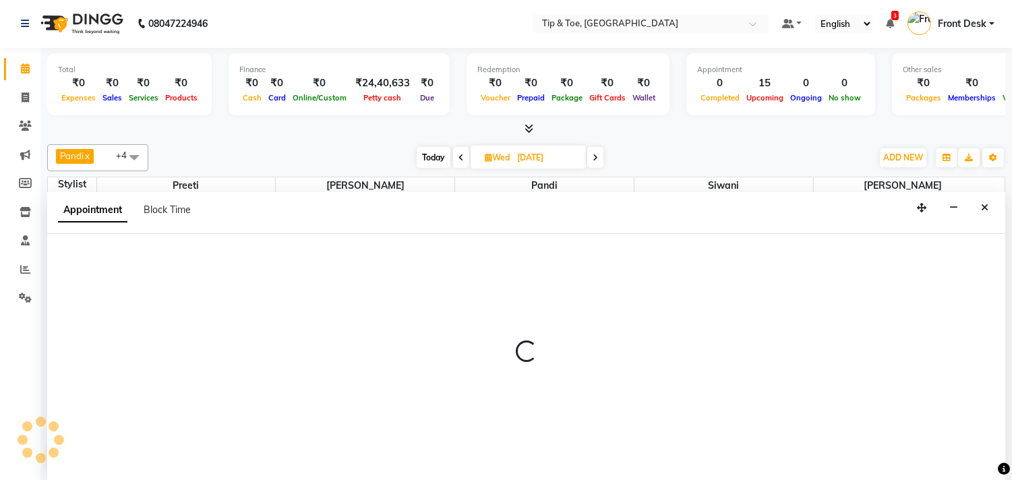
select select "75187"
select select "780"
select select "tentative"
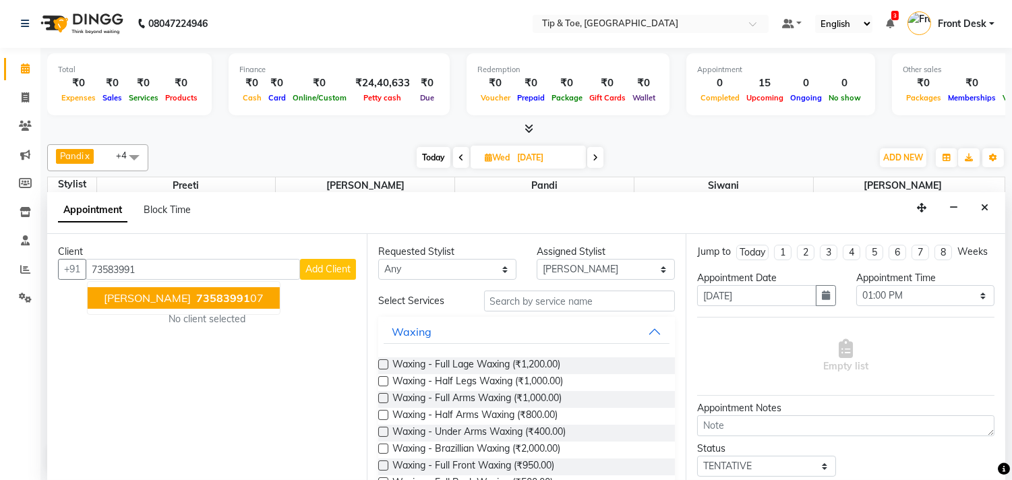
click at [196, 302] on span "73583991" at bounding box center [223, 297] width 54 height 13
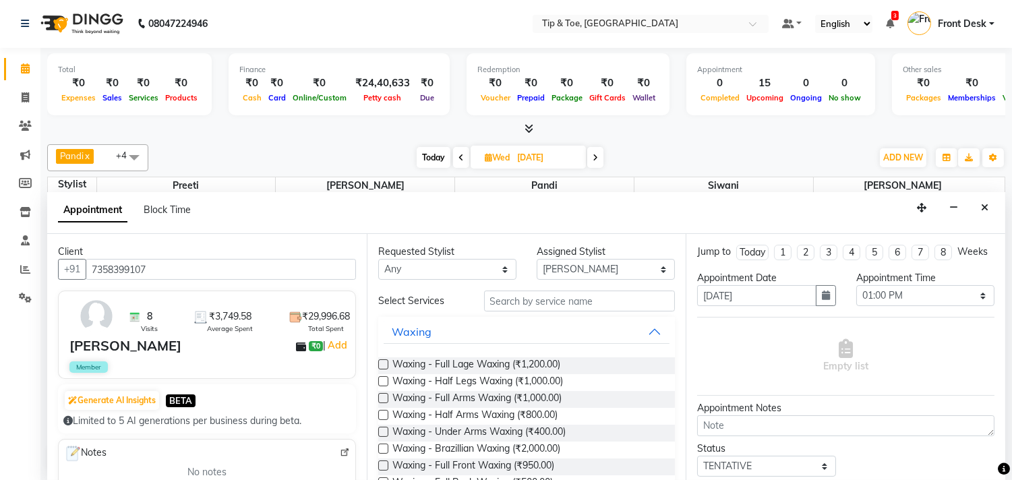
type input "7358399107"
click at [530, 288] on div "Requested Stylist Any [PERSON_NAME] Pandi Preeti [PERSON_NAME] [PERSON_NAME] Ma…" at bounding box center [526, 357] width 319 height 246
click at [539, 298] on input "text" at bounding box center [579, 300] width 191 height 21
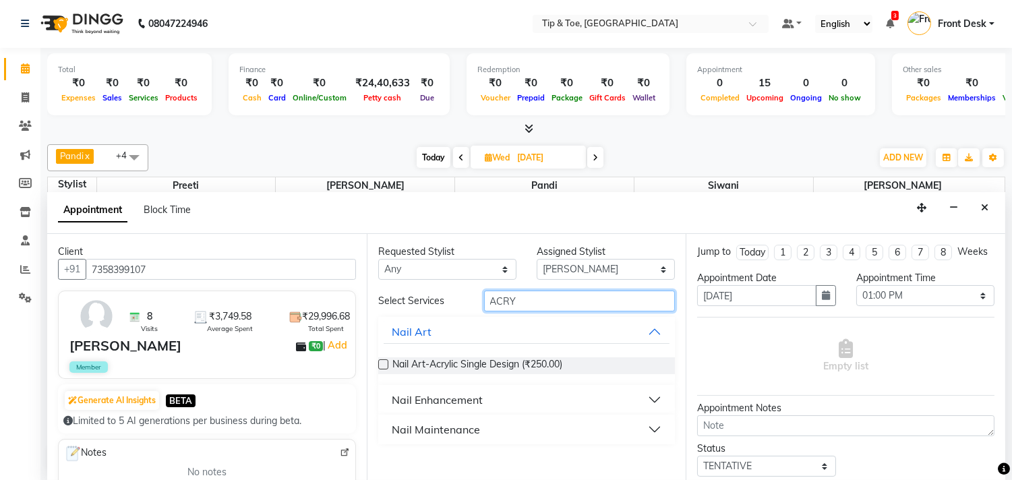
type input "ACRY"
click at [419, 400] on div "Nail Enhancement" at bounding box center [437, 400] width 91 height 16
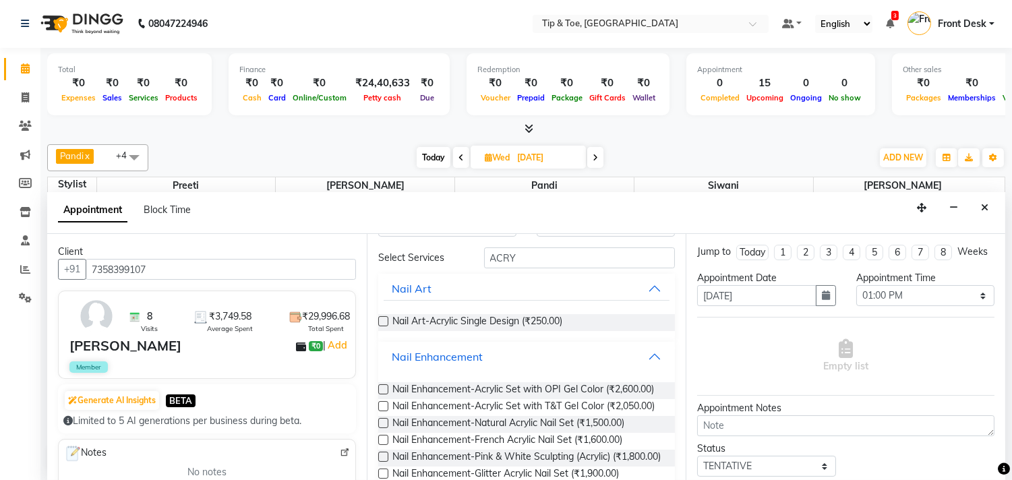
scroll to position [75, 0]
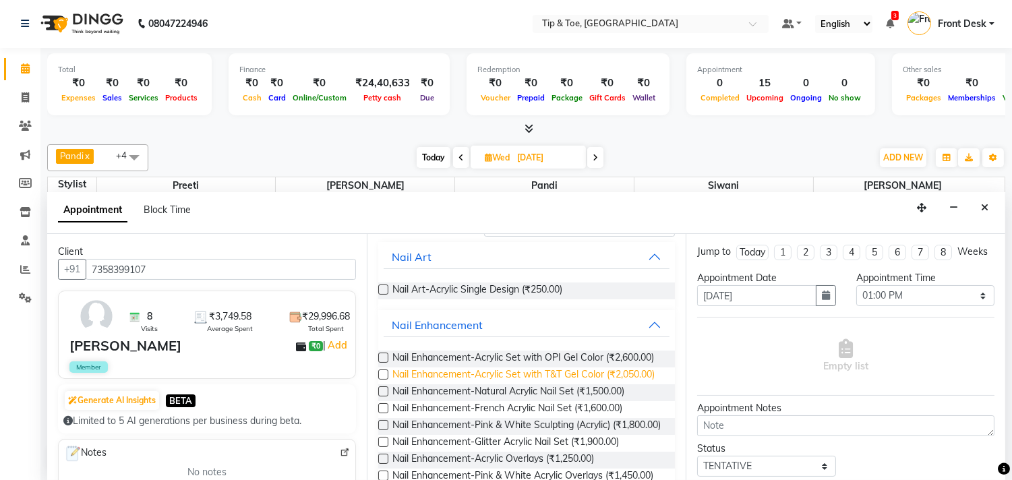
click at [516, 384] on span "Nail Enhancement-Acrylic Set with T&T Gel Color (₹2,050.00)" at bounding box center [523, 375] width 262 height 17
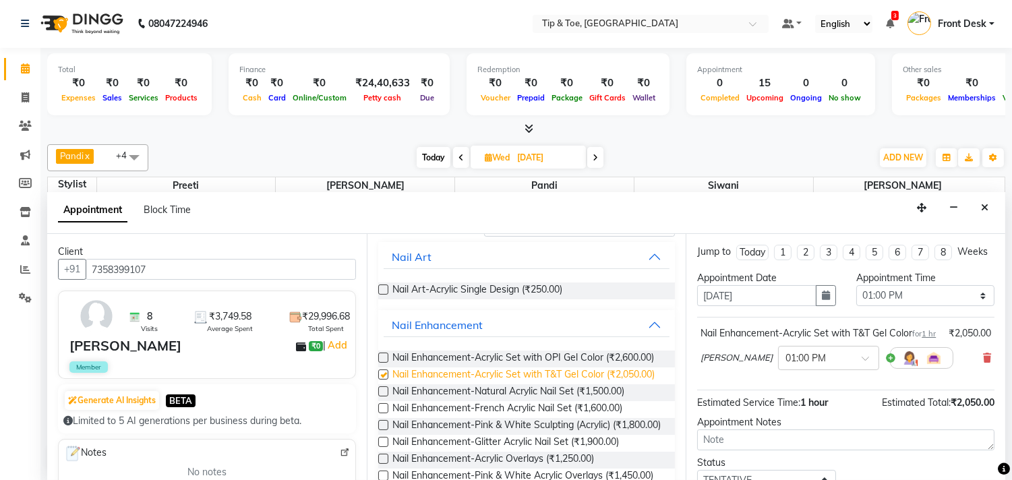
checkbox input "false"
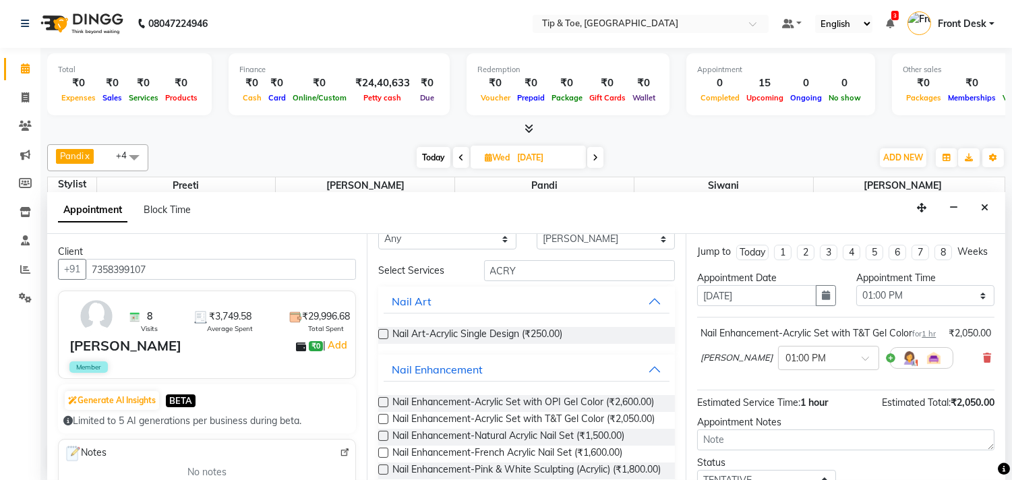
scroll to position [0, 0]
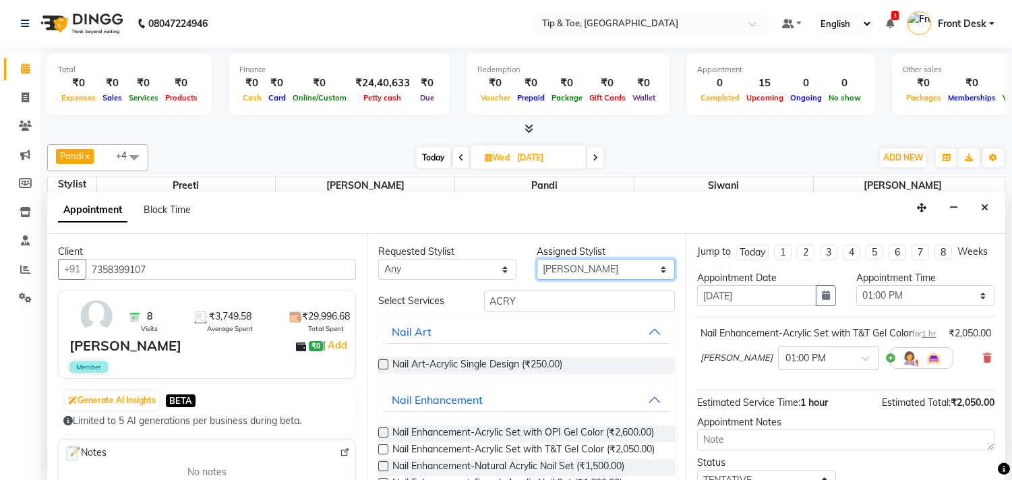
click at [569, 268] on select "Select [PERSON_NAME] Pandi Preeti [PERSON_NAME] [PERSON_NAME] Manager [PERSON_N…" at bounding box center [605, 269] width 138 height 21
select select "39914"
click at [536, 259] on select "Select [PERSON_NAME] Pandi Preeti [PERSON_NAME] [PERSON_NAME] Manager [PERSON_N…" at bounding box center [605, 269] width 138 height 21
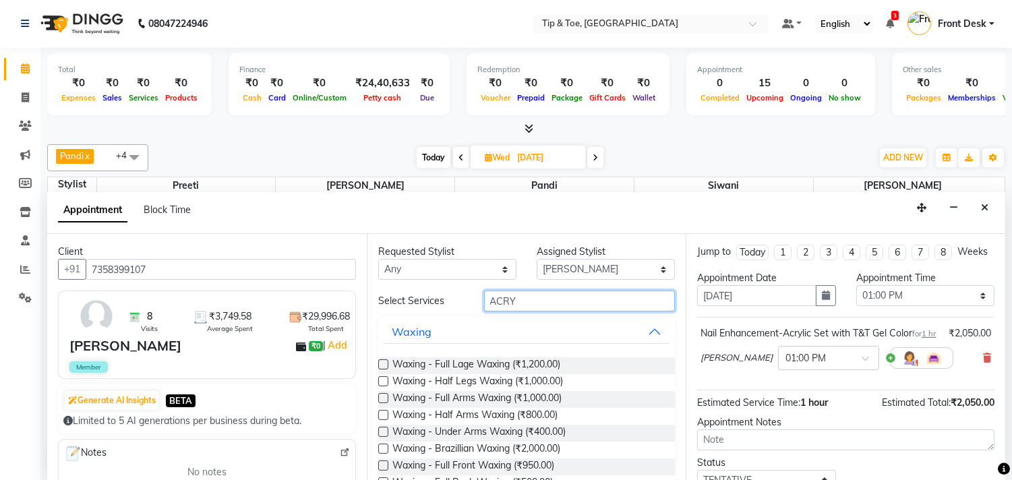
click at [561, 298] on input "ACRY" at bounding box center [579, 300] width 191 height 21
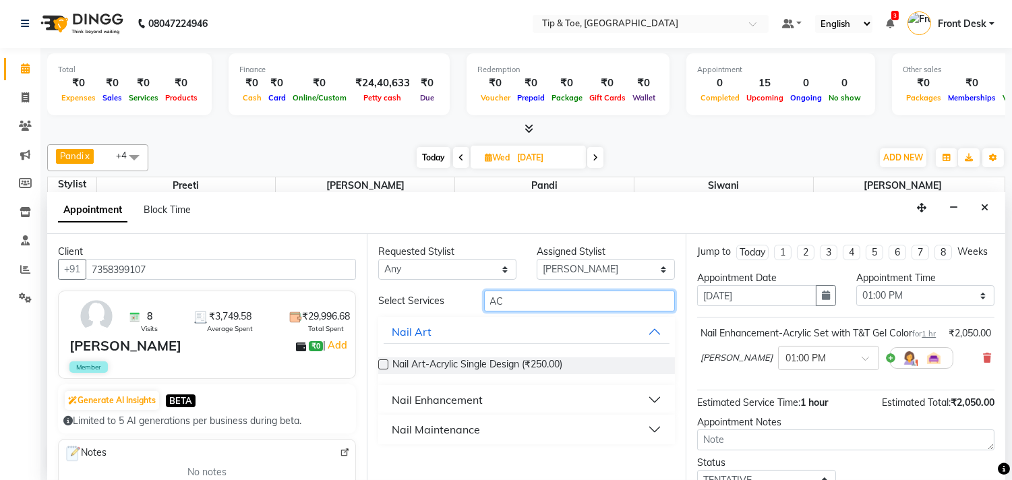
type input "A"
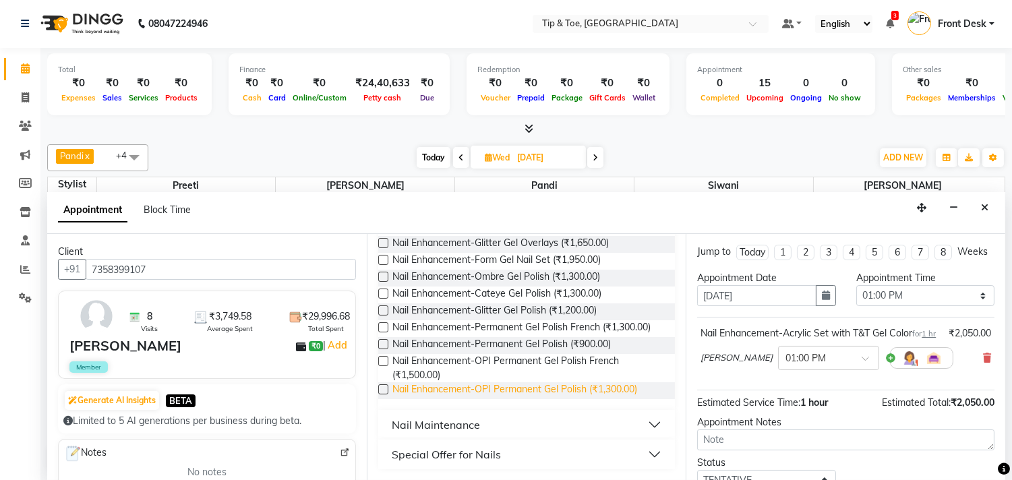
scroll to position [299, 0]
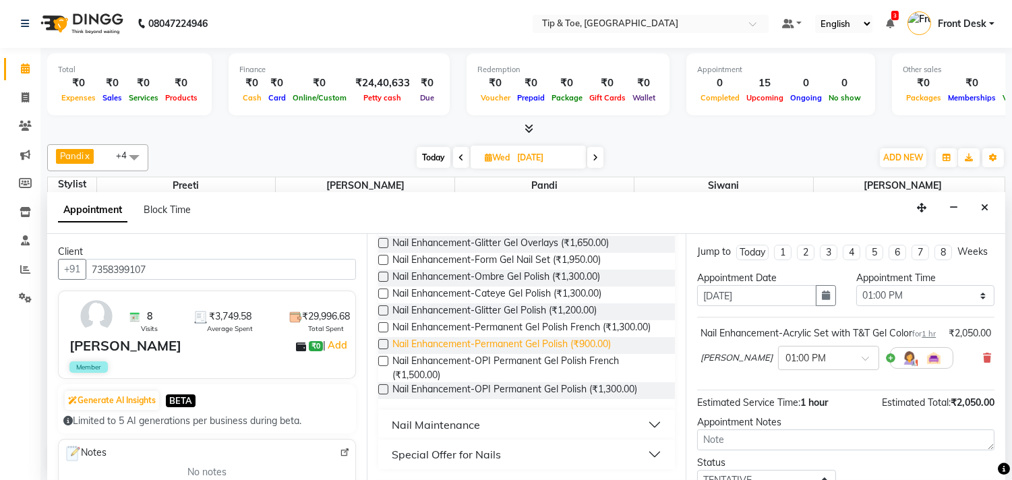
type input "GEL"
click at [563, 354] on span "Nail Enhancement-Permanent Gel Polish (₹900.00)" at bounding box center [501, 345] width 218 height 17
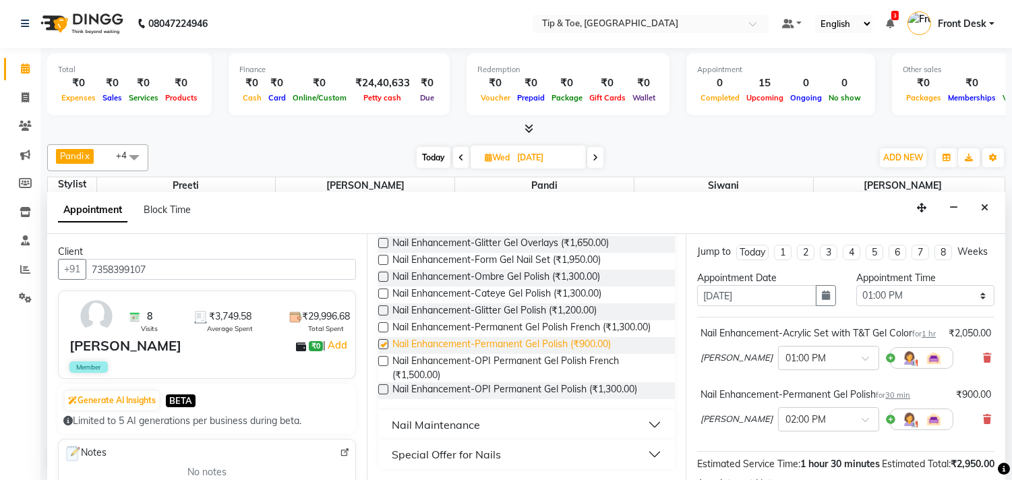
checkbox input "false"
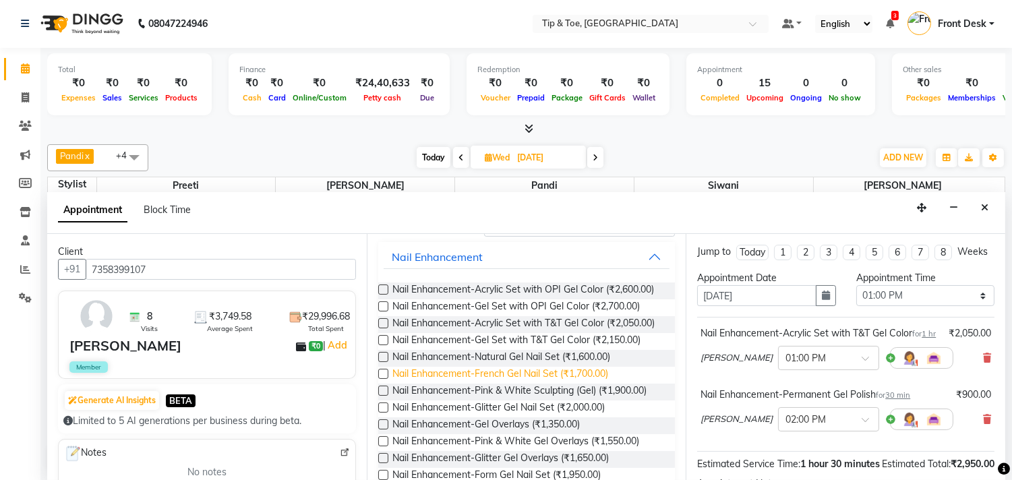
scroll to position [0, 0]
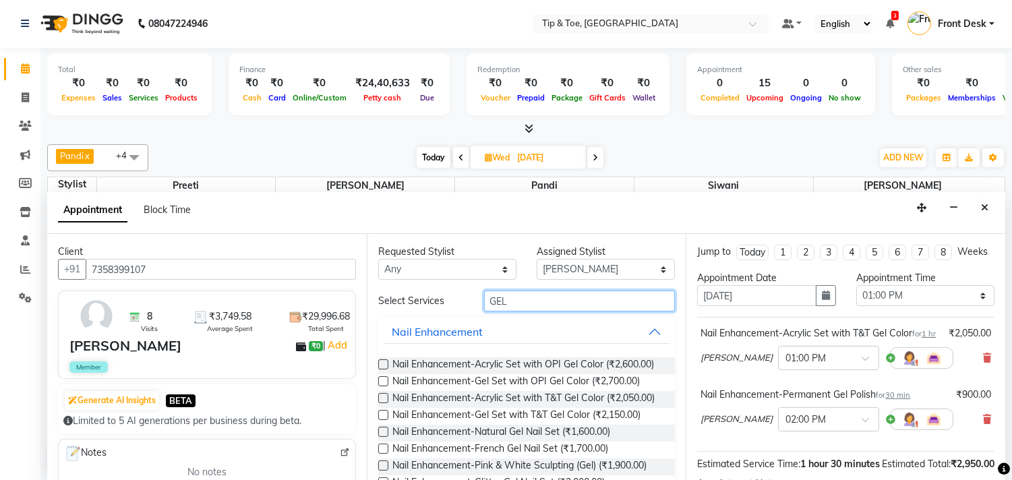
click at [603, 294] on input "GEL" at bounding box center [579, 300] width 191 height 21
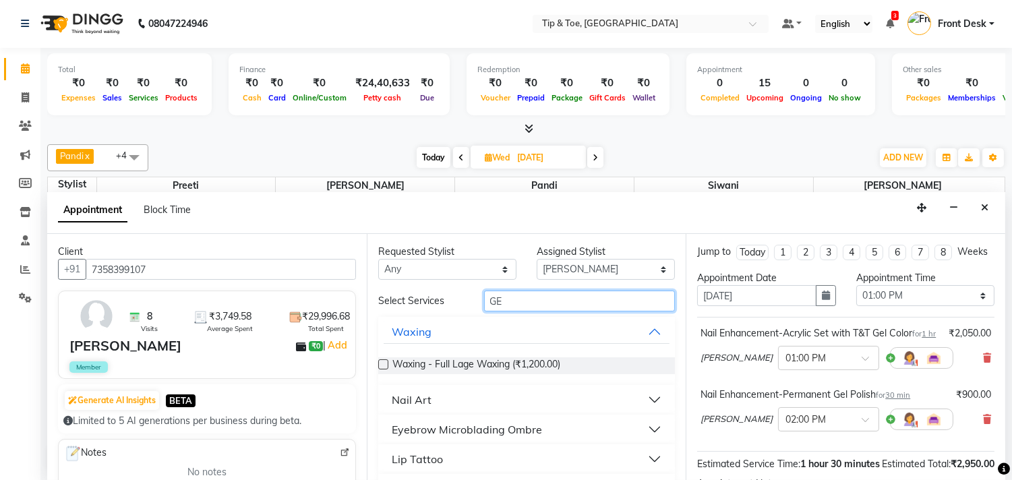
type input "G"
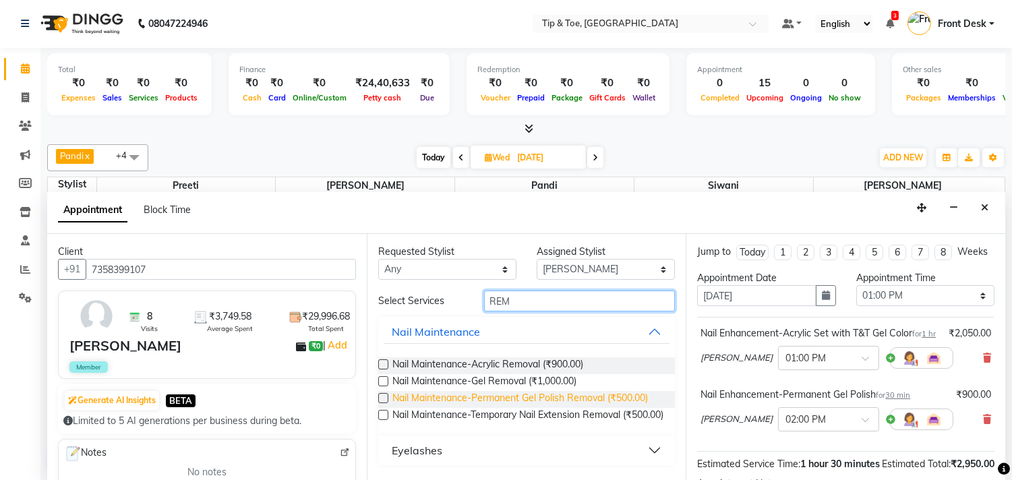
type input "REM"
click at [489, 399] on span "Nail Maintenance-Permanent Gel Polish Removal (₹500.00)" at bounding box center [519, 399] width 255 height 17
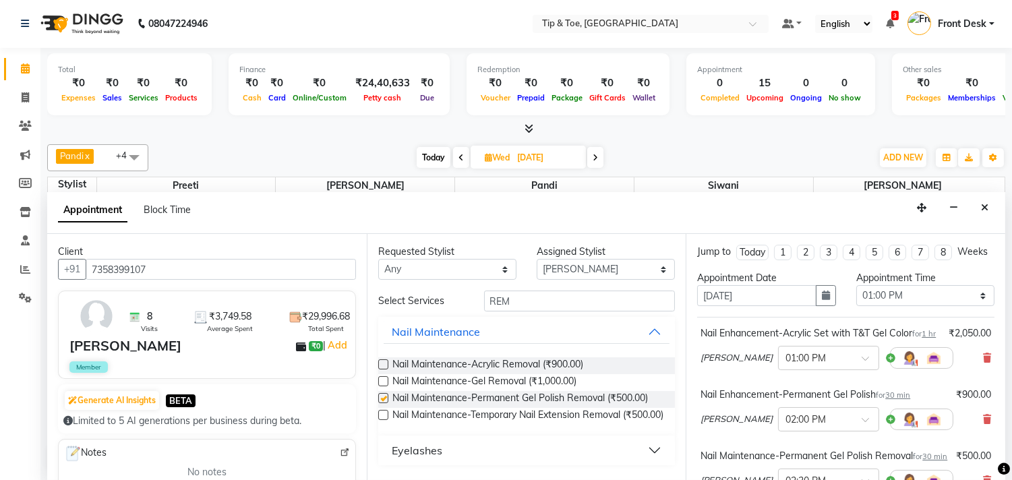
checkbox input "false"
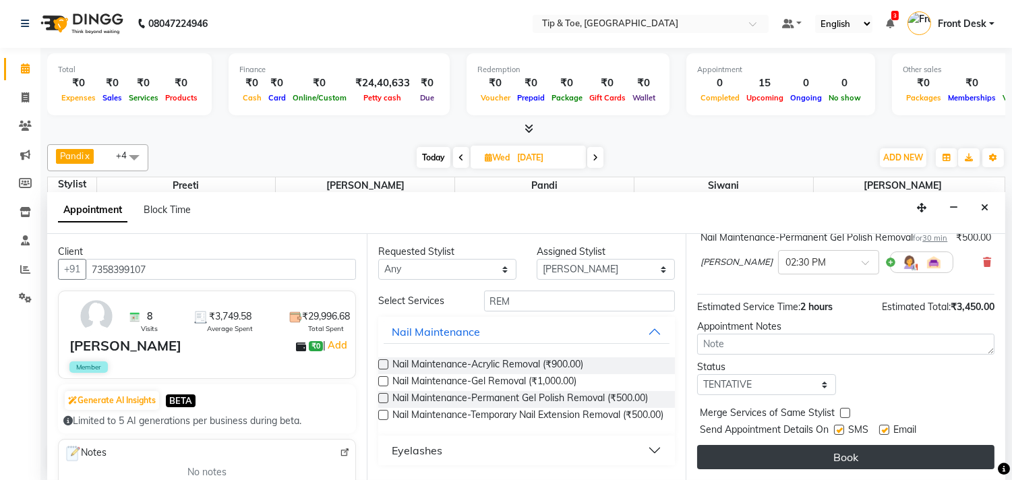
scroll to position [259, 0]
click at [793, 454] on button "Book" at bounding box center [845, 457] width 297 height 24
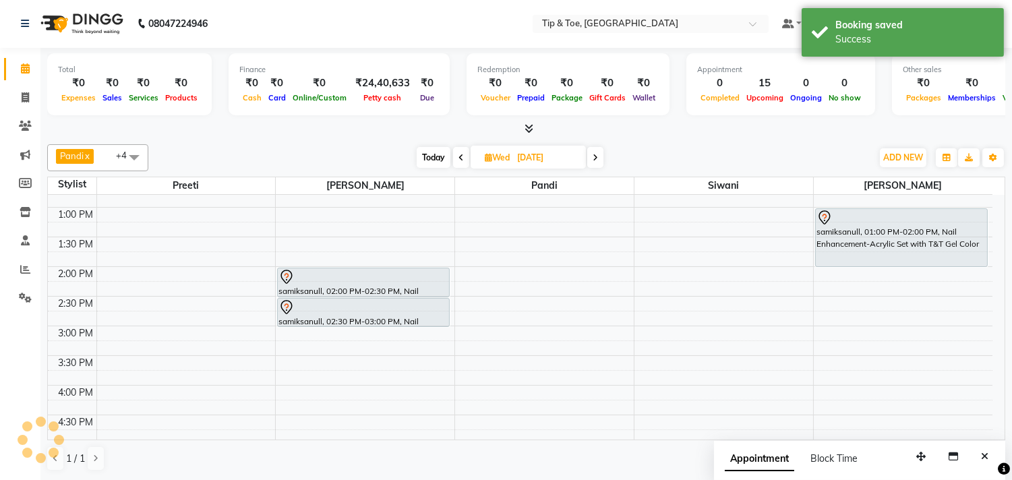
scroll to position [0, 0]
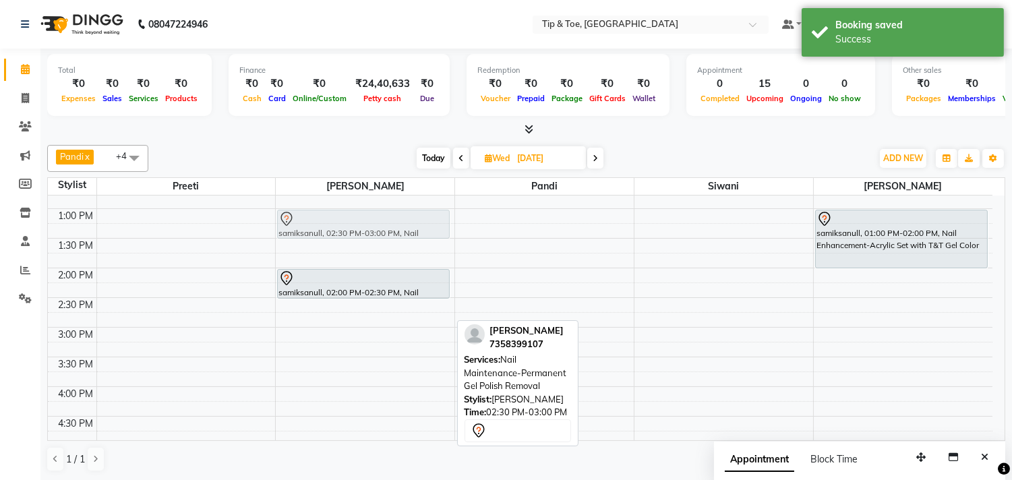
drag, startPoint x: 375, startPoint y: 313, endPoint x: 403, endPoint y: 223, distance: 94.4
click at [400, 223] on div "samiksanull, 02:00 PM-02:30 PM, Nail Enhancement-Permanent Gel Polish samiksanu…" at bounding box center [365, 387] width 179 height 830
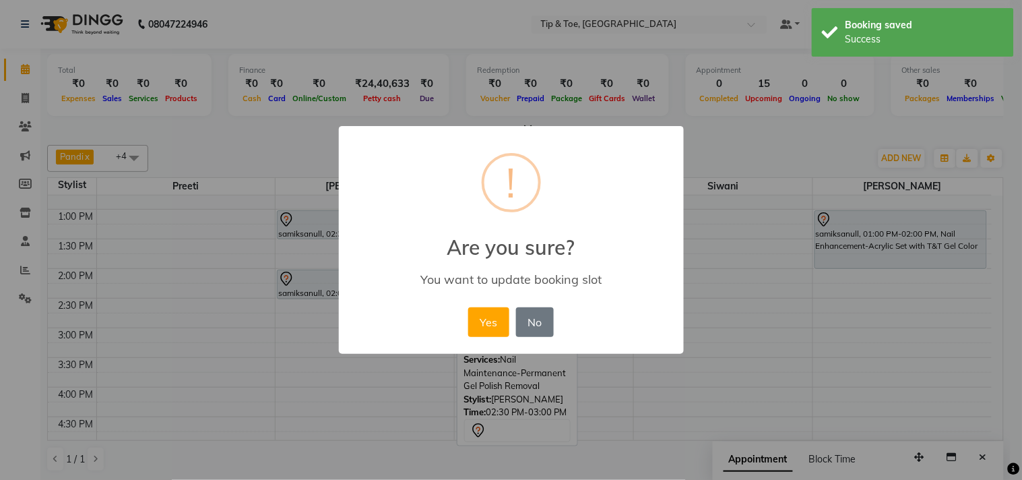
click at [479, 317] on button "Yes" at bounding box center [488, 322] width 41 height 30
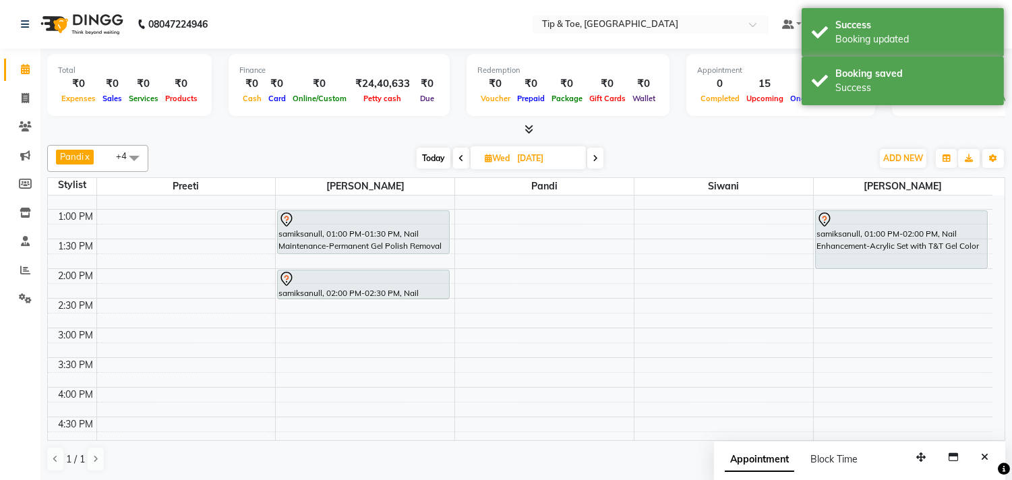
drag, startPoint x: 406, startPoint y: 237, endPoint x: 401, endPoint y: 251, distance: 15.8
click at [401, 251] on div "samiksanull, 01:00 PM-01:30 PM, Nail Maintenance-Permanent Gel Polish Removal s…" at bounding box center [365, 387] width 179 height 830
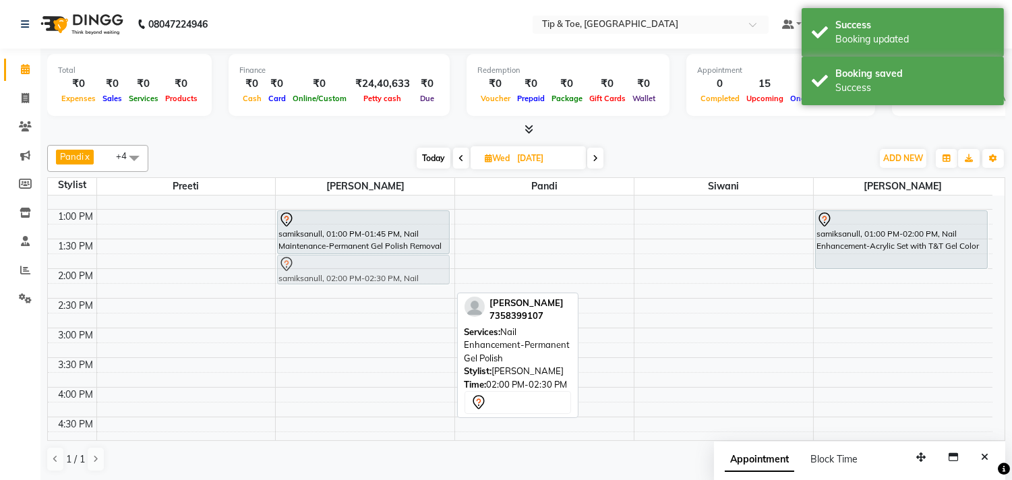
drag, startPoint x: 375, startPoint y: 292, endPoint x: 383, endPoint y: 275, distance: 18.4
click at [383, 275] on div "samiksanull, 01:00 PM-01:45 PM, Nail Maintenance-Permanent Gel Polish Removal s…" at bounding box center [365, 387] width 179 height 830
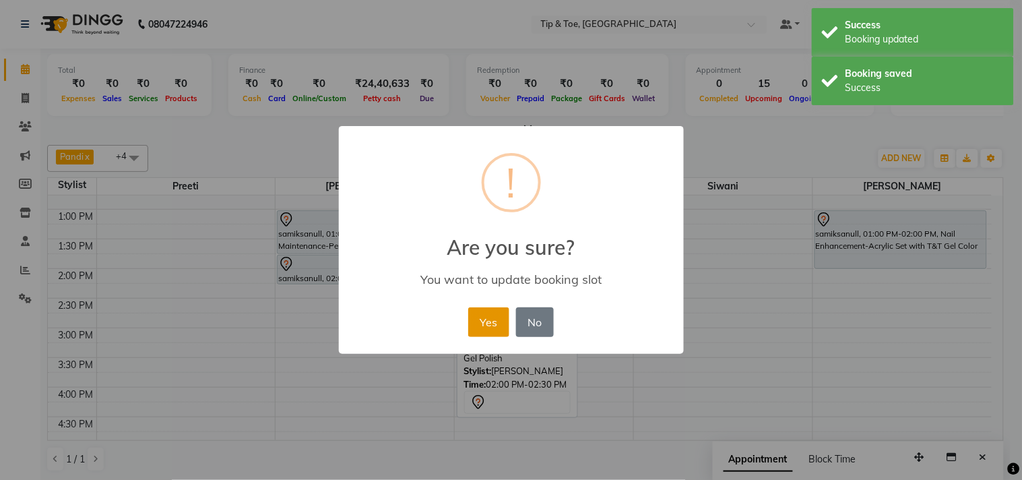
click at [487, 330] on button "Yes" at bounding box center [488, 322] width 41 height 30
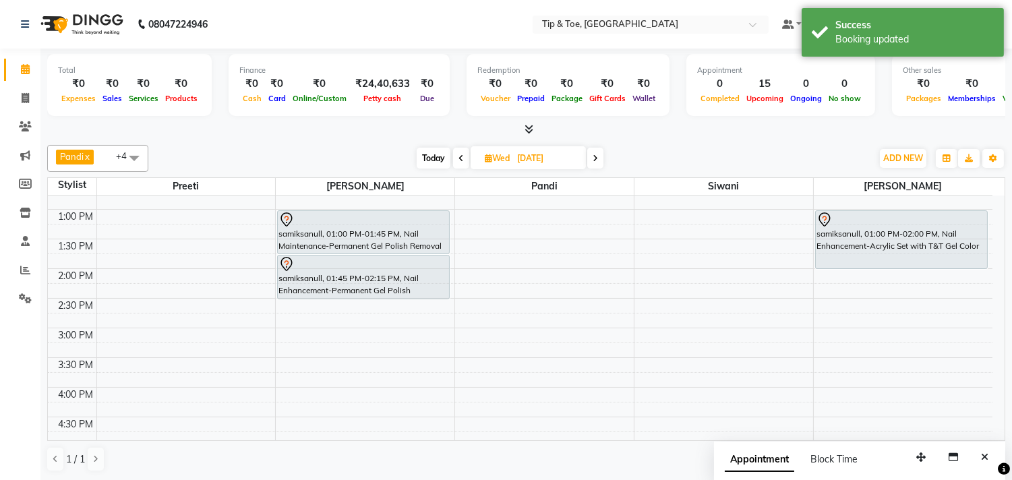
drag, startPoint x: 361, startPoint y: 285, endPoint x: 348, endPoint y: 306, distance: 24.5
click at [349, 306] on div "9:00 AM 9:30 AM 10:00 AM 10:30 AM 11:00 AM 11:30 AM 12:00 PM 12:30 PM 1:00 PM 1…" at bounding box center [520, 387] width 944 height 830
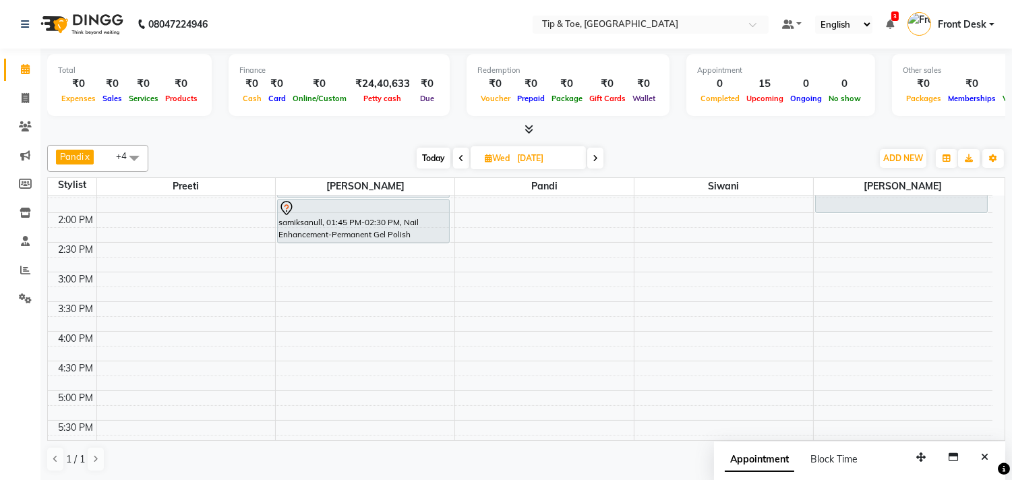
scroll to position [0, 0]
